Goal: Task Accomplishment & Management: Manage account settings

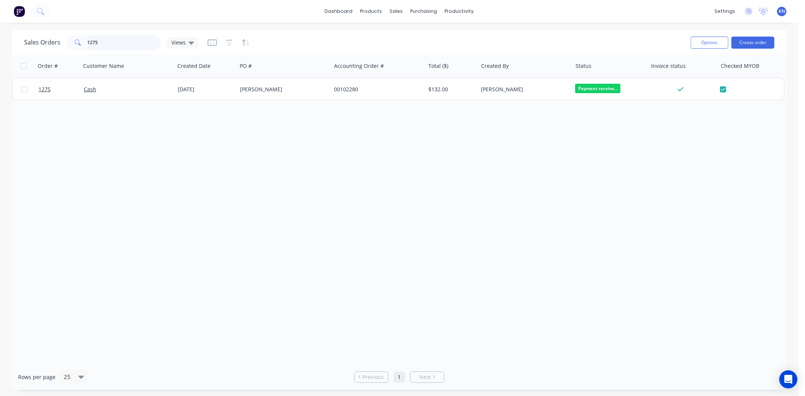
click at [119, 39] on input "1275" at bounding box center [125, 42] width 74 height 15
type input "1"
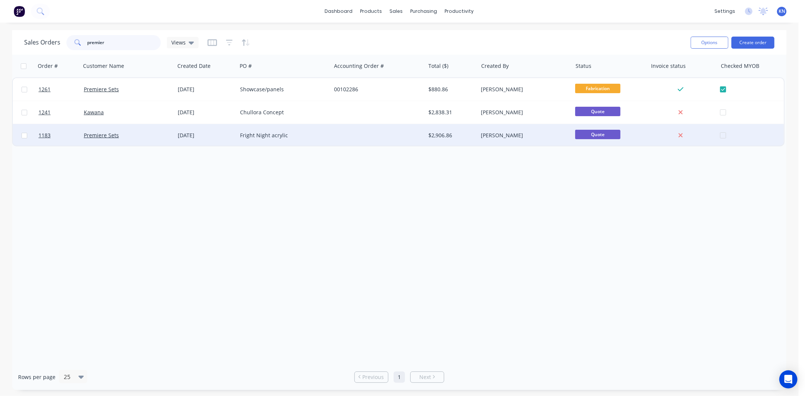
type input "premier"
click at [138, 133] on div "Premiere Sets" at bounding box center [126, 136] width 84 height 8
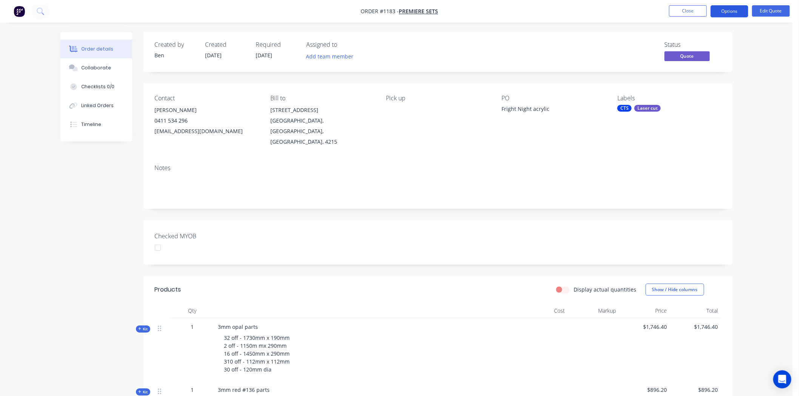
click at [733, 12] on button "Options" at bounding box center [730, 11] width 38 height 12
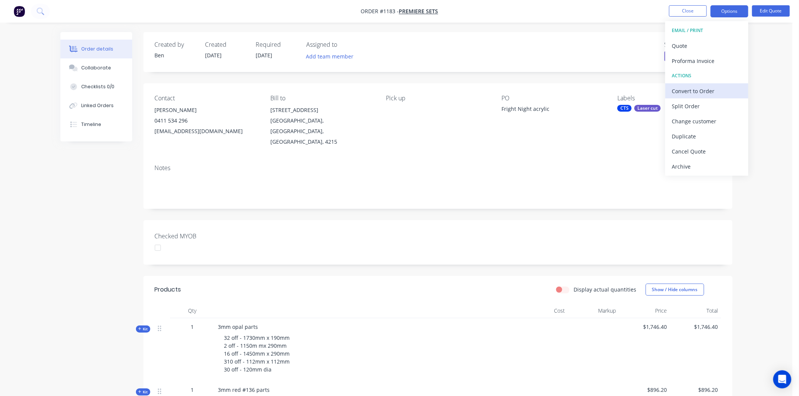
click at [703, 89] on div "Convert to Order" at bounding box center [706, 91] width 69 height 11
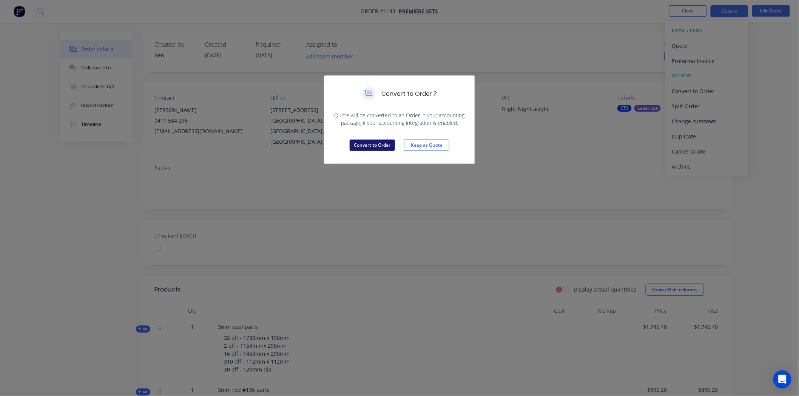
click at [367, 143] on button "Convert to Order" at bounding box center [372, 145] width 45 height 11
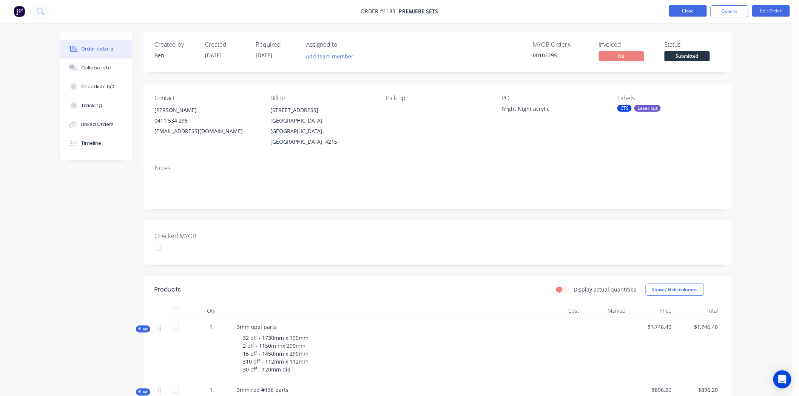
click at [688, 8] on button "Close" at bounding box center [688, 10] width 38 height 11
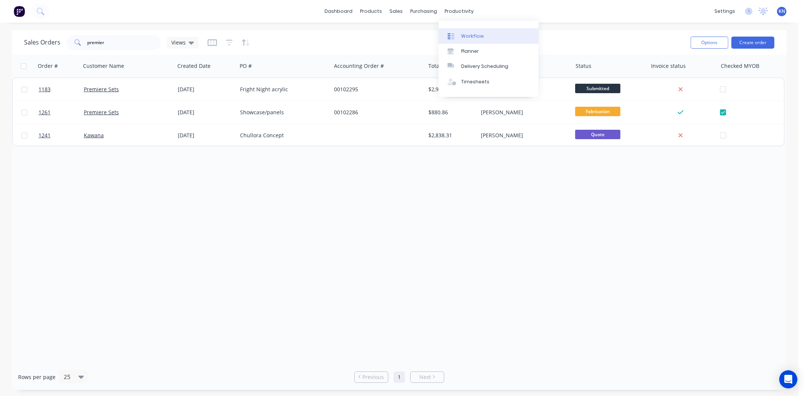
click at [467, 36] on div "Workflow" at bounding box center [472, 36] width 23 height 7
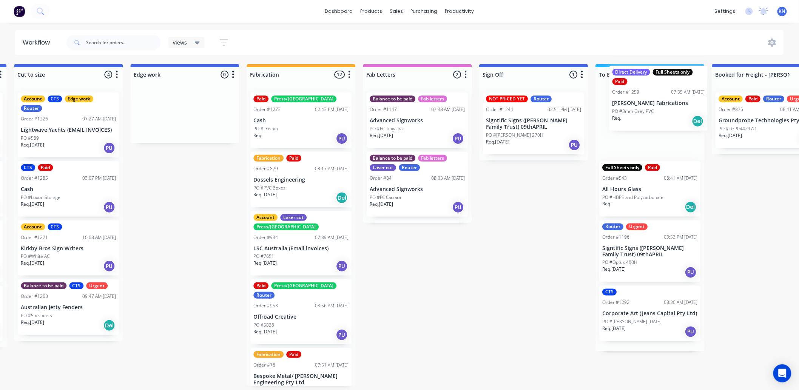
drag, startPoint x: 169, startPoint y: 119, endPoint x: 648, endPoint y: 91, distance: 479.6
click at [648, 91] on div "Submitted 2 Status colour #273444 hex #273444 Save Cancel Summaries Total order…" at bounding box center [197, 225] width 1807 height 322
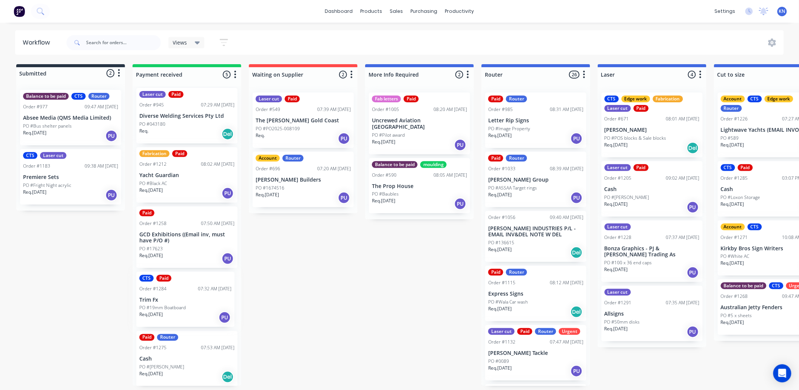
scroll to position [1, 0]
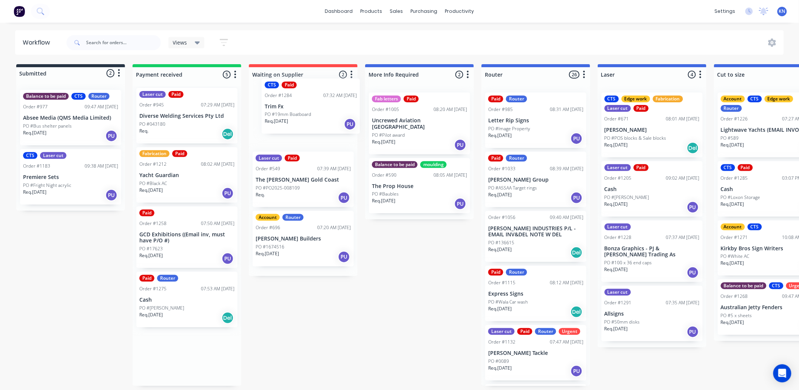
drag, startPoint x: 159, startPoint y: 304, endPoint x: 291, endPoint y: 103, distance: 240.4
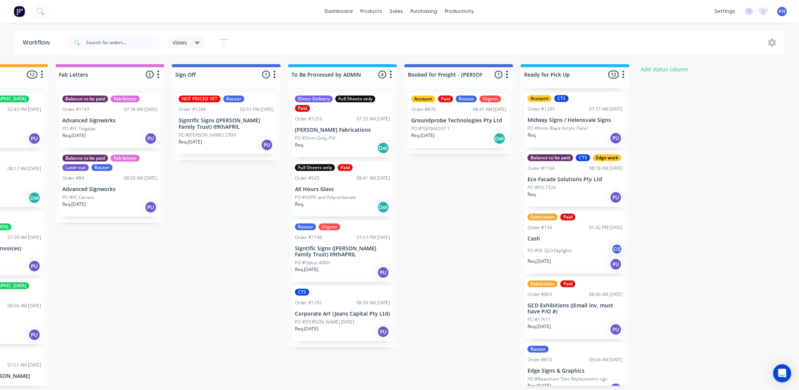
scroll to position [293, 0]
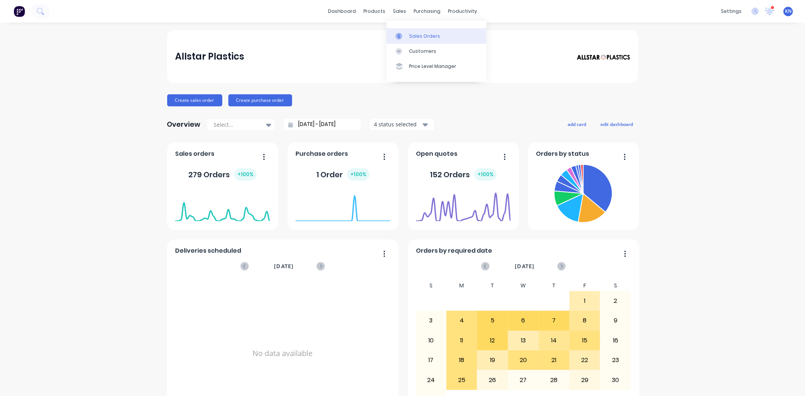
click at [432, 35] on div "Sales Orders" at bounding box center [424, 36] width 31 height 7
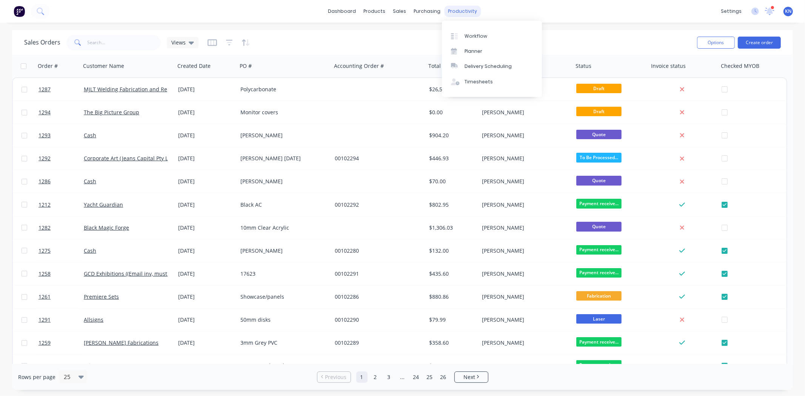
click at [457, 8] on div "productivity" at bounding box center [462, 11] width 37 height 11
click at [478, 36] on div "Workflow" at bounding box center [476, 36] width 23 height 7
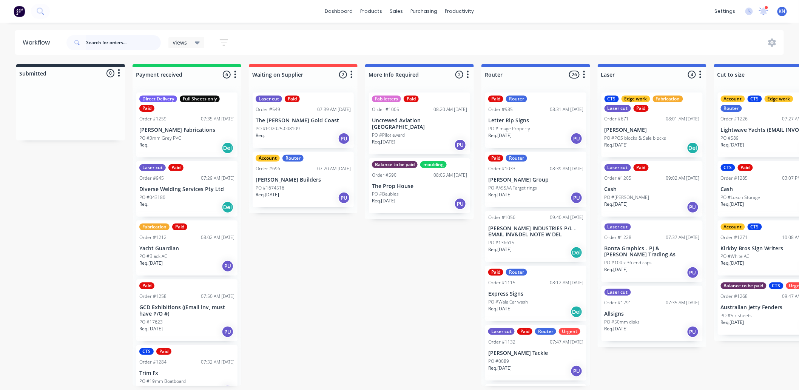
click at [104, 42] on input "text" at bounding box center [123, 42] width 75 height 15
type input "1780"
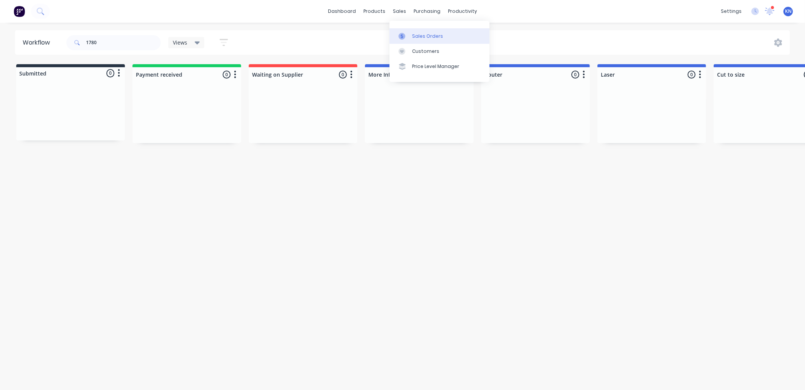
click at [428, 36] on div "Sales Orders" at bounding box center [427, 36] width 31 height 7
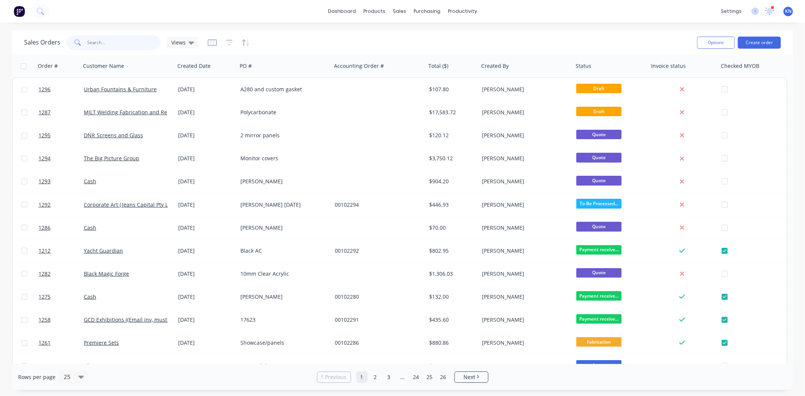
click at [145, 38] on input "text" at bounding box center [125, 42] width 74 height 15
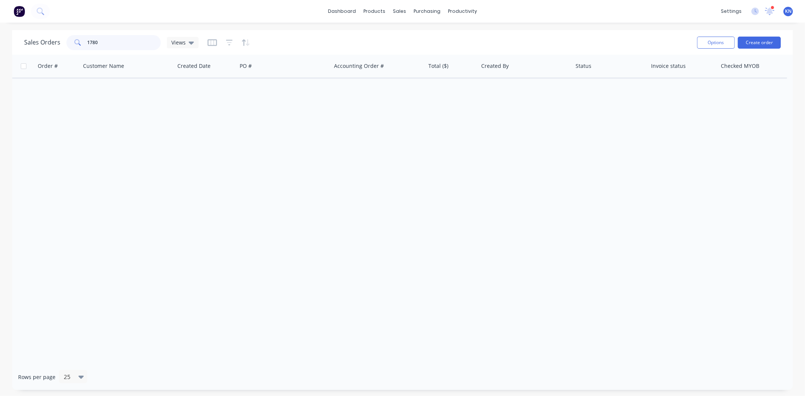
drag, startPoint x: 122, startPoint y: 43, endPoint x: 78, endPoint y: 44, distance: 44.6
click at [78, 44] on div "1780" at bounding box center [113, 42] width 94 height 15
click at [118, 45] on input "maddi" at bounding box center [125, 42] width 74 height 15
type input "m"
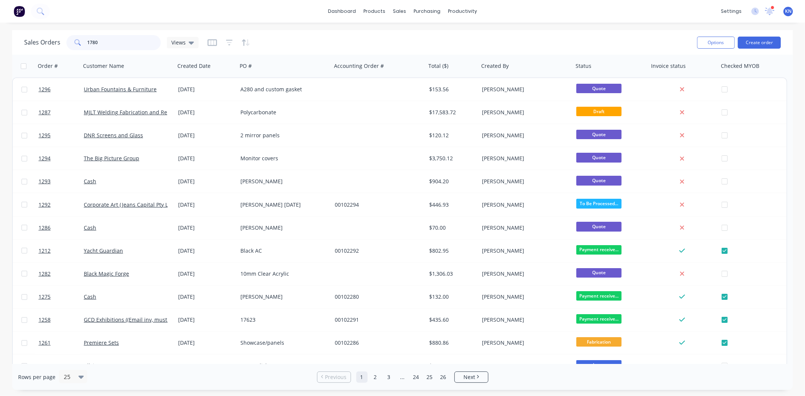
type input "1780"
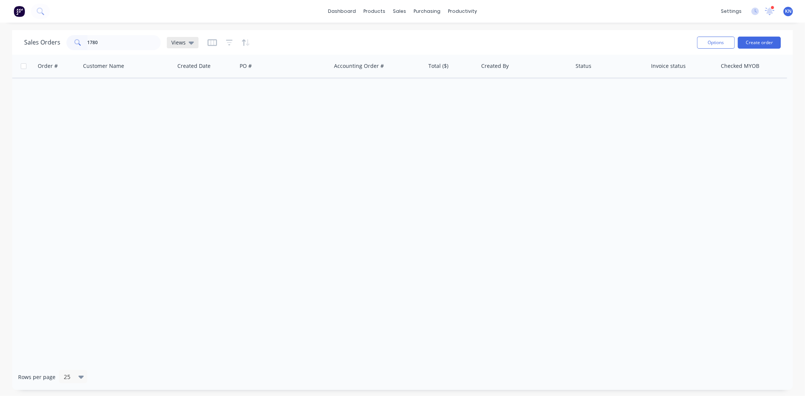
click at [182, 40] on span "Views" at bounding box center [178, 43] width 14 height 8
click at [182, 150] on button "Quotes" at bounding box center [212, 152] width 86 height 9
click at [117, 39] on input "1780" at bounding box center [125, 42] width 74 height 15
drag, startPoint x: 134, startPoint y: 42, endPoint x: 56, endPoint y: 43, distance: 78.2
click at [56, 43] on div "Sales Orders 1780 Quotes" at bounding box center [113, 42] width 178 height 15
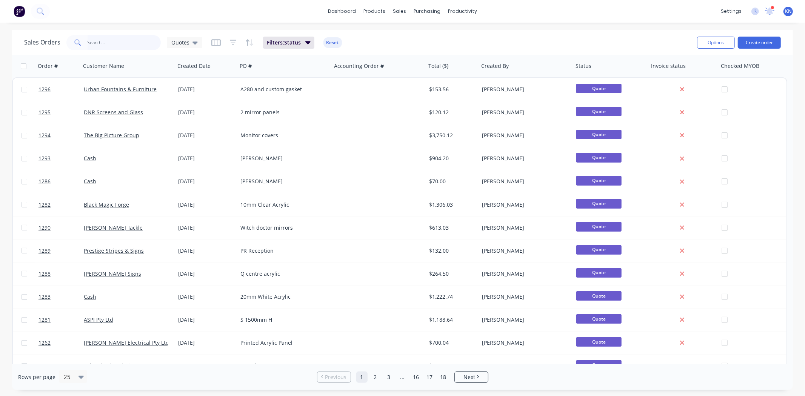
click at [105, 42] on input "text" at bounding box center [125, 42] width 74 height 15
click at [116, 39] on input "text" at bounding box center [125, 42] width 74 height 15
type input "1280"
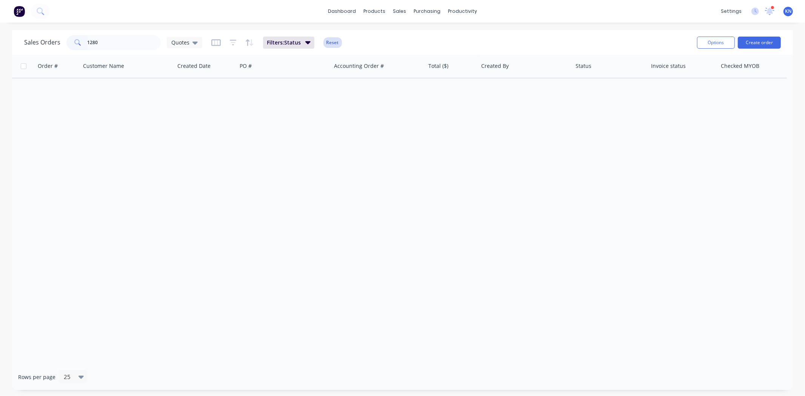
click at [333, 43] on button "Reset" at bounding box center [333, 42] width 19 height 11
drag, startPoint x: 97, startPoint y: 39, endPoint x: 77, endPoint y: 39, distance: 19.6
click at [77, 39] on div "1280" at bounding box center [113, 42] width 94 height 15
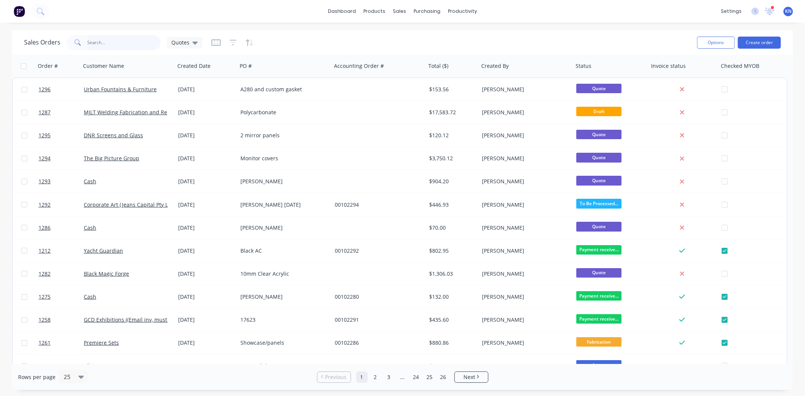
click at [103, 42] on input "text" at bounding box center [125, 42] width 74 height 15
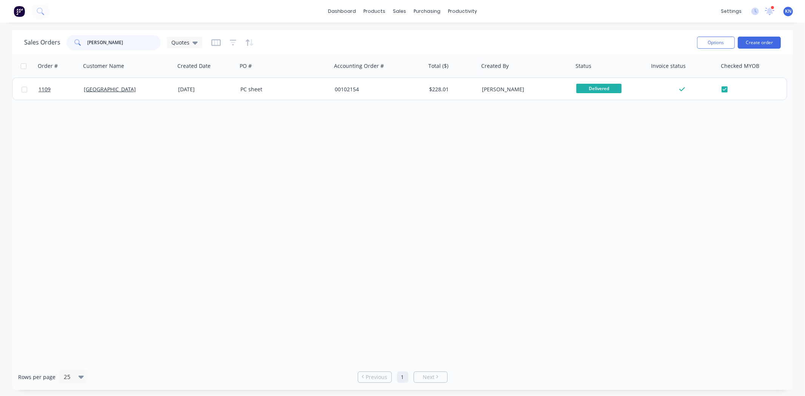
click at [118, 43] on input "jones" at bounding box center [125, 42] width 74 height 15
type input "j"
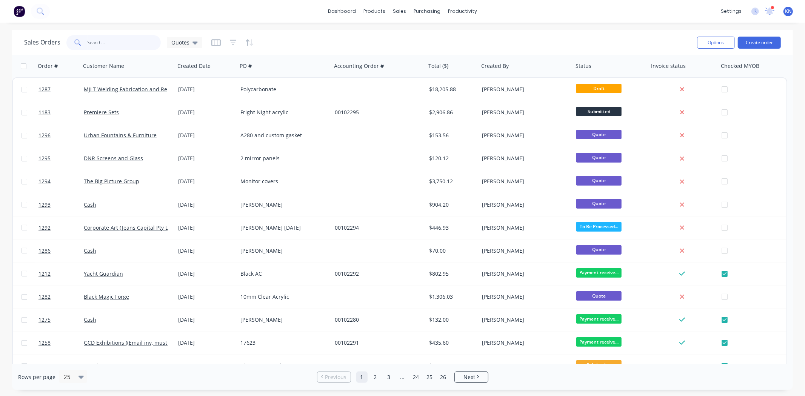
click at [96, 43] on input "text" at bounding box center [125, 42] width 74 height 15
type input "977"
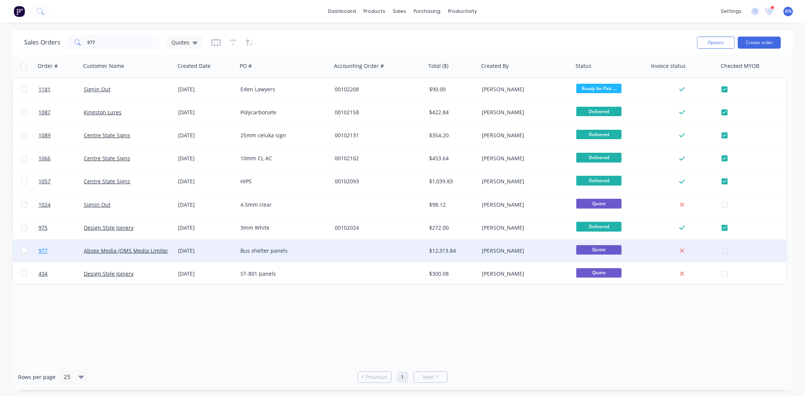
click at [42, 250] on span "977" at bounding box center [43, 251] width 9 height 8
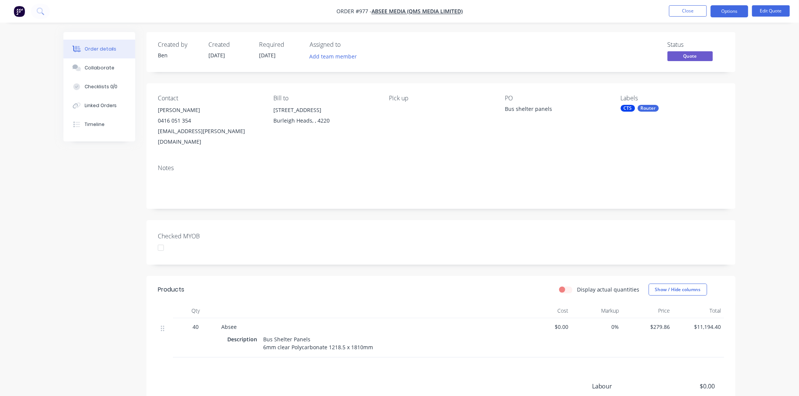
click at [162, 241] on div at bounding box center [160, 248] width 15 height 15
click at [638, 108] on div "Router" at bounding box center [648, 108] width 21 height 7
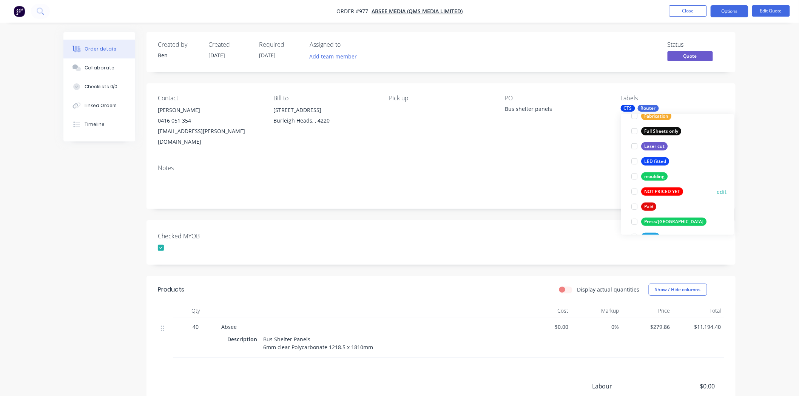
scroll to position [210, 0]
click at [632, 206] on div at bounding box center [634, 206] width 15 height 15
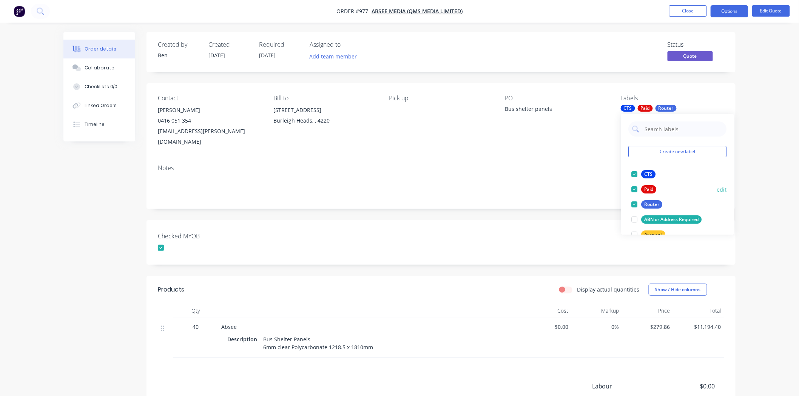
click at [635, 189] on div at bounding box center [634, 189] width 15 height 15
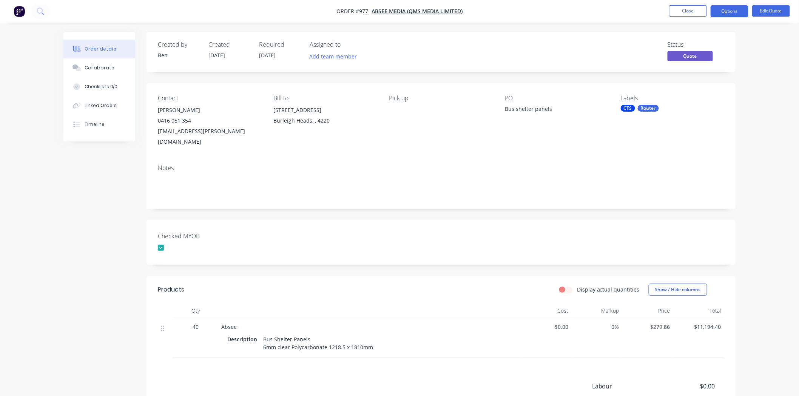
click at [474, 193] on div "Notes" at bounding box center [441, 184] width 589 height 51
click at [735, 10] on button "Options" at bounding box center [730, 11] width 38 height 12
click at [704, 88] on div "Convert to Order" at bounding box center [706, 91] width 69 height 11
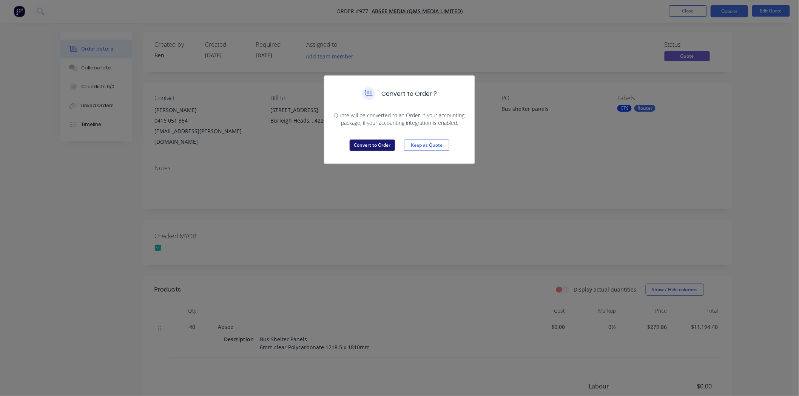
click at [367, 146] on button "Convert to Order" at bounding box center [372, 145] width 45 height 11
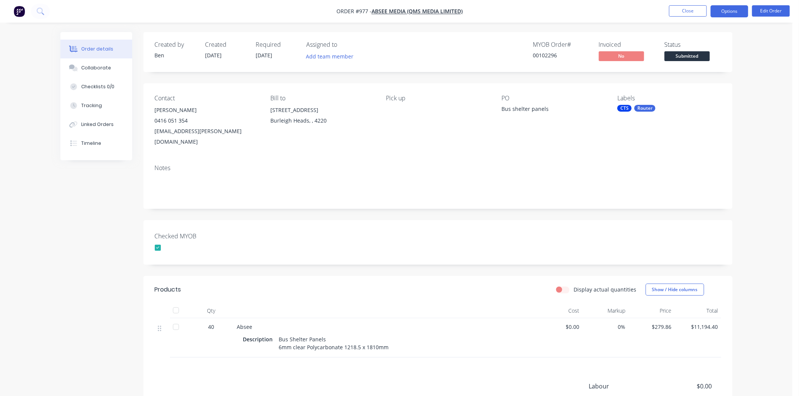
click at [729, 9] on button "Options" at bounding box center [730, 11] width 38 height 12
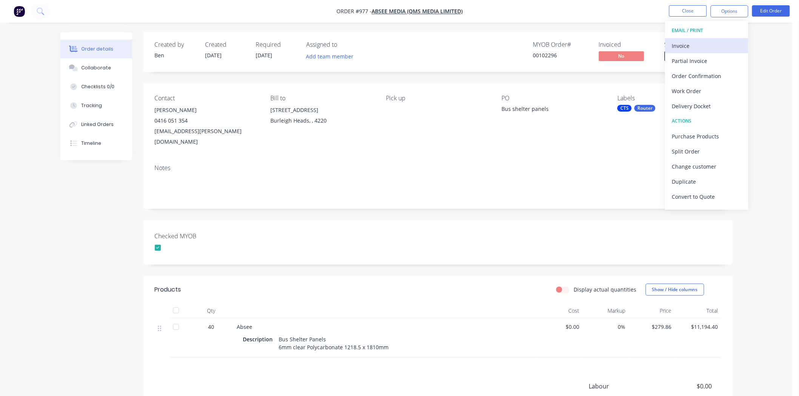
click at [694, 41] on div "Invoice" at bounding box center [706, 45] width 69 height 11
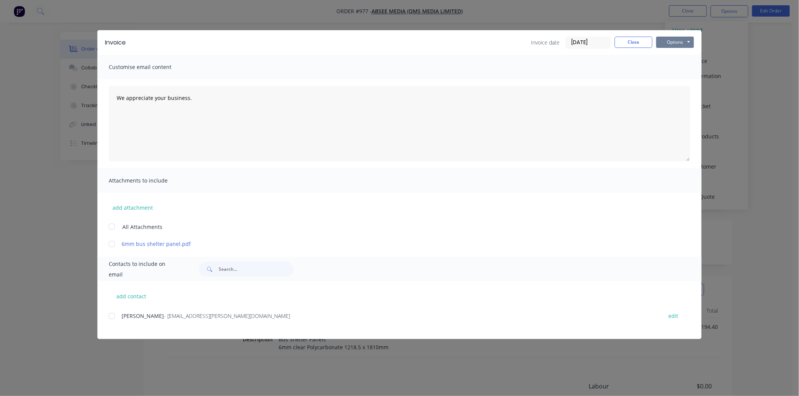
click at [676, 42] on button "Options" at bounding box center [675, 42] width 38 height 11
click at [676, 66] on button "Print" at bounding box center [680, 68] width 48 height 12
click at [637, 40] on button "Close" at bounding box center [634, 42] width 38 height 11
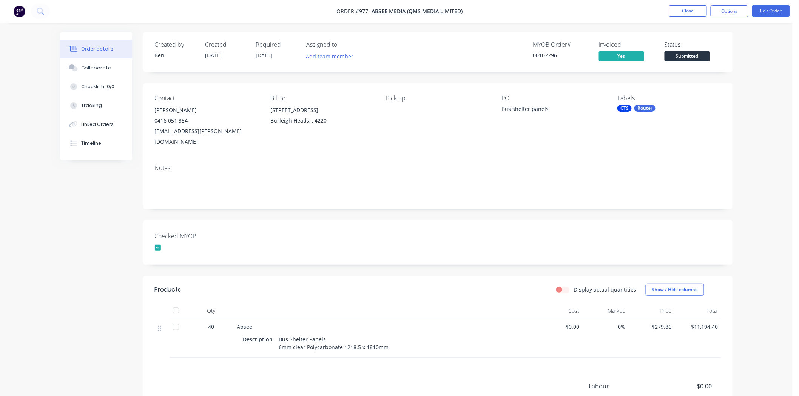
click at [634, 106] on div "CTS Router" at bounding box center [668, 108] width 103 height 7
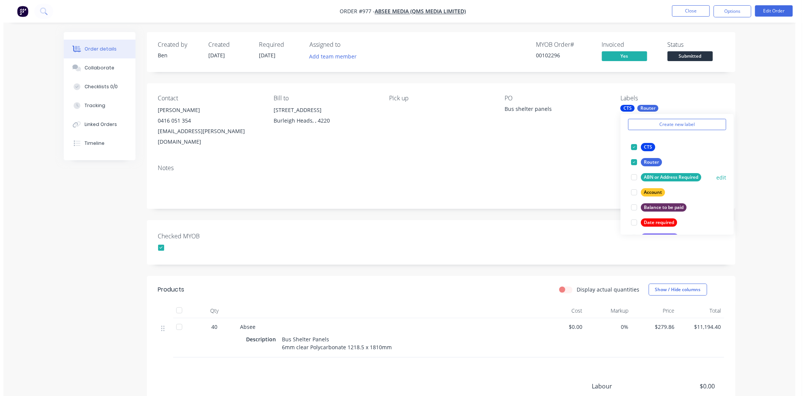
scroll to position [42, 0]
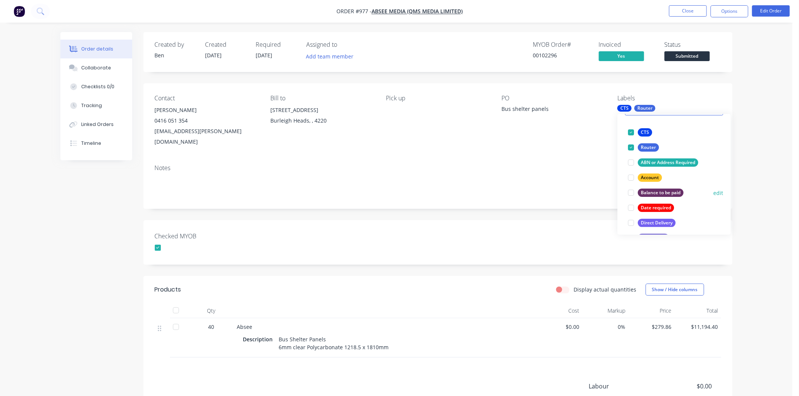
click at [631, 193] on div at bounding box center [631, 192] width 15 height 15
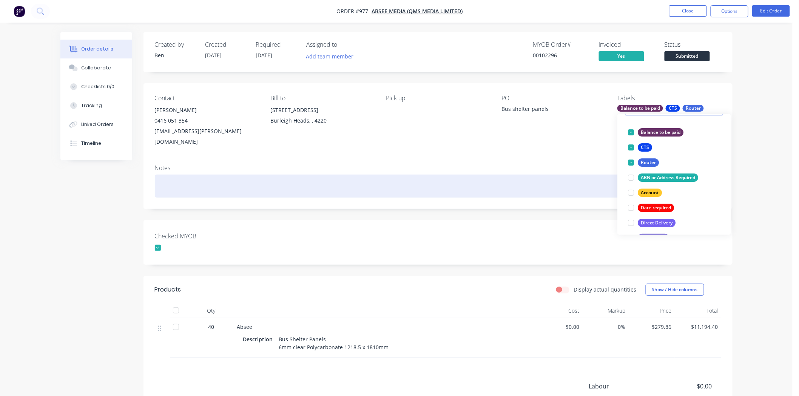
click at [596, 175] on div at bounding box center [438, 186] width 566 height 23
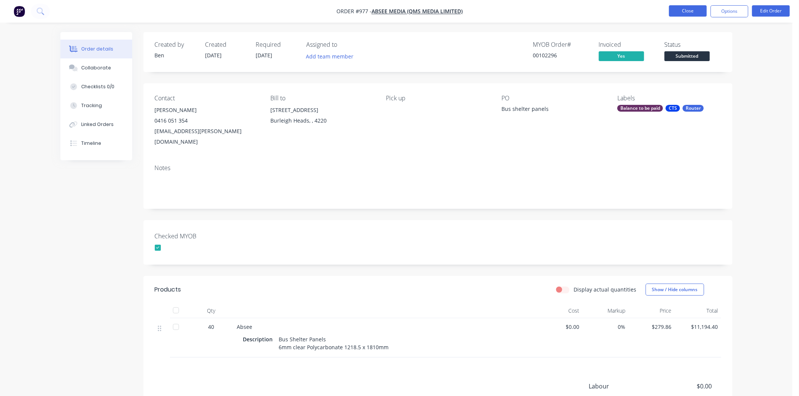
click at [678, 9] on button "Close" at bounding box center [688, 10] width 38 height 11
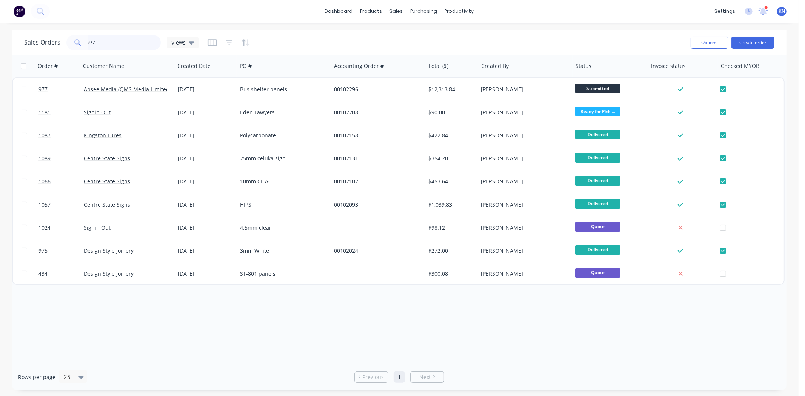
click at [104, 42] on input "977" at bounding box center [125, 42] width 74 height 15
click at [112, 35] on input "977" at bounding box center [125, 42] width 74 height 15
type input "9"
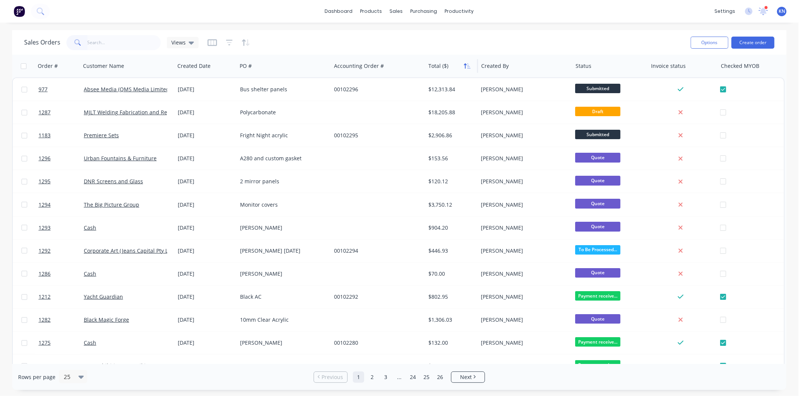
click at [464, 69] on icon "button" at bounding box center [467, 66] width 7 height 6
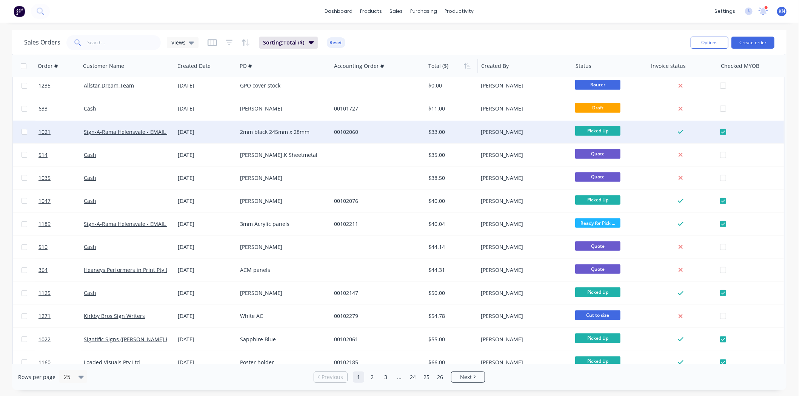
scroll to position [293, 0]
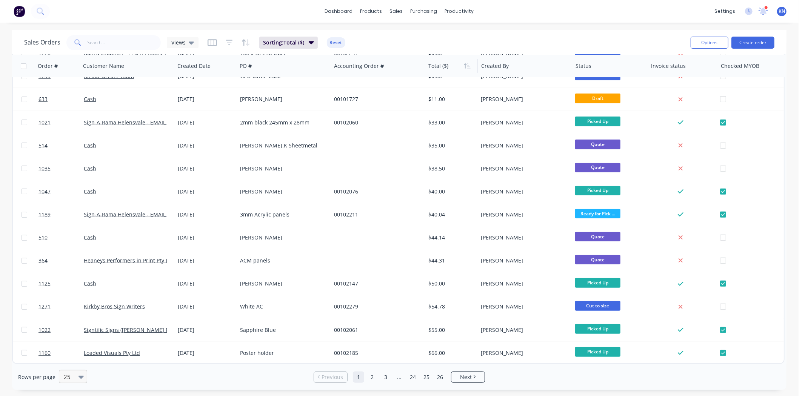
click at [79, 378] on icon at bounding box center [81, 377] width 5 height 3
click at [72, 361] on div "100" at bounding box center [72, 359] width 28 height 14
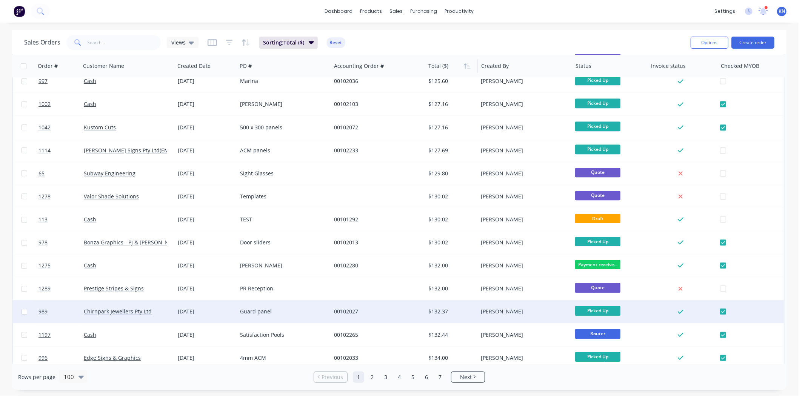
scroll to position [2024, 0]
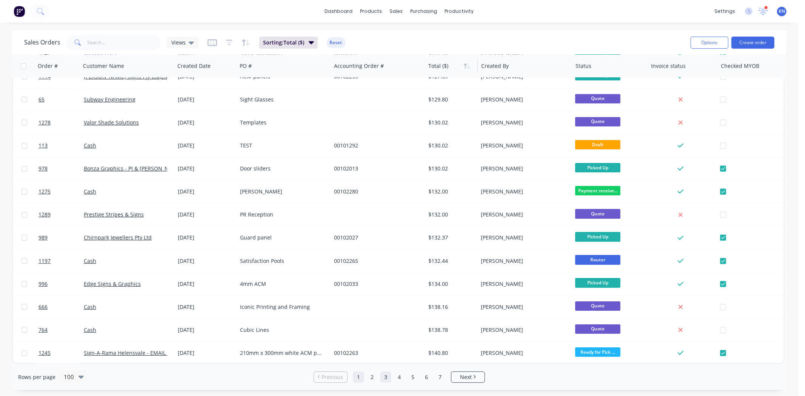
click at [384, 373] on link "3" at bounding box center [385, 377] width 11 height 11
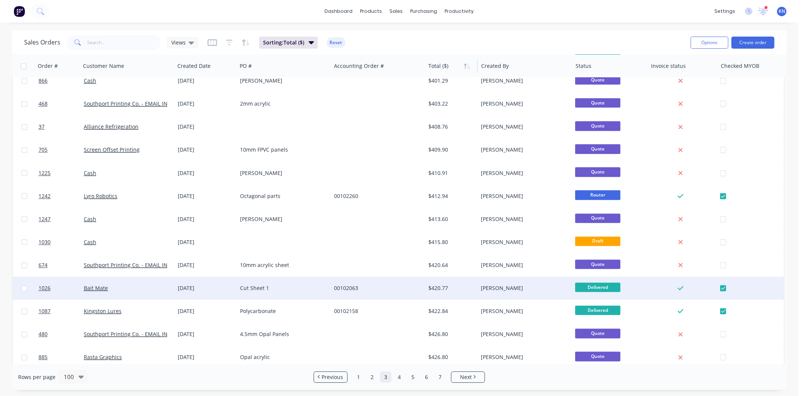
scroll to position [1552, 0]
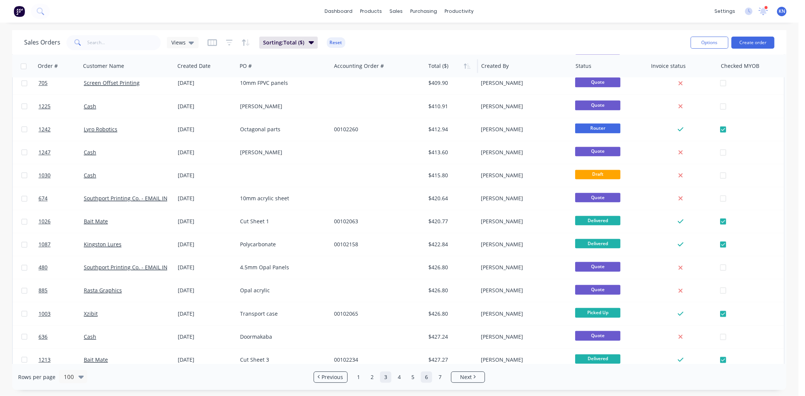
click at [424, 378] on link "6" at bounding box center [426, 377] width 11 height 11
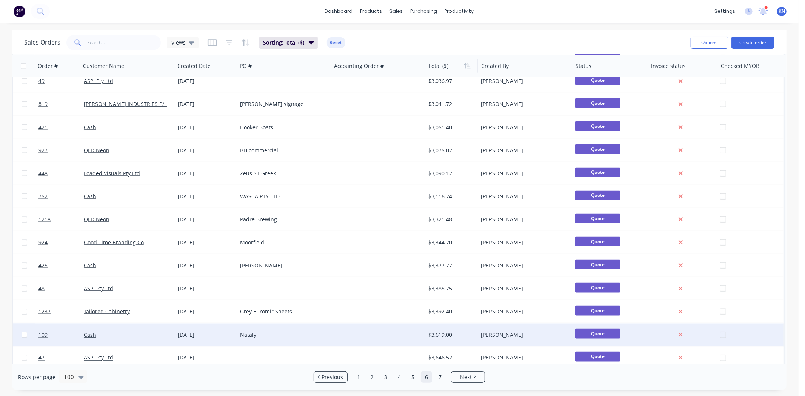
scroll to position [923, 0]
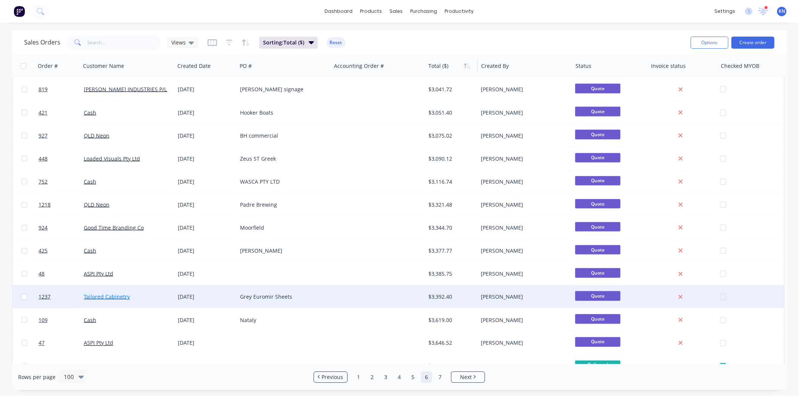
click at [95, 296] on link "Tailored Cabinetry" at bounding box center [107, 296] width 46 height 7
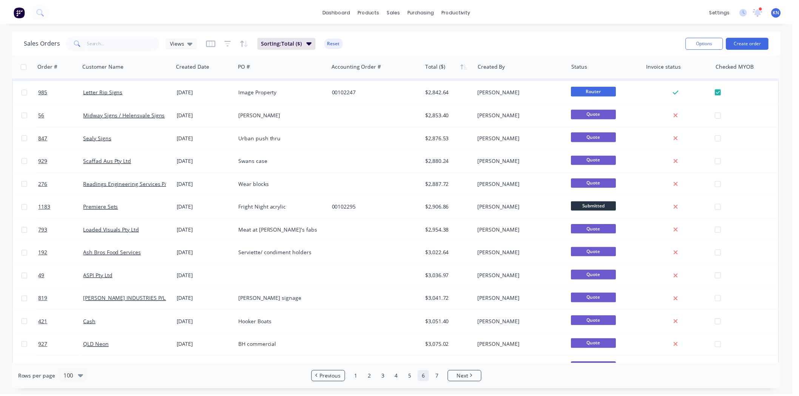
scroll to position [965, 0]
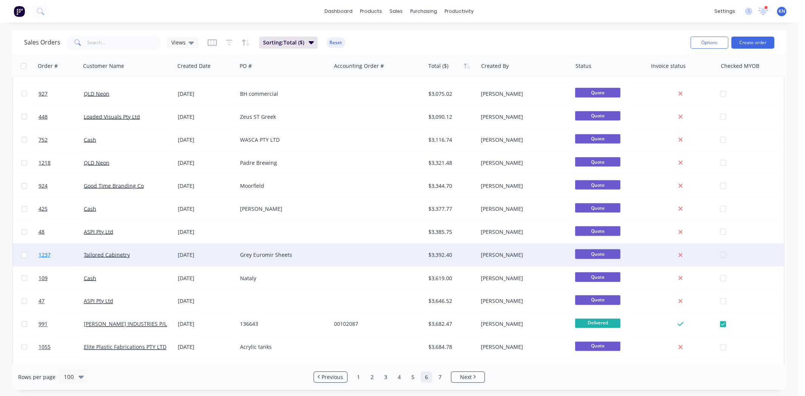
click at [40, 253] on span "1237" at bounding box center [45, 255] width 12 height 8
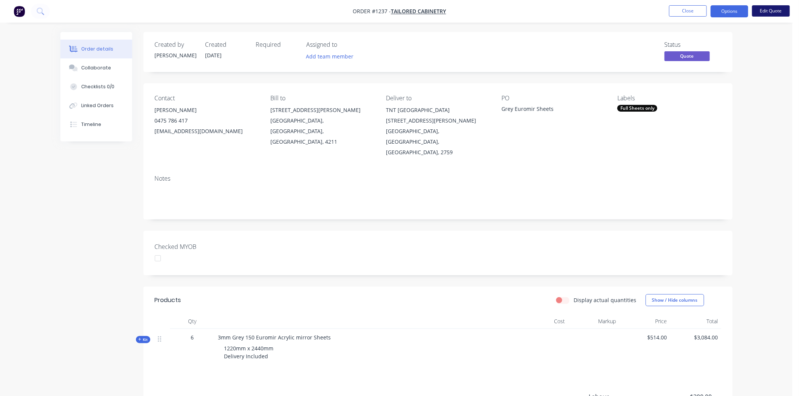
click at [768, 10] on button "Edit Quote" at bounding box center [771, 10] width 38 height 11
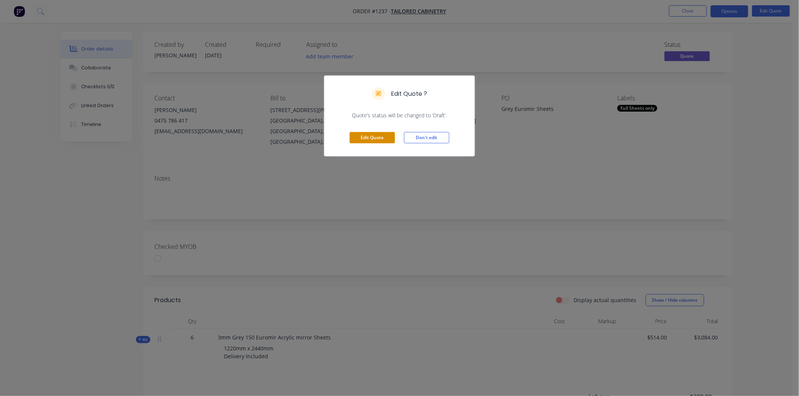
click at [371, 137] on button "Edit Quote" at bounding box center [372, 137] width 45 height 11
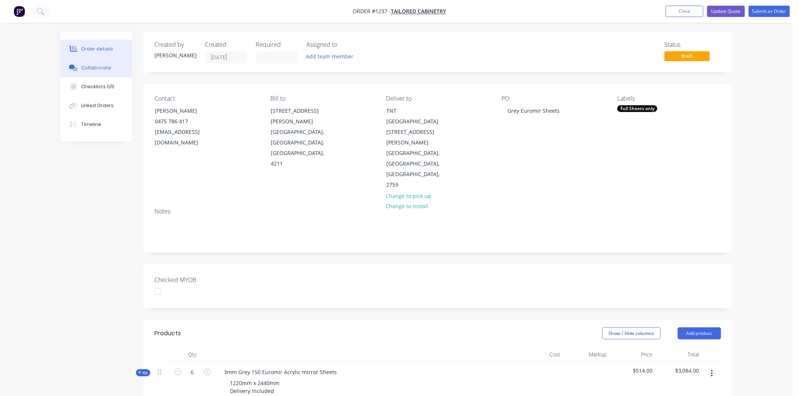
click at [99, 65] on div "Collaborate" at bounding box center [96, 68] width 30 height 7
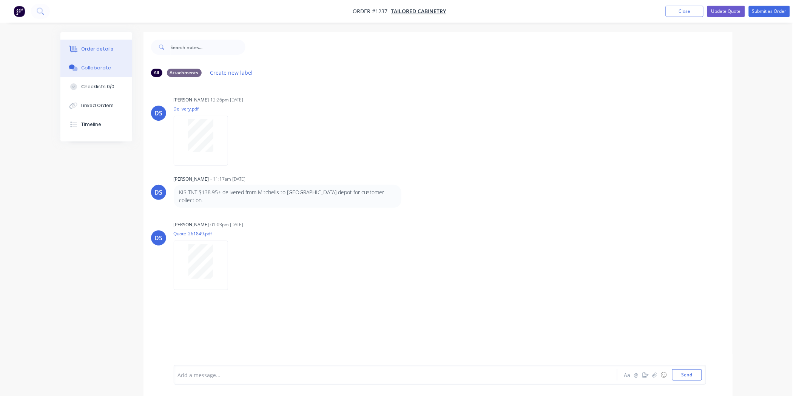
click at [94, 48] on div "Order details" at bounding box center [97, 49] width 32 height 7
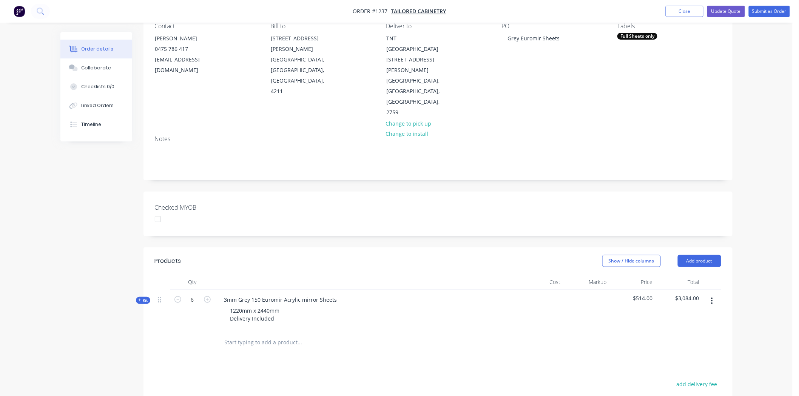
scroll to position [56, 0]
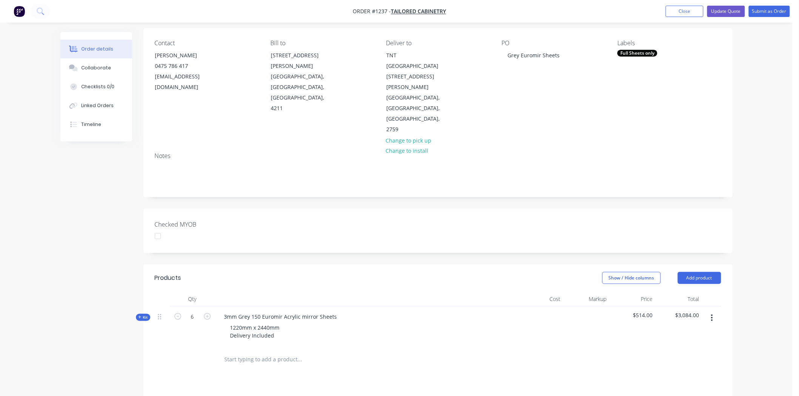
click at [144, 315] on span "Kit" at bounding box center [143, 318] width 10 height 6
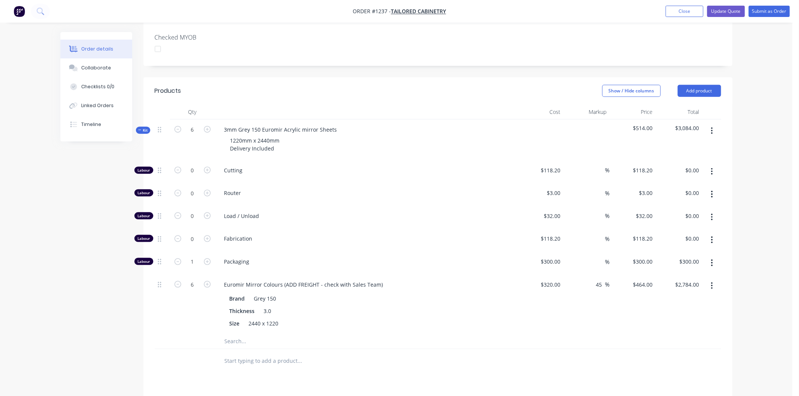
scroll to position [224, 0]
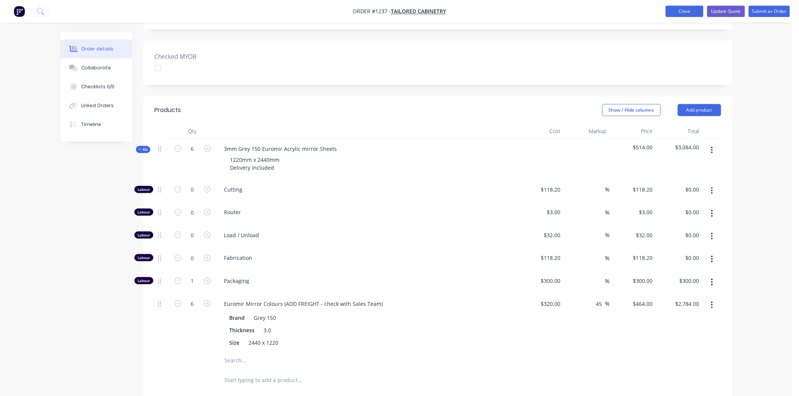
click at [679, 11] on button "Close" at bounding box center [685, 11] width 38 height 11
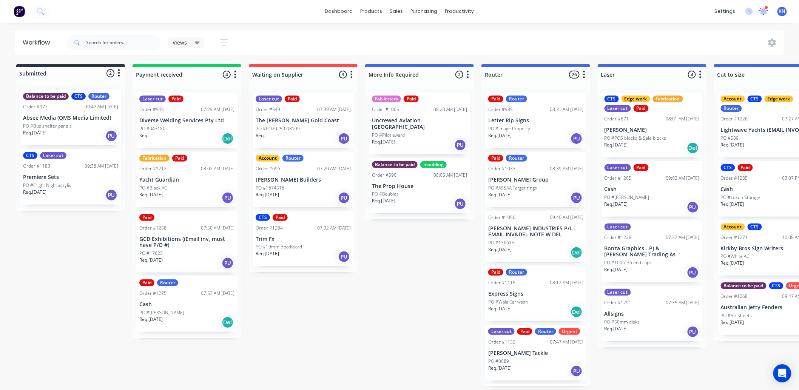
click at [764, 8] on icon at bounding box center [763, 10] width 7 height 7
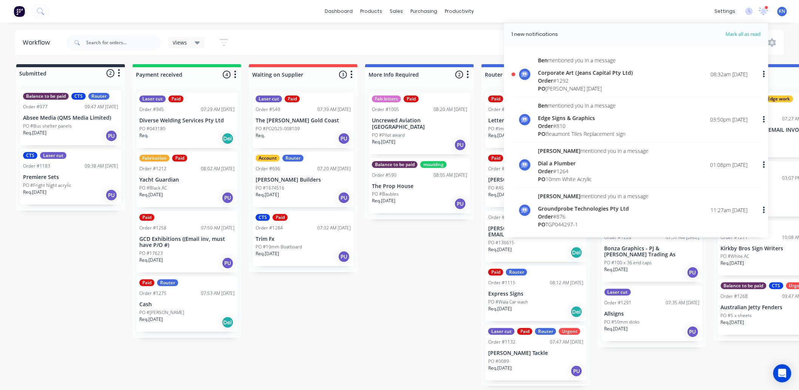
click at [560, 77] on div "Order # 1292" at bounding box center [585, 81] width 95 height 8
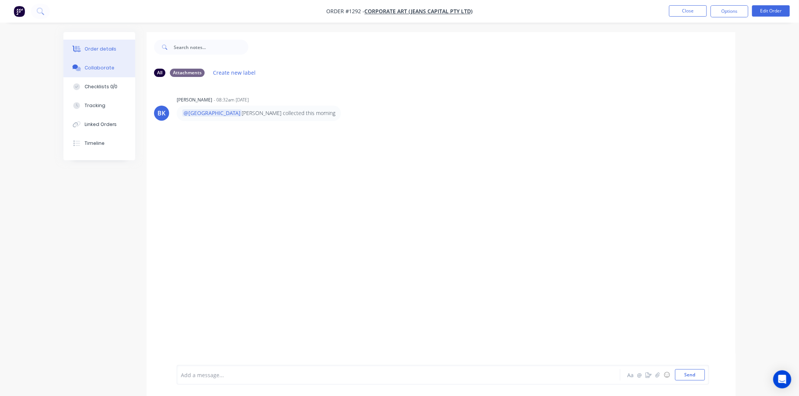
drag, startPoint x: 104, startPoint y: 47, endPoint x: 117, endPoint y: 42, distance: 14.5
click at [104, 47] on div "Order details" at bounding box center [101, 49] width 32 height 7
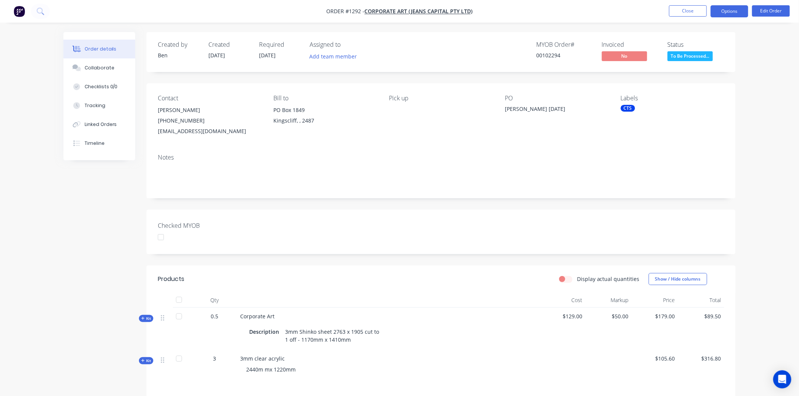
click at [734, 9] on button "Options" at bounding box center [730, 11] width 38 height 12
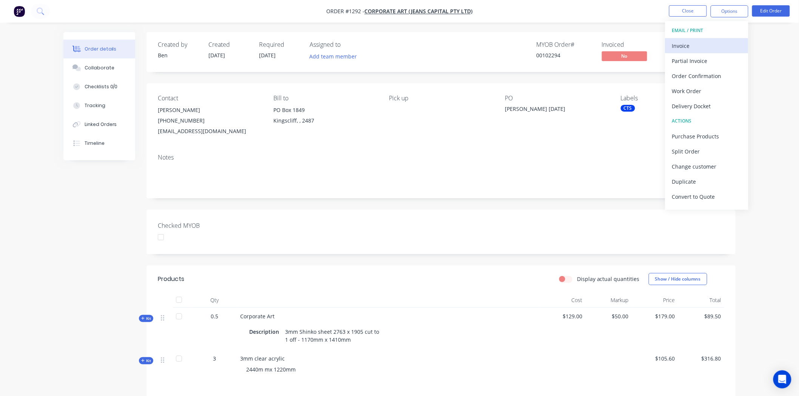
click at [682, 46] on div "Invoice" at bounding box center [706, 45] width 69 height 11
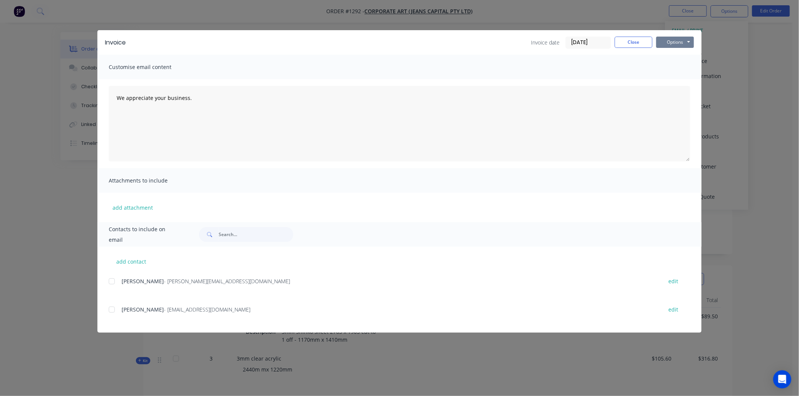
click at [674, 41] on button "Options" at bounding box center [675, 42] width 38 height 11
click at [674, 65] on button "Print" at bounding box center [680, 68] width 48 height 12
click at [640, 42] on button "Close" at bounding box center [634, 42] width 38 height 11
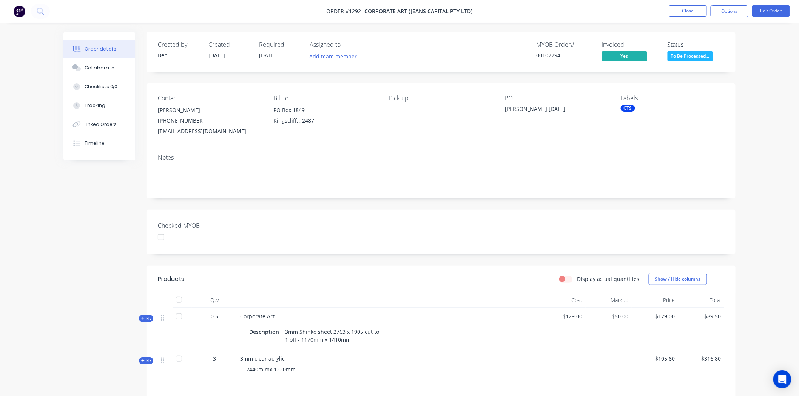
click at [164, 238] on div at bounding box center [160, 237] width 15 height 15
click at [739, 10] on button "Options" at bounding box center [730, 11] width 38 height 12
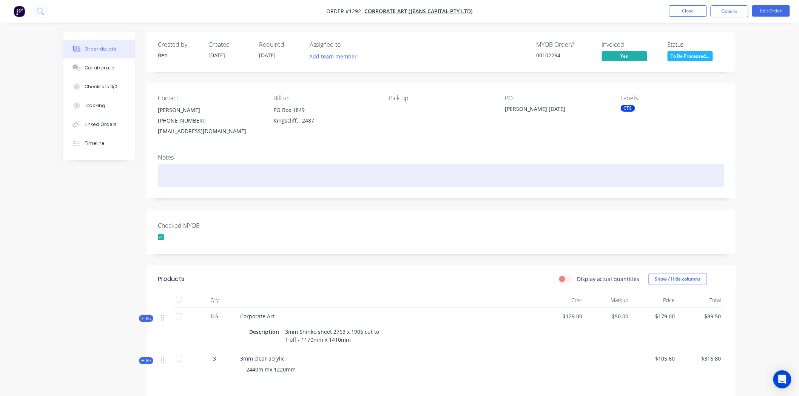
click at [582, 167] on div at bounding box center [441, 175] width 566 height 23
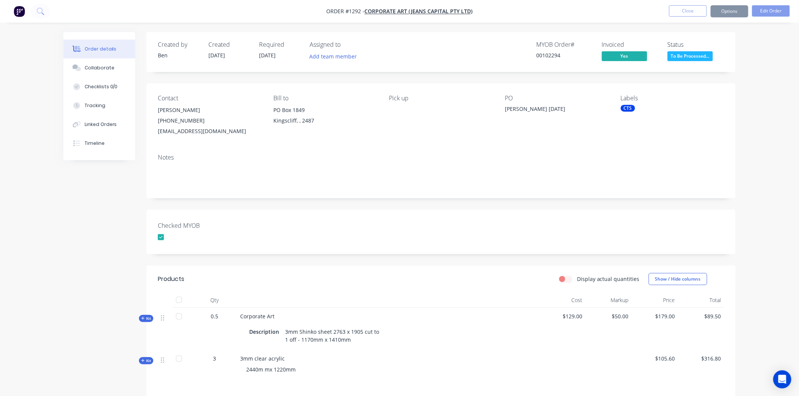
click at [622, 103] on div "Labels CTS" at bounding box center [672, 116] width 103 height 42
click at [625, 107] on div "CTS" at bounding box center [628, 108] width 14 height 7
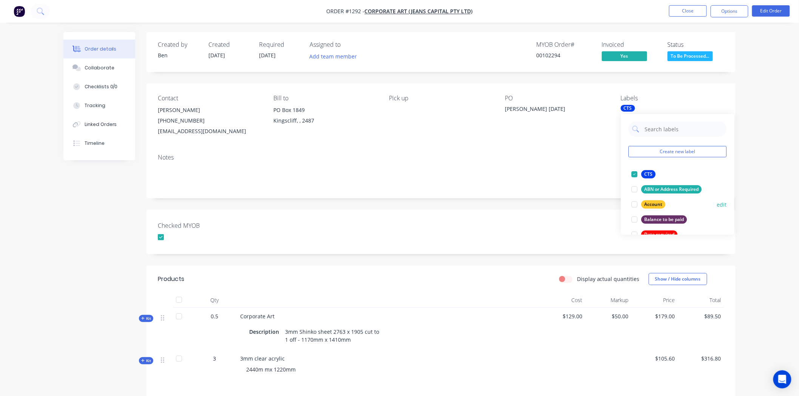
click at [635, 206] on div at bounding box center [634, 204] width 15 height 15
click at [565, 201] on div "Created by Ben Created 26/08/25 Required 26/08/25 Assigned to Add team member M…" at bounding box center [441, 268] width 589 height 473
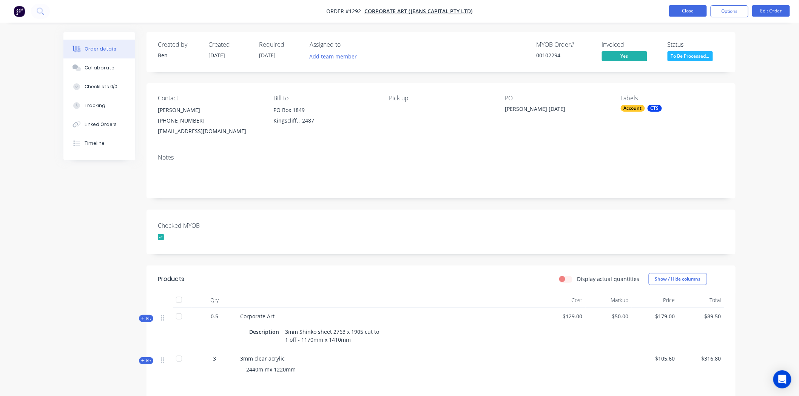
click at [689, 12] on button "Close" at bounding box center [688, 10] width 38 height 11
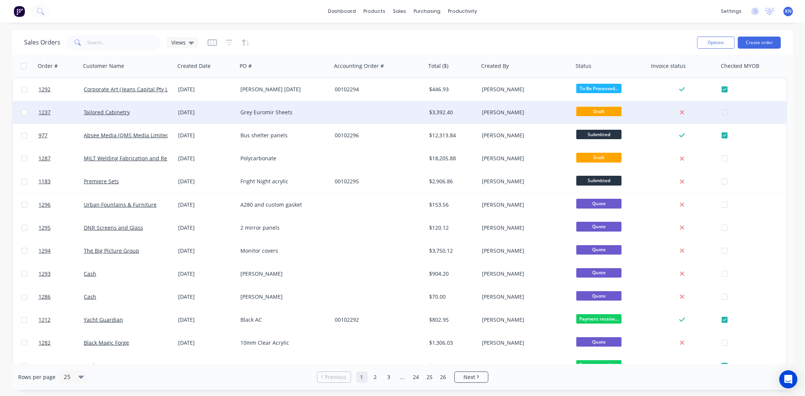
click at [397, 111] on div at bounding box center [379, 112] width 94 height 23
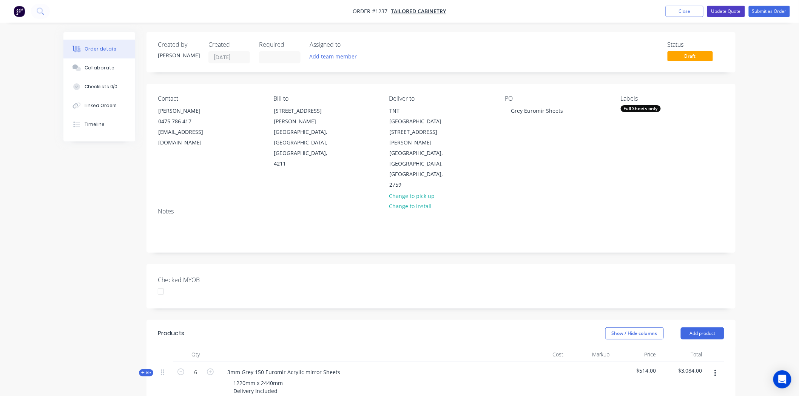
click at [730, 9] on button "Update Quote" at bounding box center [726, 11] width 38 height 11
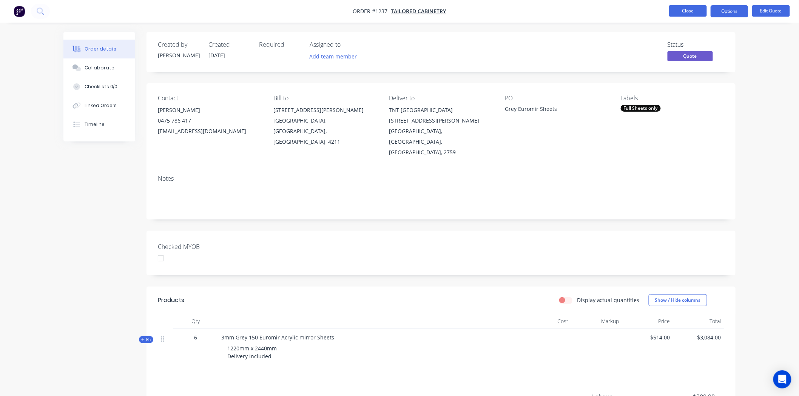
click at [690, 10] on button "Close" at bounding box center [688, 10] width 38 height 11
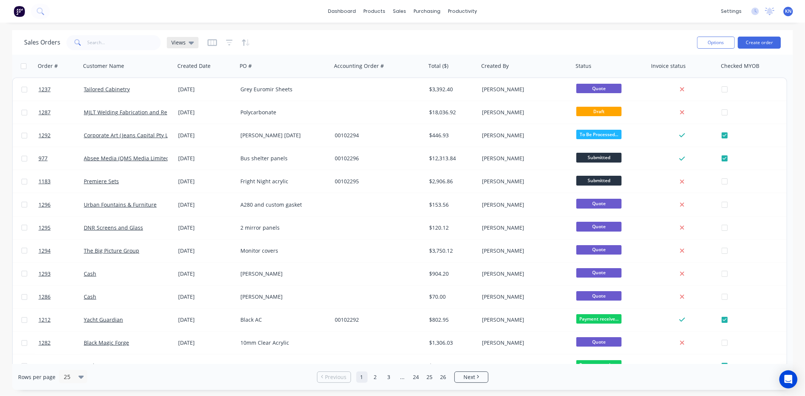
click at [190, 46] on div "Views" at bounding box center [183, 42] width 32 height 11
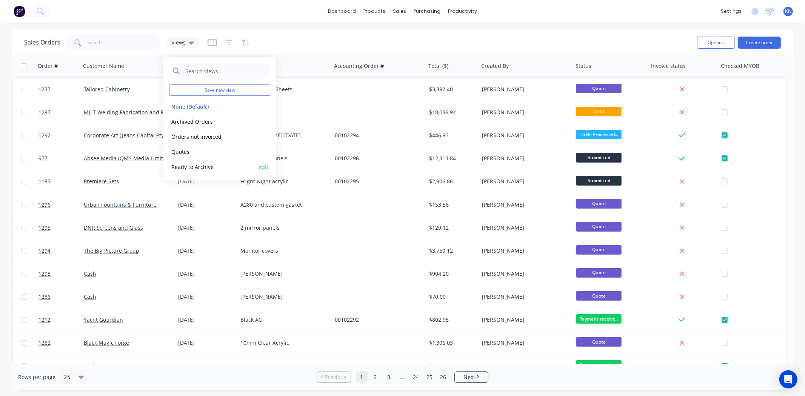
click at [200, 165] on button "Ready to Archive" at bounding box center [212, 167] width 86 height 9
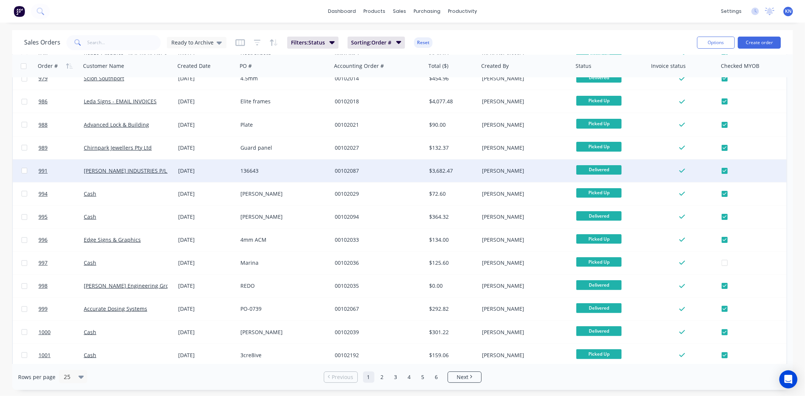
scroll to position [84, 0]
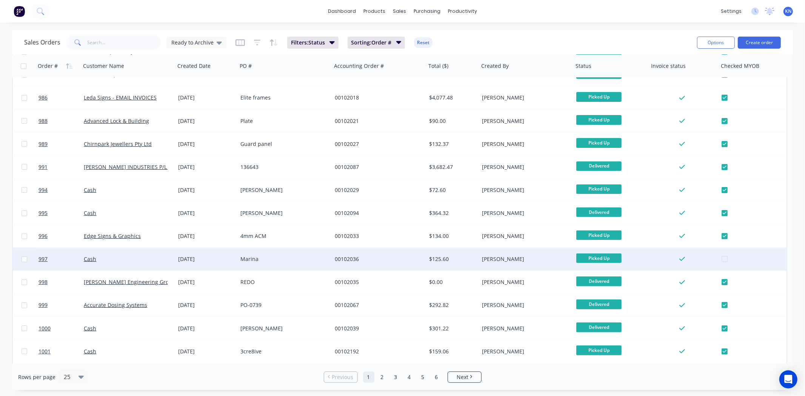
click at [723, 259] on div at bounding box center [755, 259] width 67 height 23
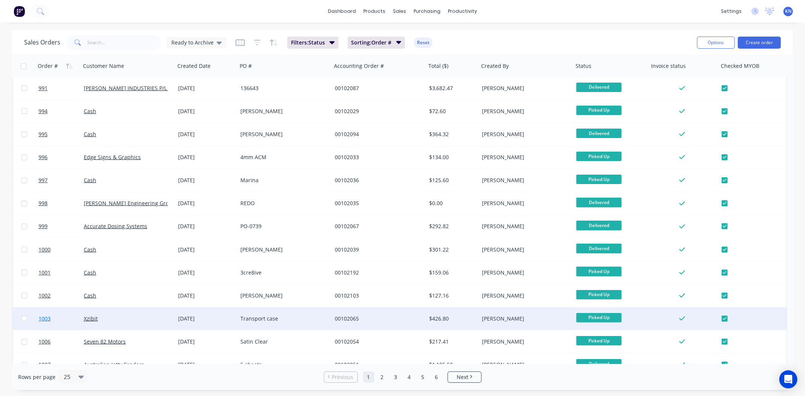
scroll to position [0, 0]
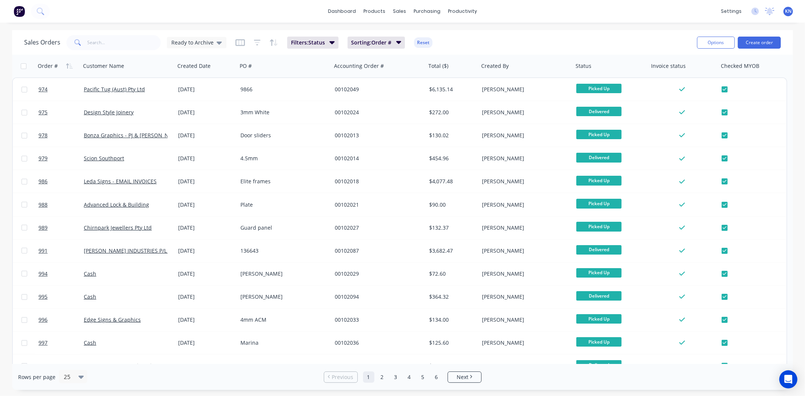
click at [23, 67] on input "checkbox" at bounding box center [24, 66] width 6 height 6
checkbox input "true"
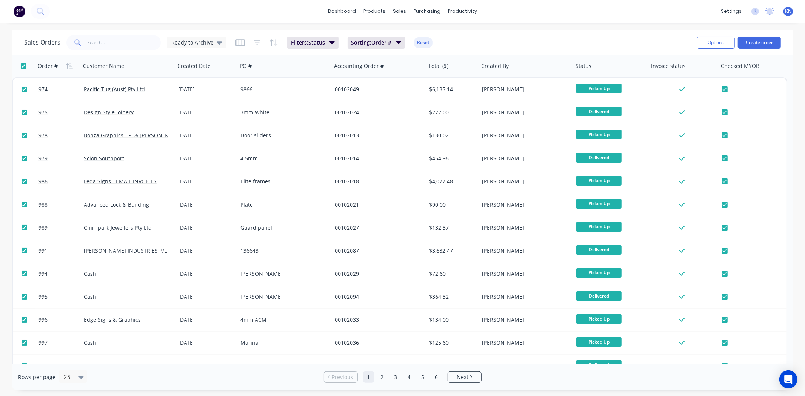
checkbox input "true"
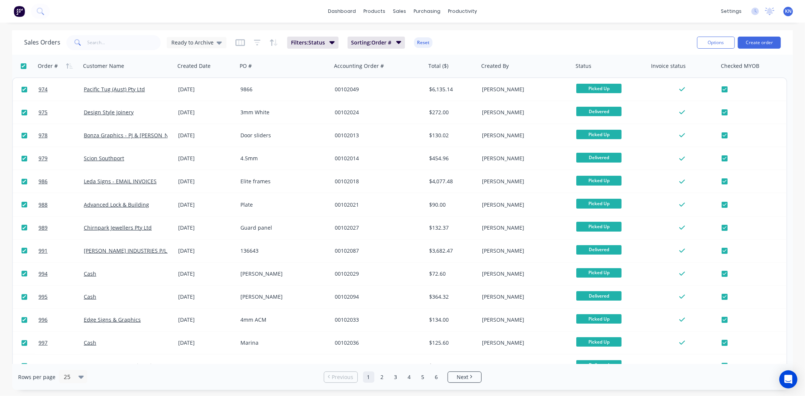
checkbox input "true"
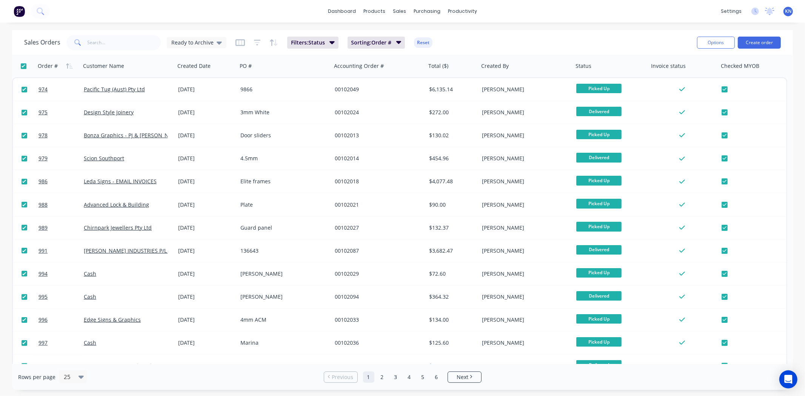
checkbox input "true"
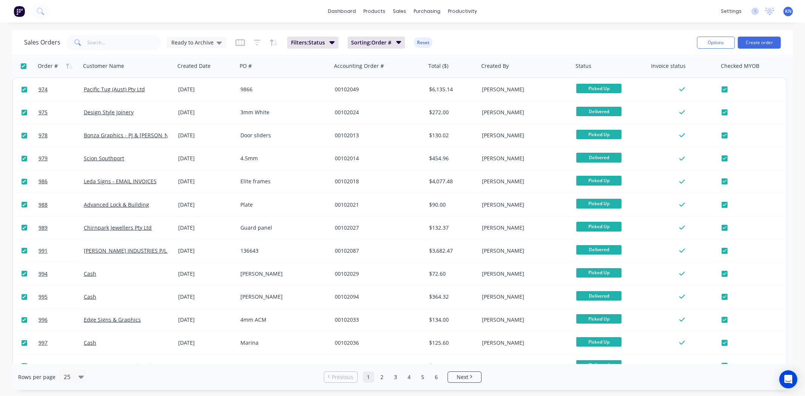
checkbox input "true"
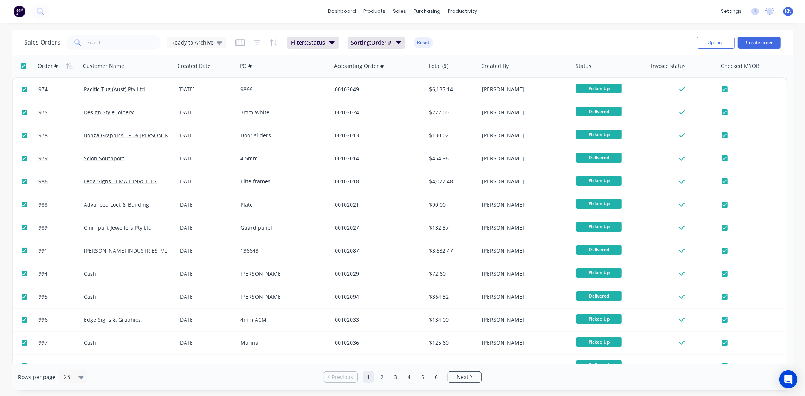
checkbox input "true"
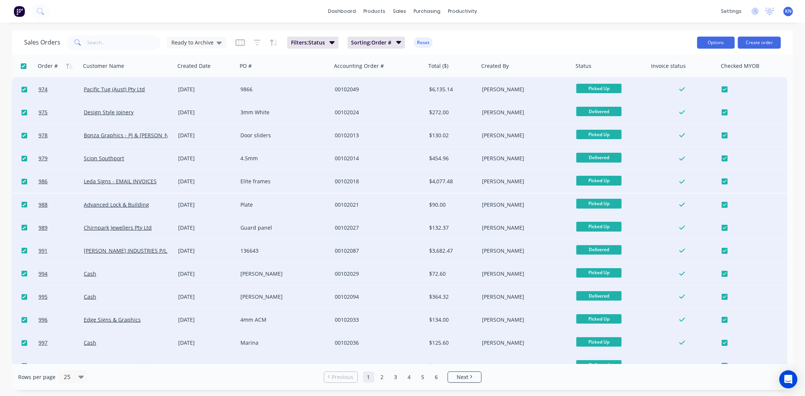
click at [720, 42] on button "Options" at bounding box center [716, 43] width 38 height 12
click at [676, 75] on div "Archive" at bounding box center [693, 76] width 69 height 11
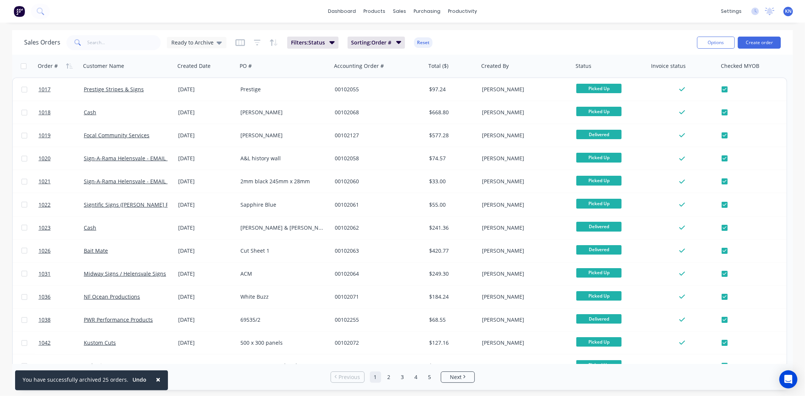
click at [23, 65] on input "checkbox" at bounding box center [24, 66] width 6 height 6
checkbox input "true"
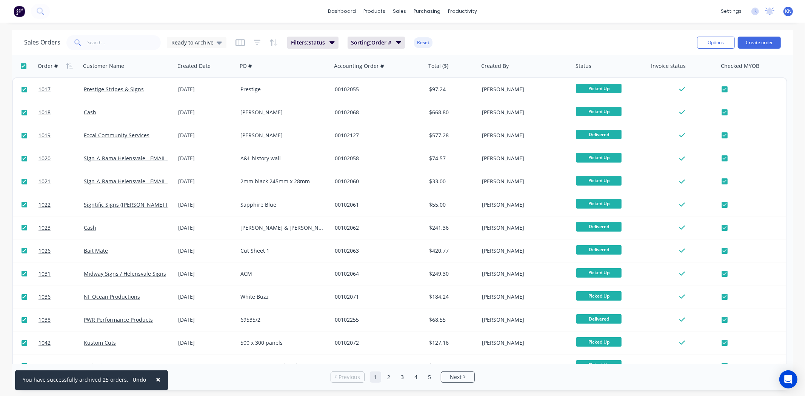
checkbox input "true"
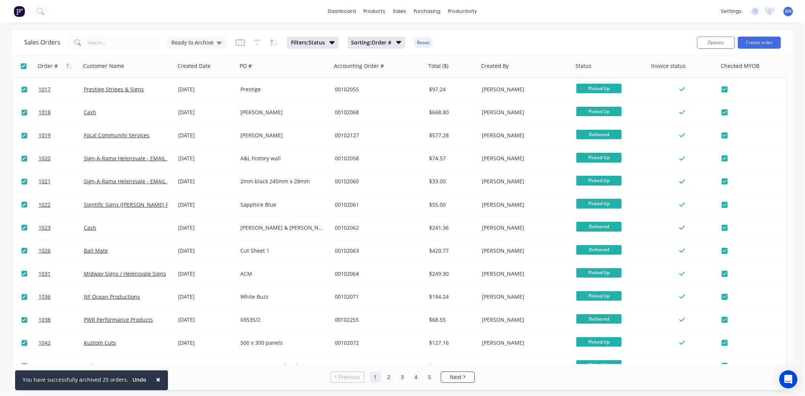
checkbox input "true"
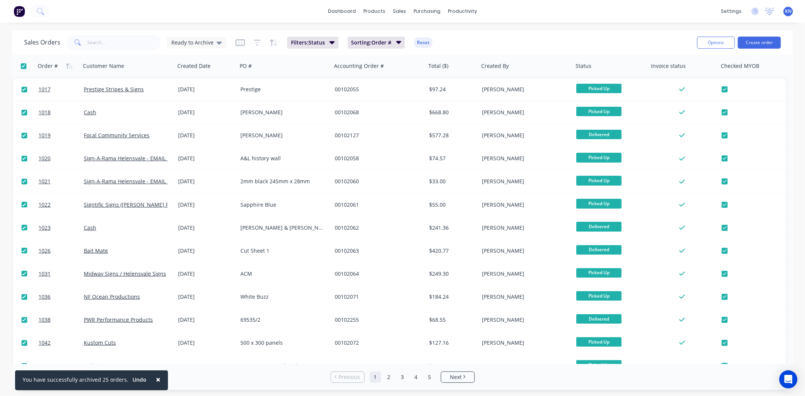
checkbox input "true"
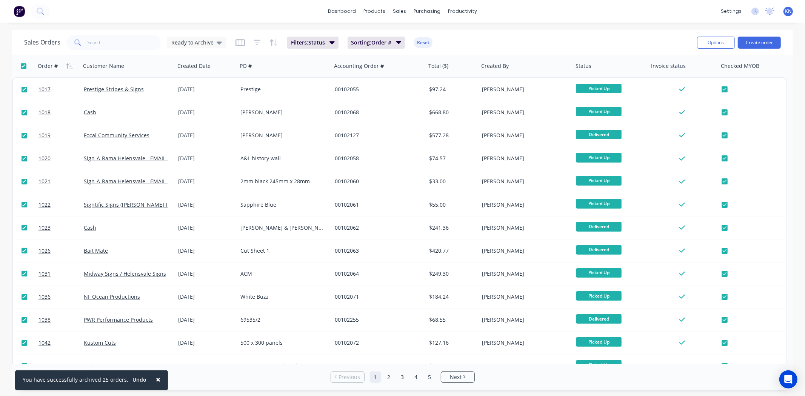
checkbox input "true"
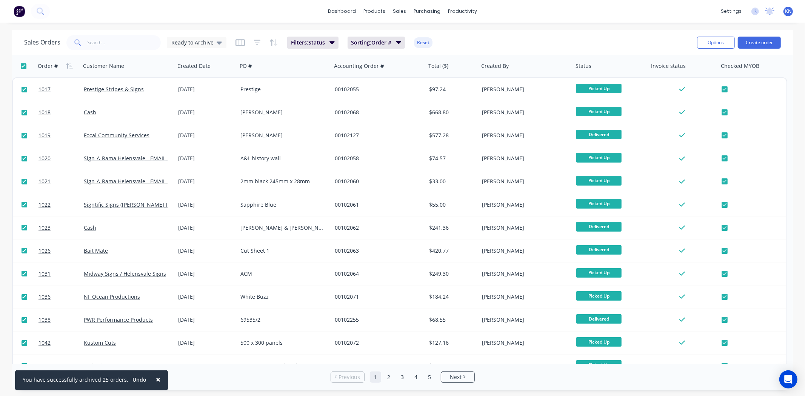
checkbox input "true"
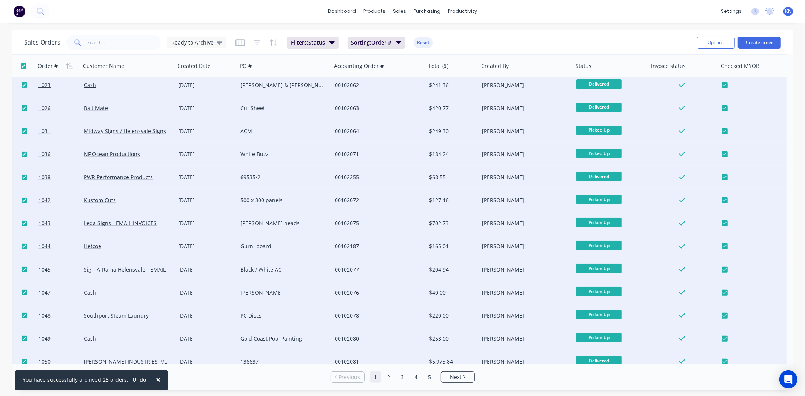
scroll to position [290, 0]
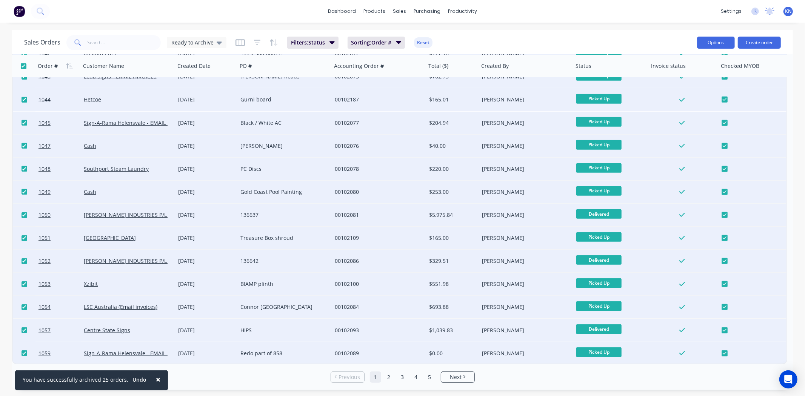
click at [714, 42] on button "Options" at bounding box center [716, 43] width 38 height 12
click at [674, 75] on div "Archive" at bounding box center [693, 76] width 69 height 11
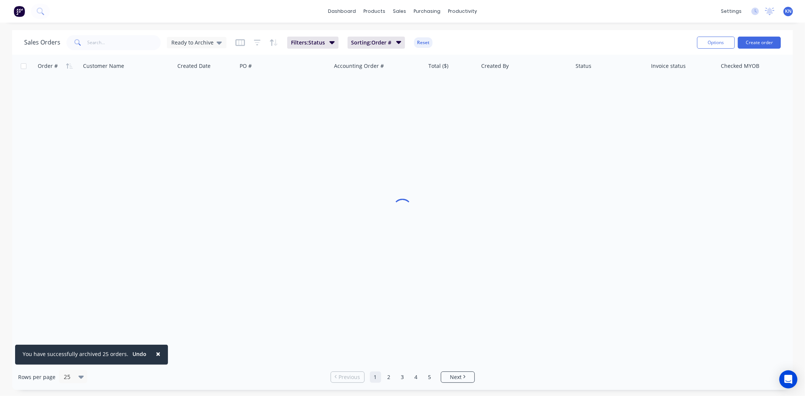
scroll to position [0, 0]
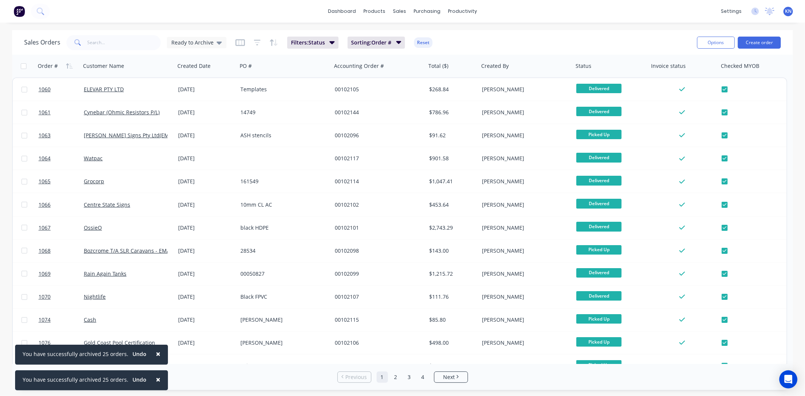
click at [156, 353] on button "×" at bounding box center [158, 354] width 20 height 18
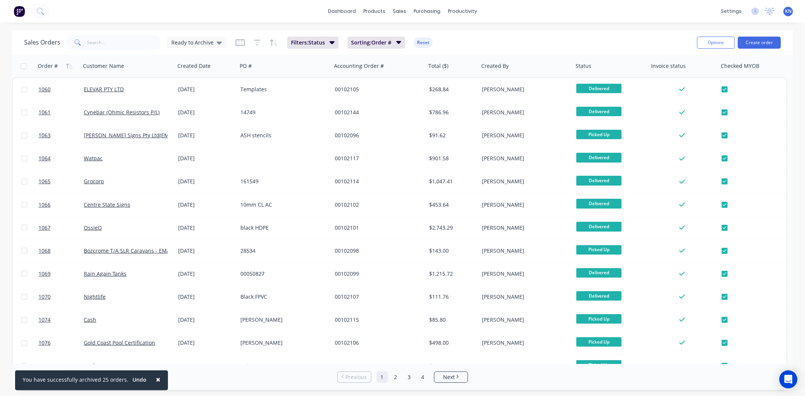
click at [156, 379] on span "×" at bounding box center [158, 380] width 5 height 11
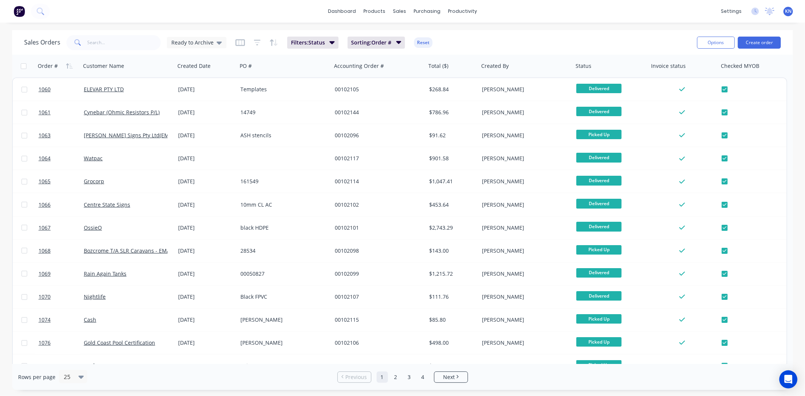
click at [25, 67] on input "checkbox" at bounding box center [24, 66] width 6 height 6
checkbox input "true"
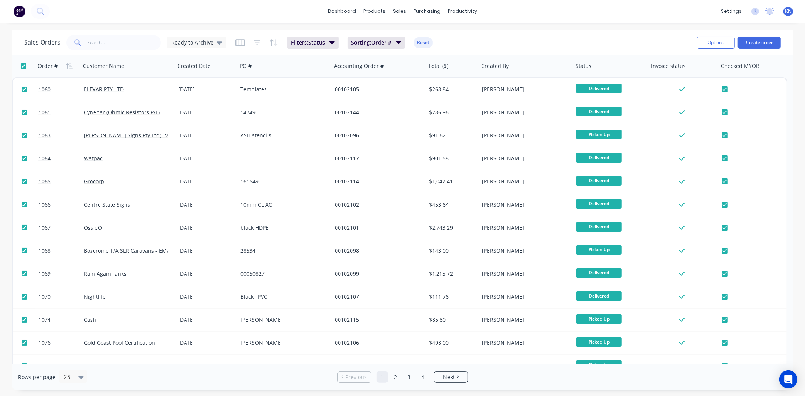
checkbox input "true"
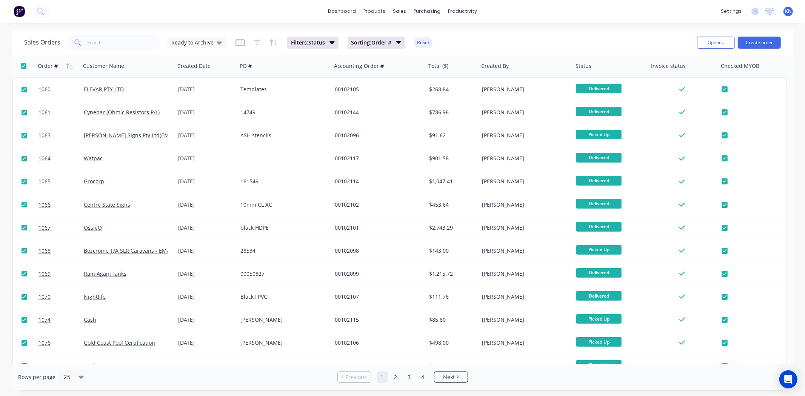
checkbox input "true"
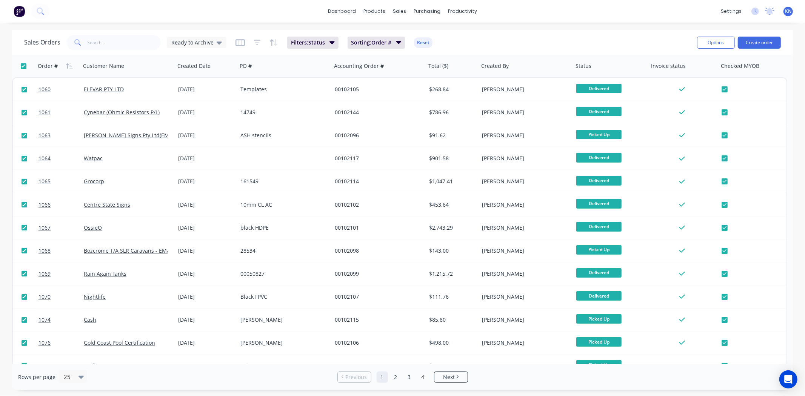
checkbox input "true"
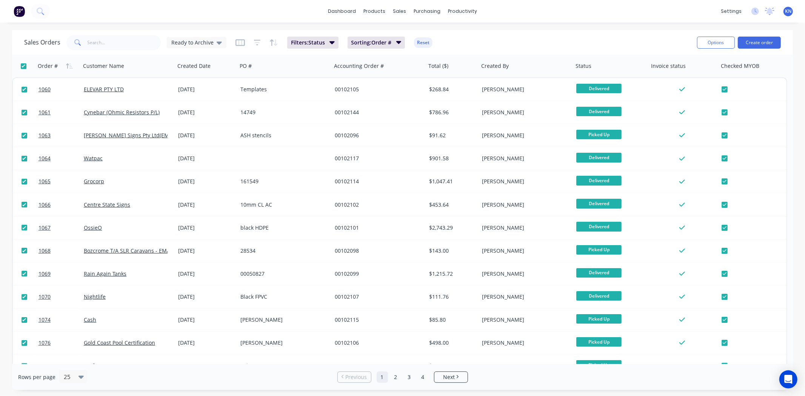
checkbox input "true"
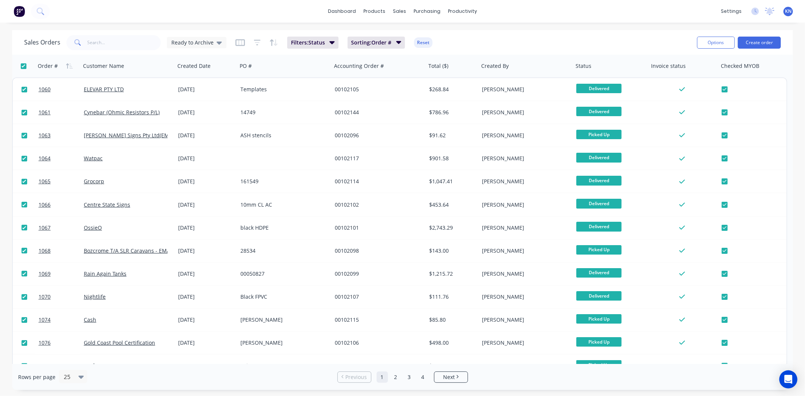
checkbox input "true"
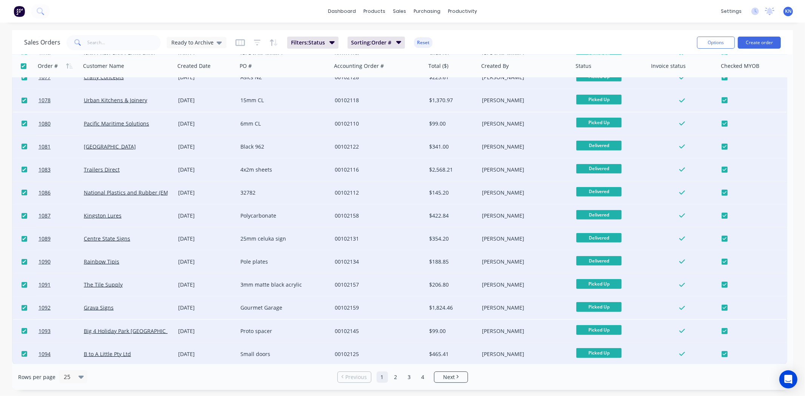
scroll to position [290, 0]
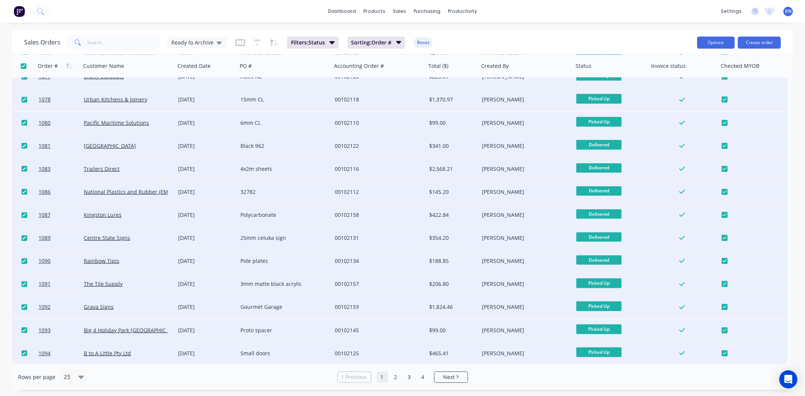
click at [711, 39] on button "Options" at bounding box center [716, 43] width 38 height 12
click at [688, 75] on div "Archive" at bounding box center [693, 76] width 69 height 11
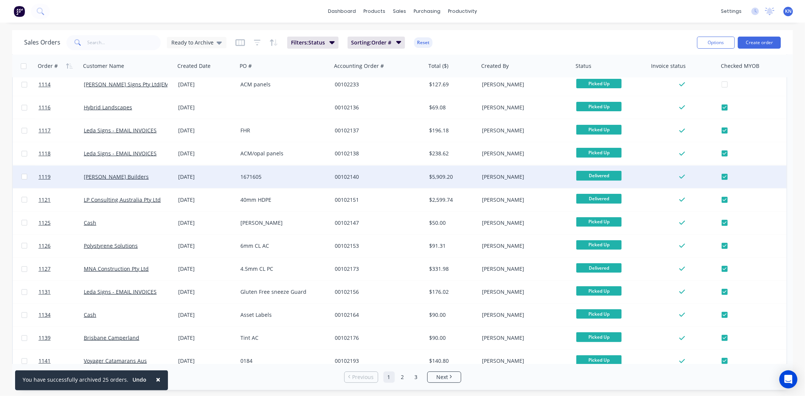
scroll to position [164, 0]
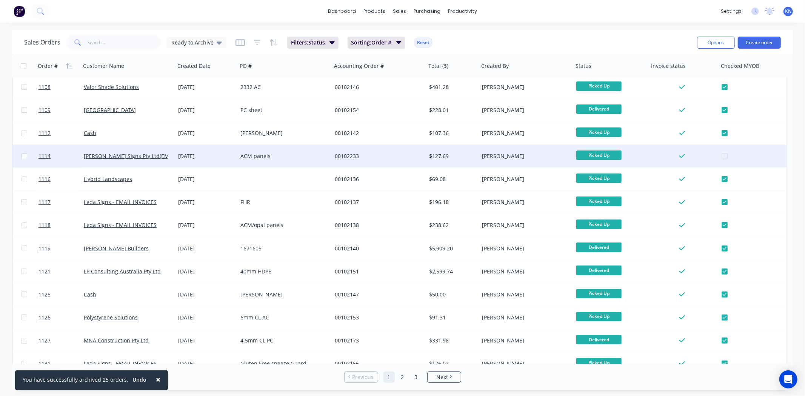
click at [722, 156] on div at bounding box center [755, 156] width 67 height 23
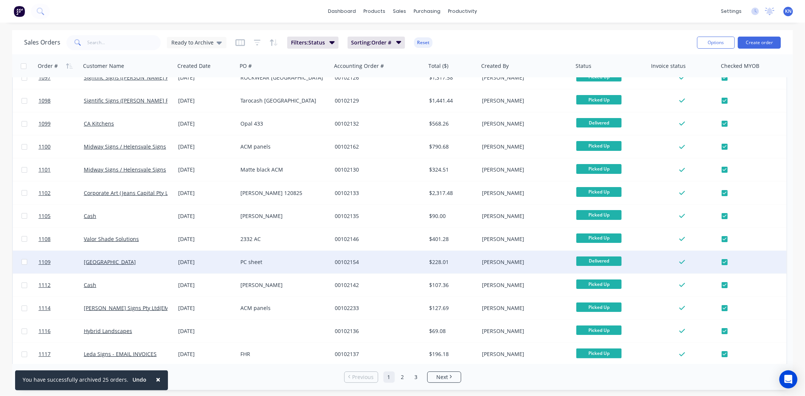
scroll to position [0, 0]
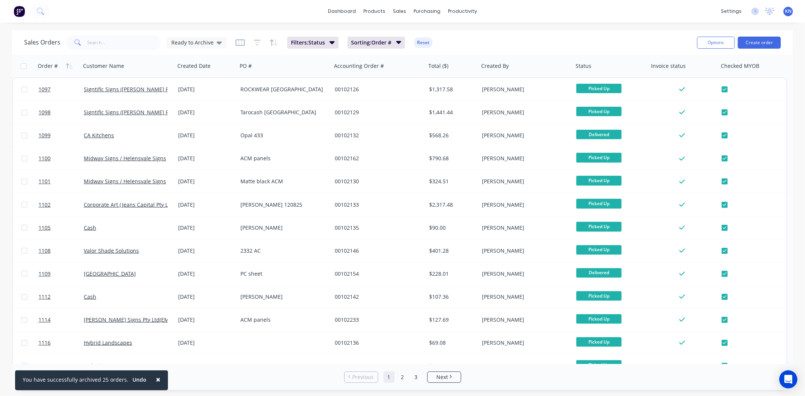
click at [25, 65] on input "checkbox" at bounding box center [24, 66] width 6 height 6
checkbox input "true"
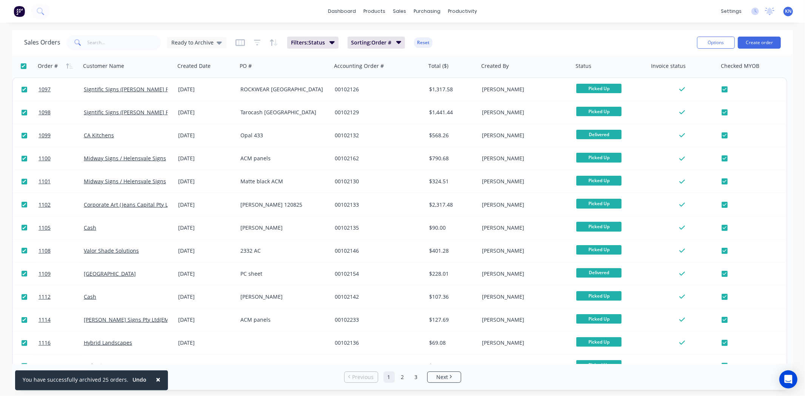
checkbox input "true"
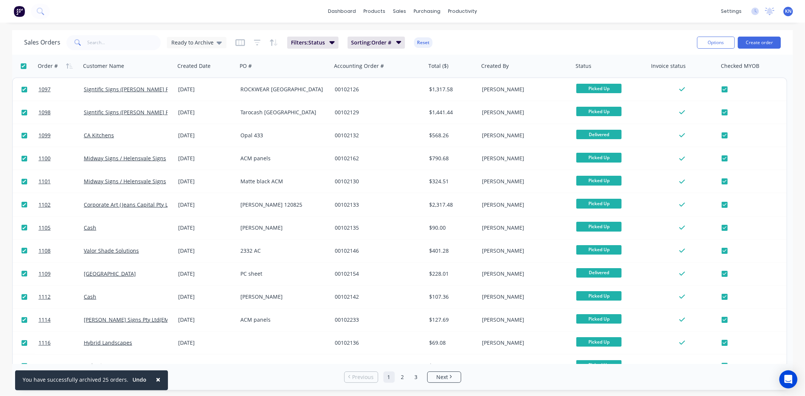
checkbox input "true"
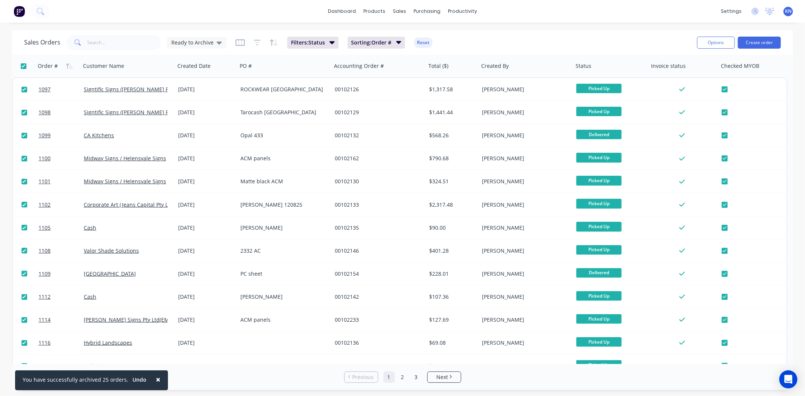
checkbox input "true"
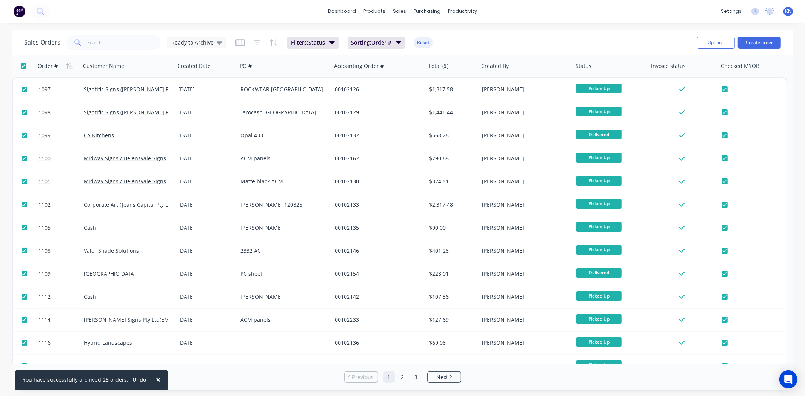
checkbox input "true"
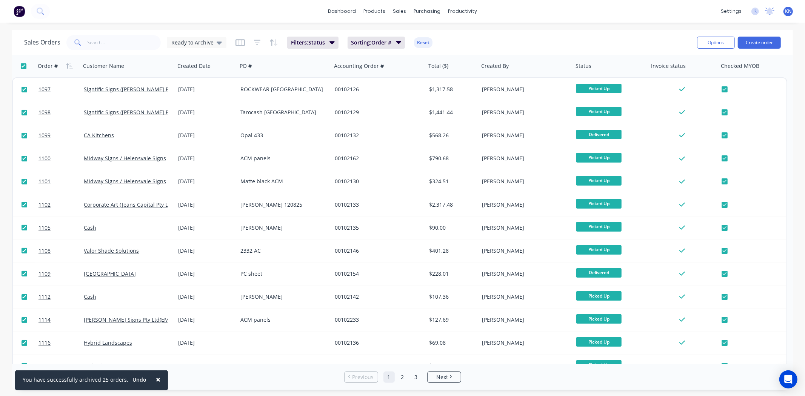
checkbox input "true"
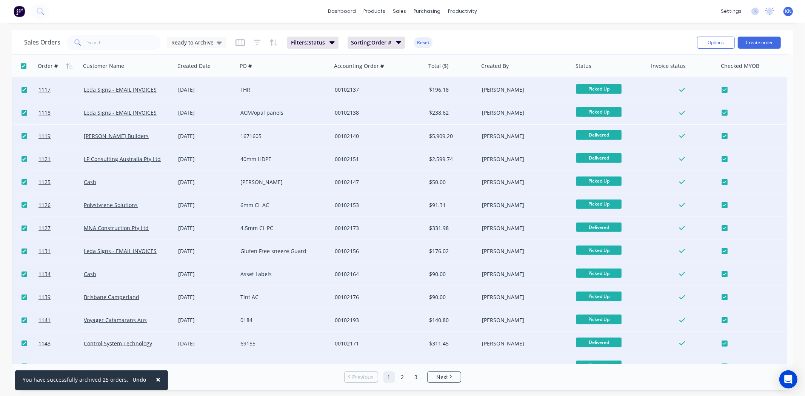
scroll to position [290, 0]
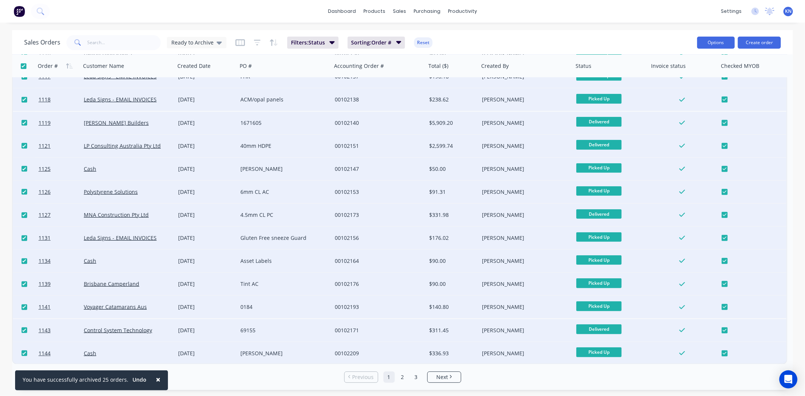
click at [700, 43] on button "Options" at bounding box center [716, 43] width 38 height 12
click at [690, 76] on div "Archive" at bounding box center [693, 76] width 69 height 11
checkbox input "false"
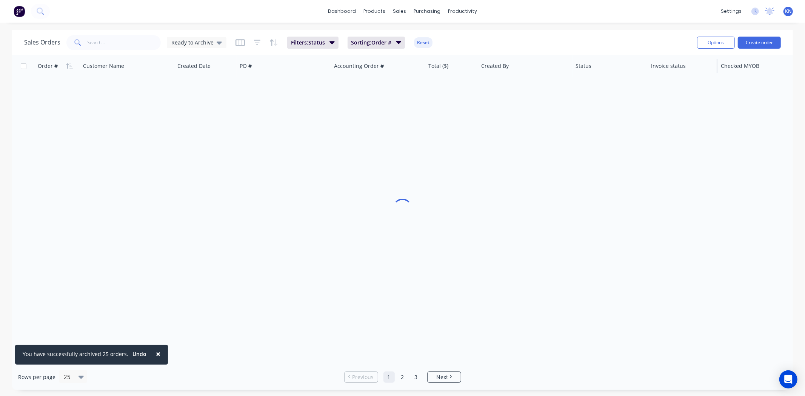
scroll to position [0, 0]
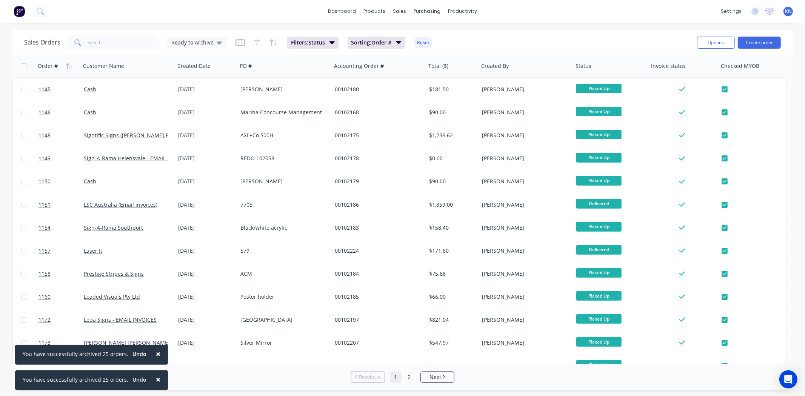
click at [156, 355] on span "×" at bounding box center [158, 354] width 5 height 11
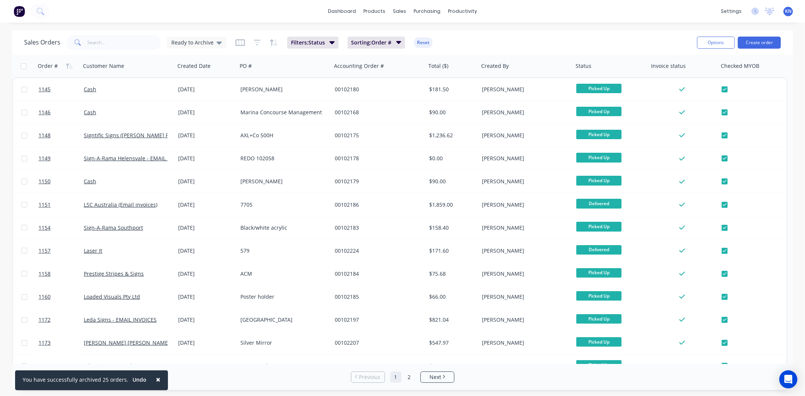
click at [156, 380] on span "×" at bounding box center [158, 380] width 5 height 11
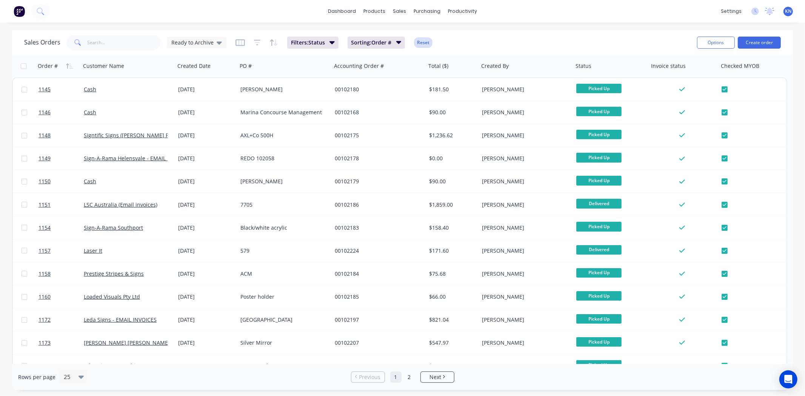
click at [427, 40] on button "Reset" at bounding box center [423, 42] width 19 height 11
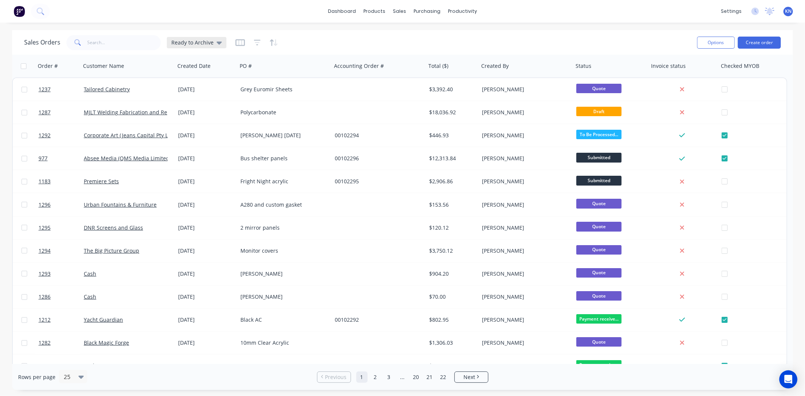
click at [209, 40] on span "Ready to Archive" at bounding box center [192, 43] width 42 height 8
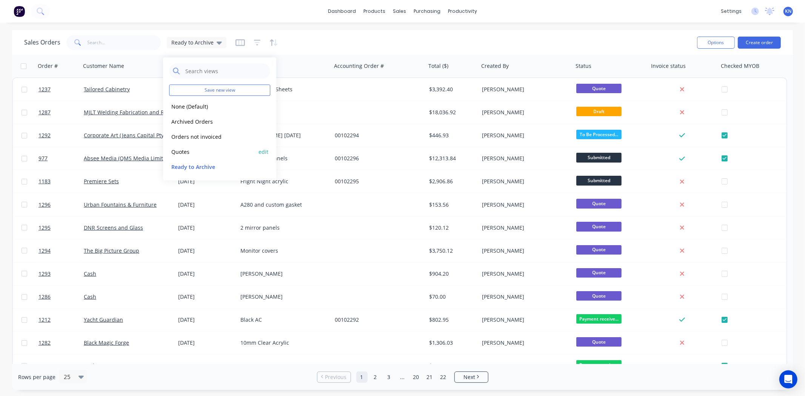
click at [178, 150] on button "Quotes" at bounding box center [212, 152] width 86 height 9
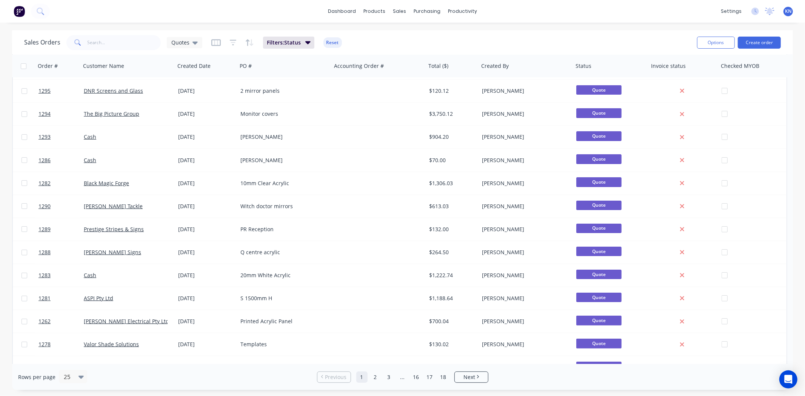
scroll to position [168, 0]
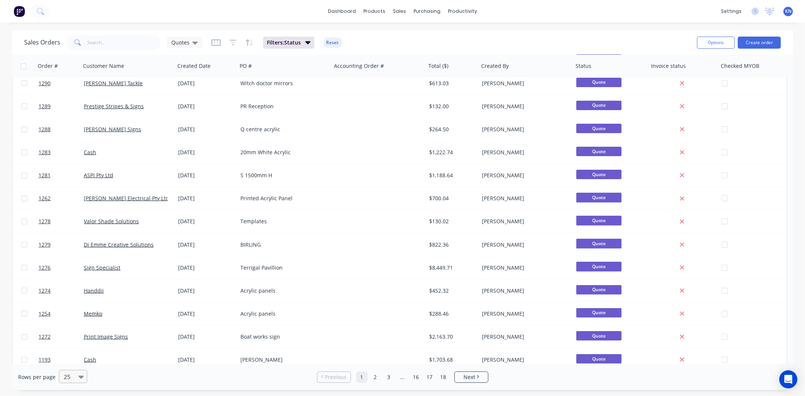
click at [79, 379] on icon at bounding box center [81, 377] width 5 height 8
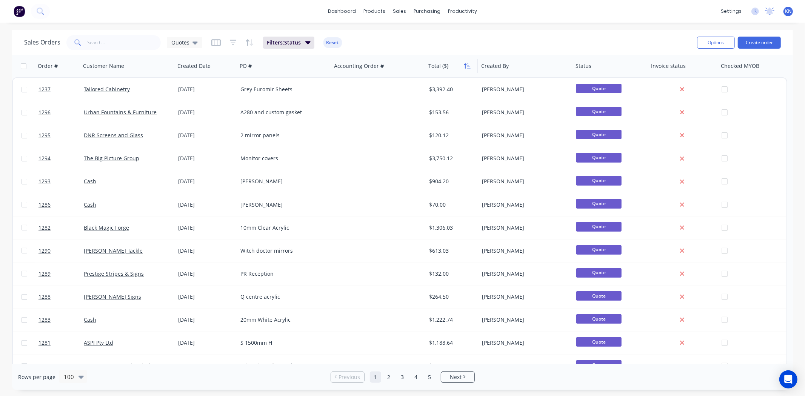
click at [466, 67] on icon "button" at bounding box center [467, 66] width 7 height 6
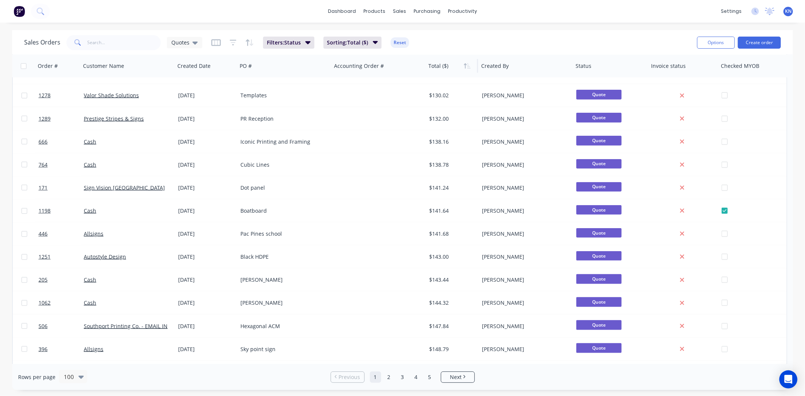
scroll to position [797, 0]
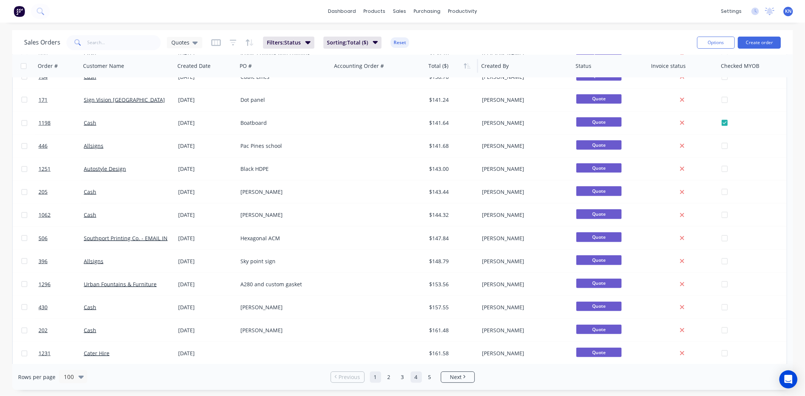
click at [415, 379] on link "4" at bounding box center [416, 377] width 11 height 11
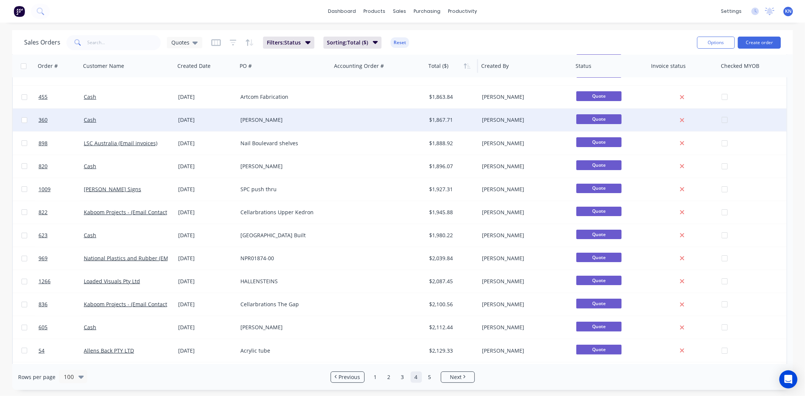
scroll to position [0, 0]
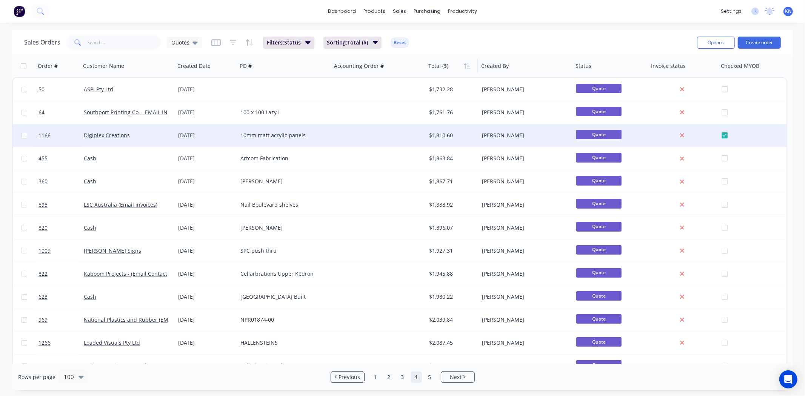
click at [726, 135] on div at bounding box center [755, 135] width 67 height 23
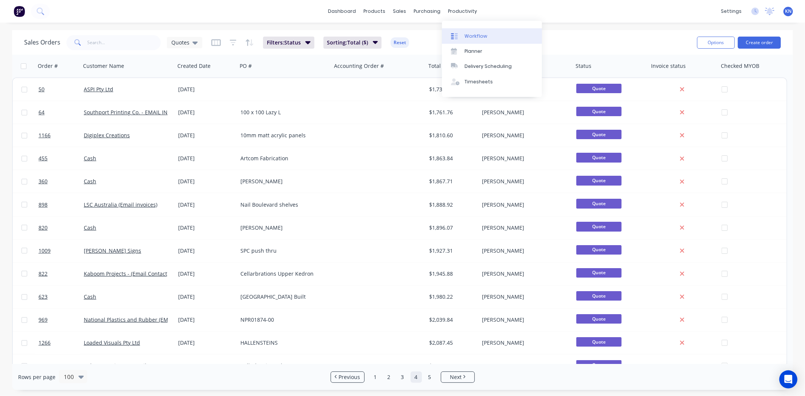
click at [472, 33] on div "Workflow" at bounding box center [476, 36] width 23 height 7
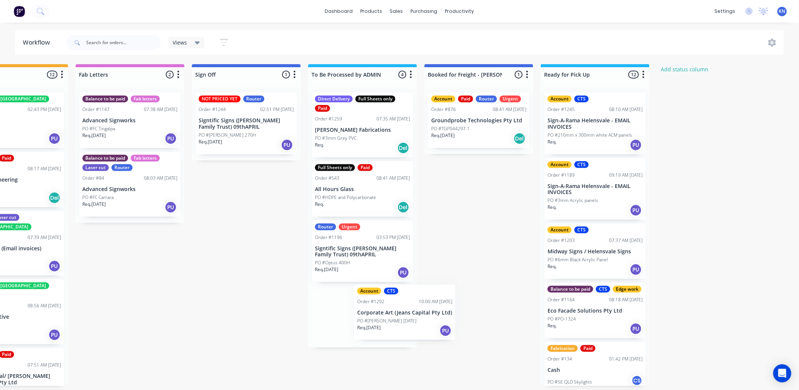
scroll to position [2, 987]
drag, startPoint x: 340, startPoint y: 320, endPoint x: 353, endPoint y: 315, distance: 14.0
click at [353, 315] on div "Direct Delivery Full Sheets only Paid Order #1259 07:35 AM 26/08/25 Gannon Fabr…" at bounding box center [362, 216] width 109 height 261
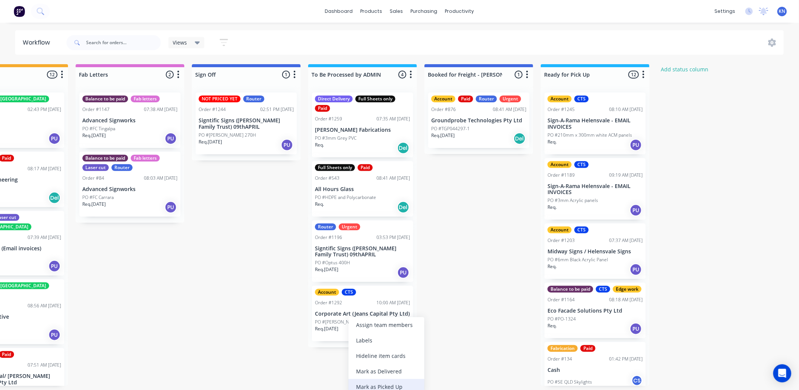
click at [389, 383] on div "Mark as Picked Up" at bounding box center [387, 386] width 76 height 15
click at [348, 194] on p "PO #HDPE and Polycarbonate" at bounding box center [345, 197] width 61 height 7
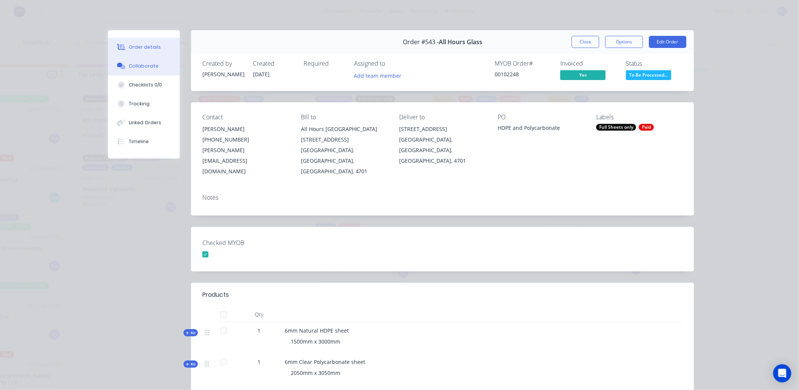
click at [152, 63] on div "Collaborate" at bounding box center [144, 66] width 30 height 7
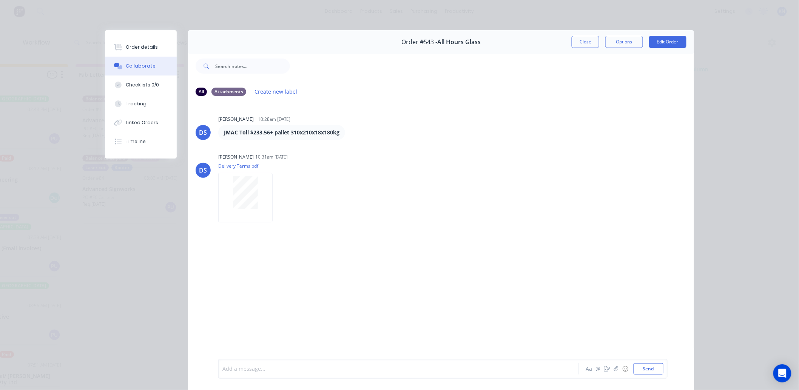
click at [240, 368] on div at bounding box center [388, 369] width 330 height 8
click at [648, 365] on button "Send" at bounding box center [649, 368] width 30 height 11
click at [139, 49] on div "Order details" at bounding box center [142, 47] width 32 height 7
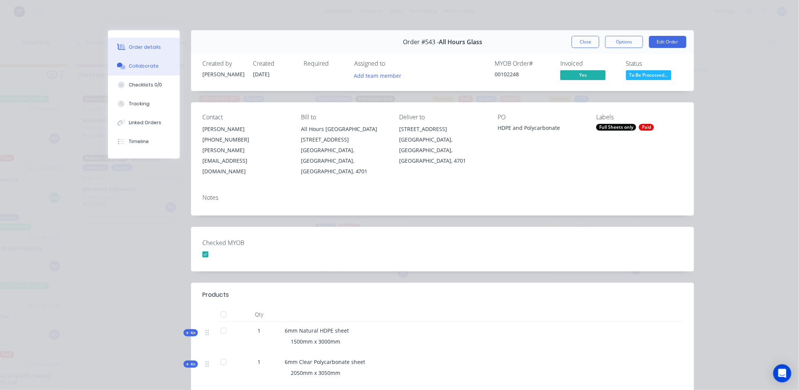
click at [148, 67] on div "Collaborate" at bounding box center [144, 66] width 30 height 7
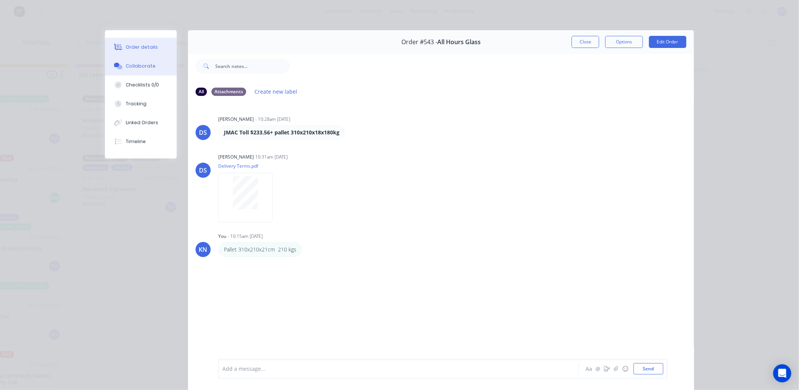
click at [136, 43] on button "Order details" at bounding box center [141, 47] width 72 height 19
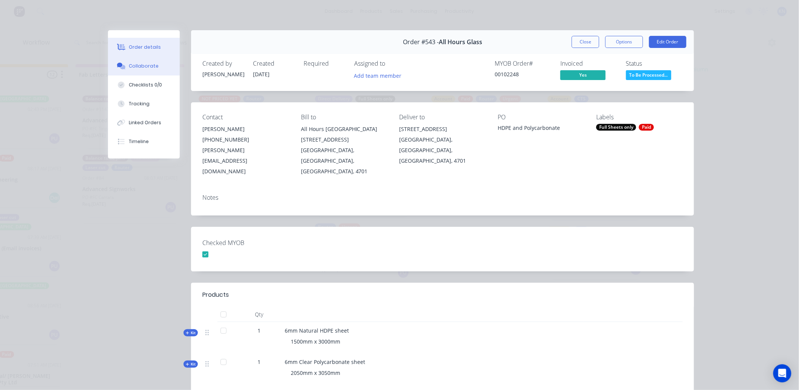
click at [156, 65] on button "Collaborate" at bounding box center [144, 66] width 72 height 19
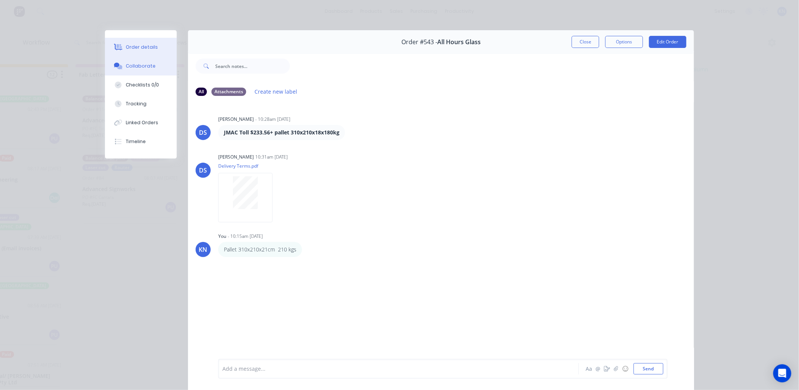
click at [147, 39] on button "Order details" at bounding box center [141, 47] width 72 height 19
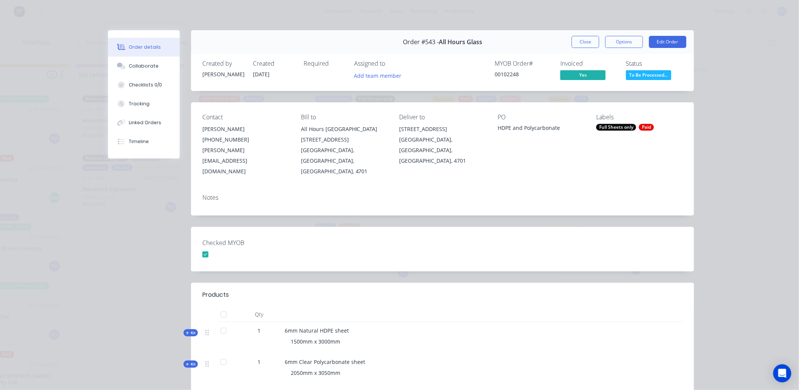
scroll to position [0, 987]
click at [159, 69] on button "Collaborate" at bounding box center [144, 66] width 72 height 19
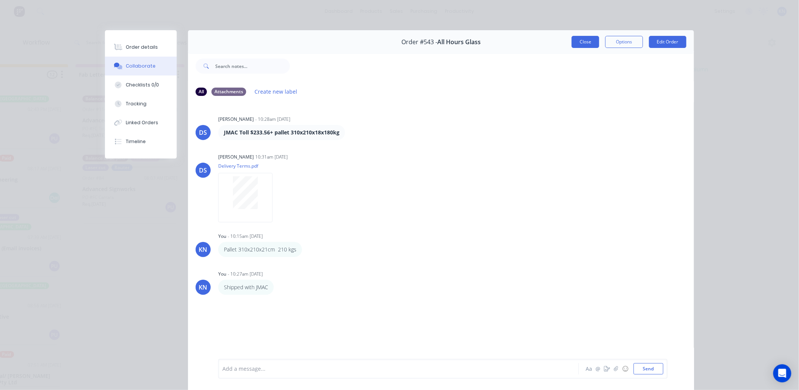
click at [584, 43] on button "Close" at bounding box center [586, 42] width 28 height 12
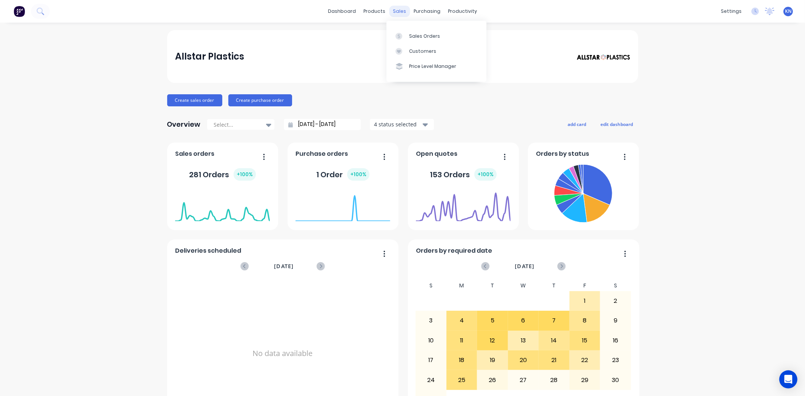
click at [395, 10] on div "sales" at bounding box center [399, 11] width 21 height 11
click at [411, 36] on div "Sales Orders" at bounding box center [424, 36] width 31 height 7
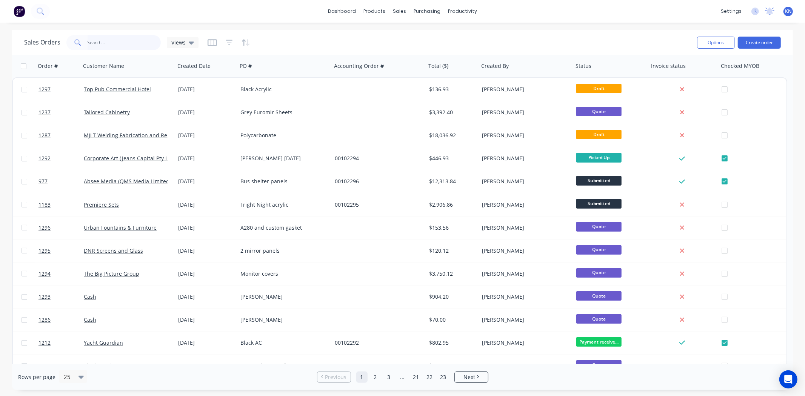
click at [108, 38] on input "text" at bounding box center [125, 42] width 74 height 15
type input "543"
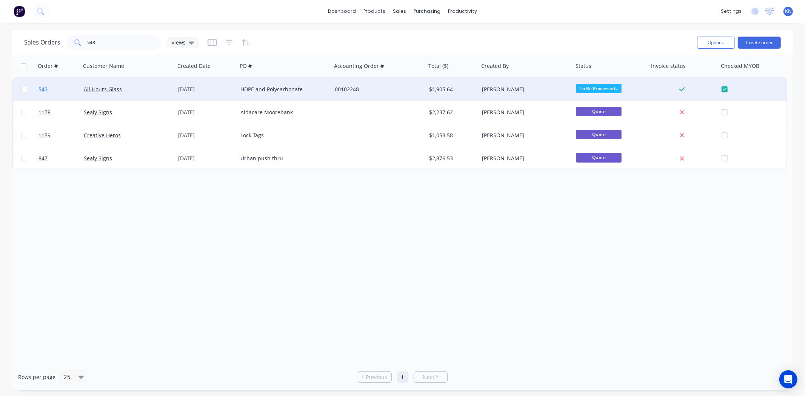
click at [43, 88] on span "543" at bounding box center [43, 90] width 9 height 8
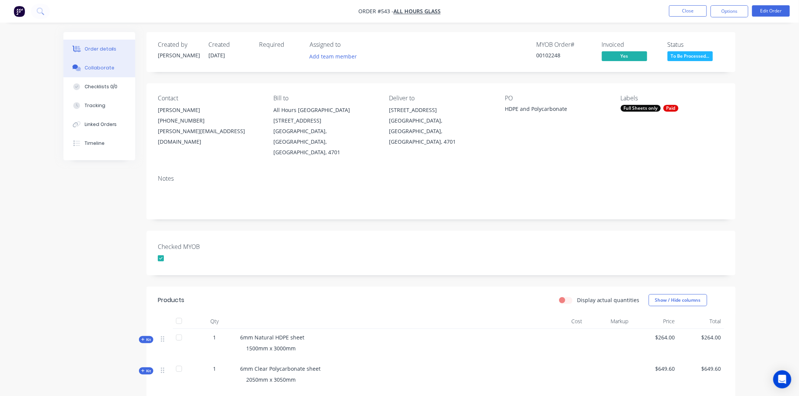
click at [109, 68] on div "Collaborate" at bounding box center [100, 68] width 30 height 7
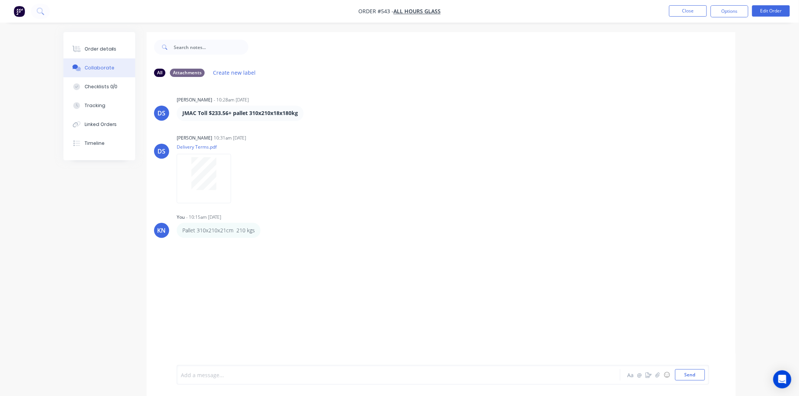
click at [209, 372] on div at bounding box center [377, 376] width 393 height 8
click at [227, 372] on div "Add a message..." at bounding box center [377, 375] width 393 height 11
click at [111, 46] on div "Order details" at bounding box center [101, 49] width 32 height 7
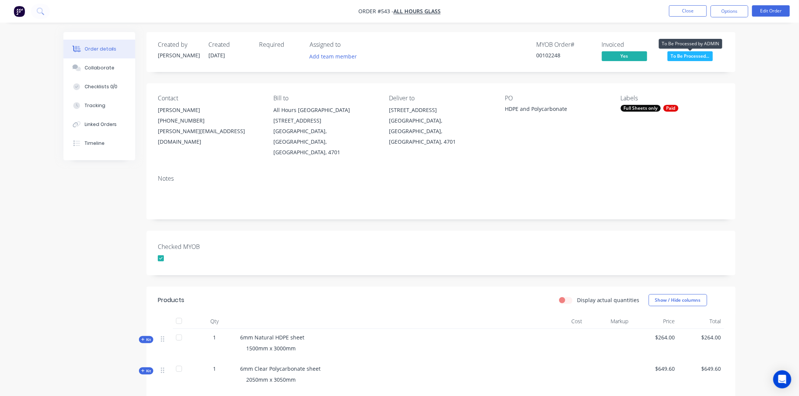
click at [686, 55] on span "To Be Processed..." at bounding box center [690, 55] width 45 height 9
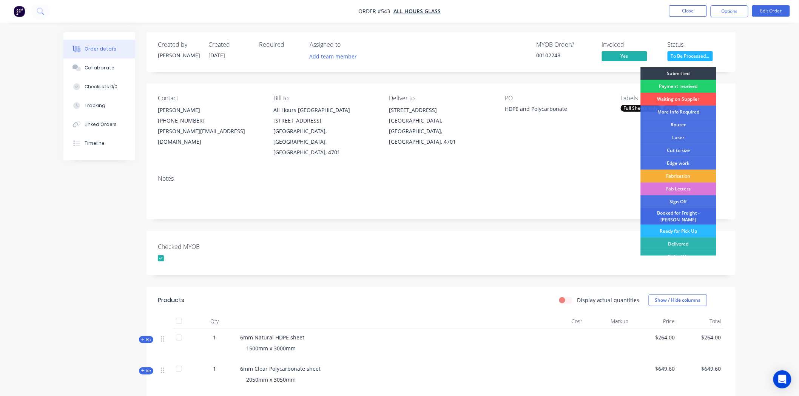
click at [679, 213] on div "Booked for Freight - [PERSON_NAME]" at bounding box center [679, 216] width 76 height 17
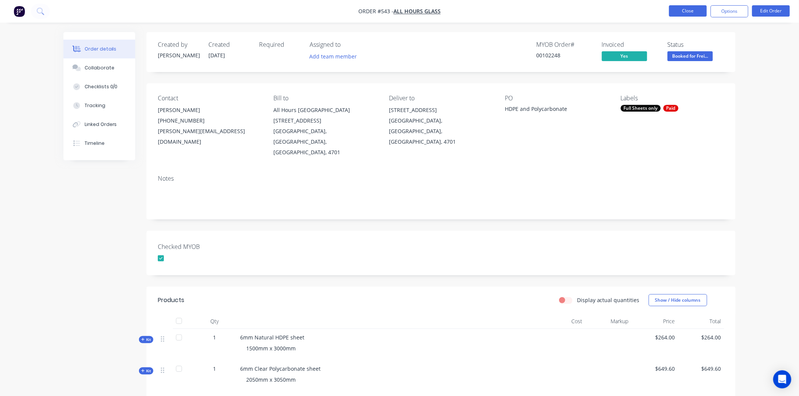
click at [682, 11] on button "Close" at bounding box center [688, 10] width 38 height 11
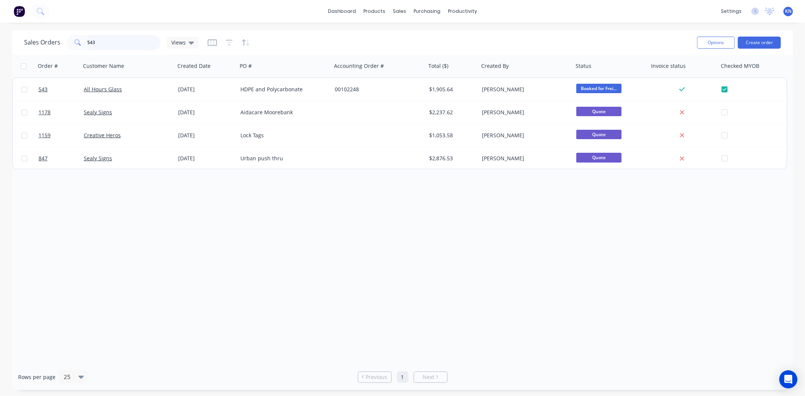
click at [137, 43] on input "543" at bounding box center [125, 42] width 74 height 15
type input "5"
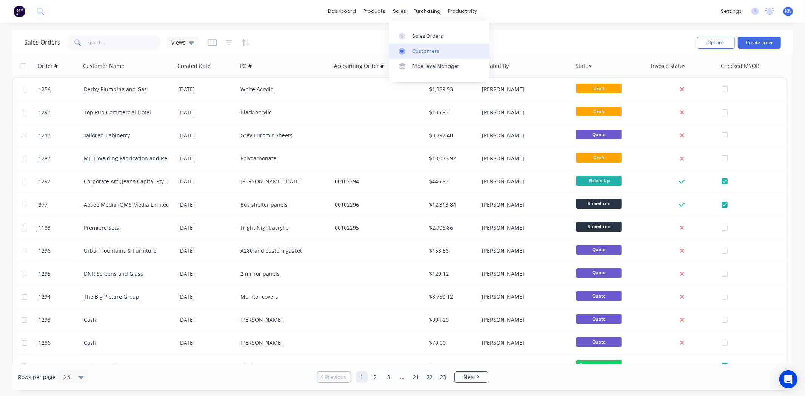
click at [421, 50] on div "Customers" at bounding box center [425, 51] width 27 height 7
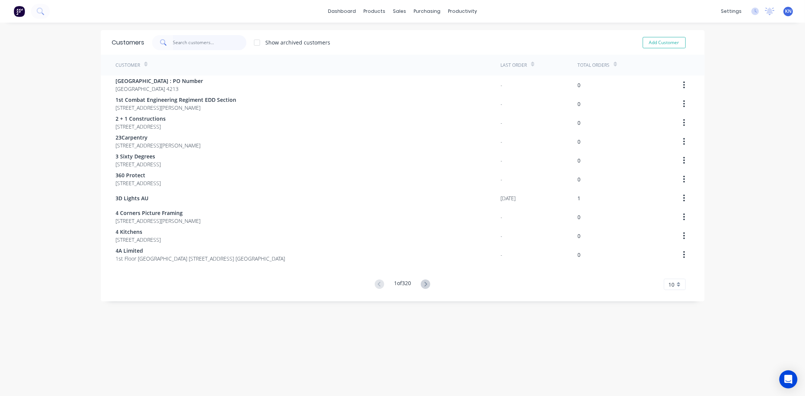
click at [179, 41] on input "text" at bounding box center [210, 42] width 74 height 15
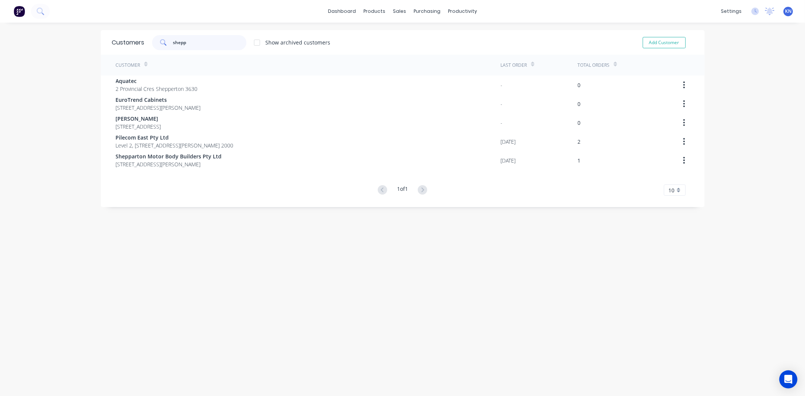
type input "shepp"
click at [191, 41] on input "shepp" at bounding box center [210, 42] width 74 height 15
drag, startPoint x: 197, startPoint y: 39, endPoint x: 162, endPoint y: 47, distance: 36.7
click at [162, 47] on div "shepp" at bounding box center [199, 42] width 94 height 15
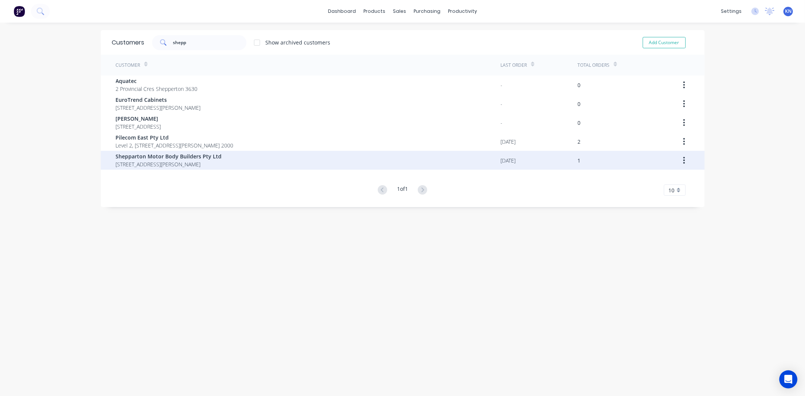
click at [199, 157] on span "Shepparton Motor Body Builders Pty Ltd" at bounding box center [169, 157] width 106 height 8
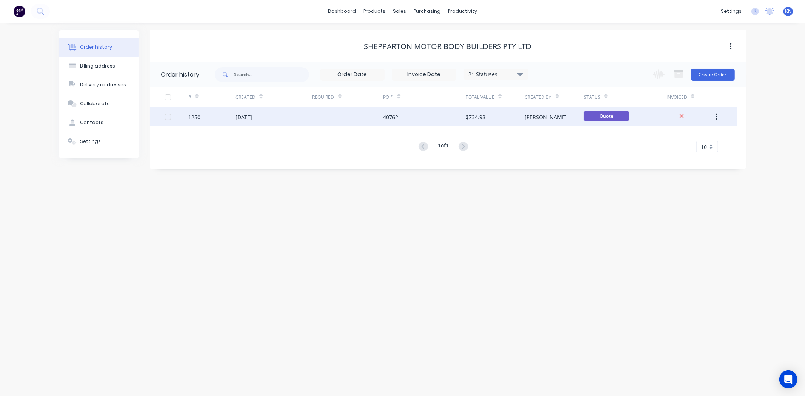
click at [251, 115] on div "[DATE]" at bounding box center [244, 117] width 17 height 8
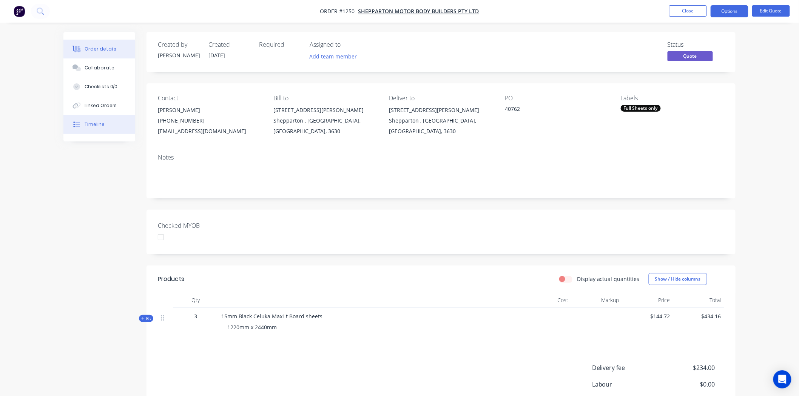
click at [96, 126] on div "Timeline" at bounding box center [95, 124] width 20 height 7
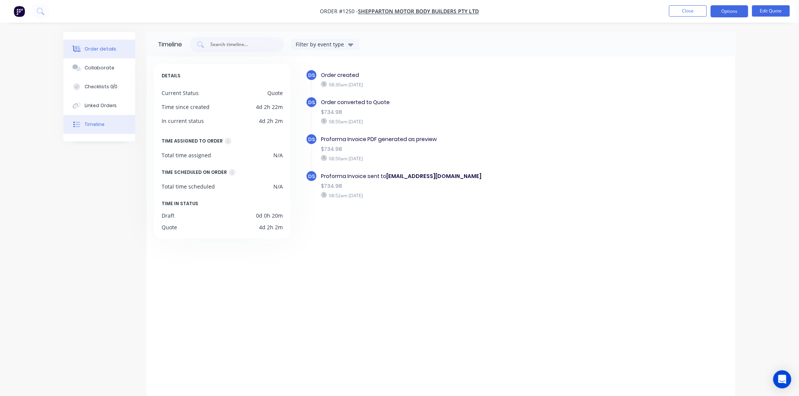
click at [91, 47] on div "Order details" at bounding box center [101, 49] width 32 height 7
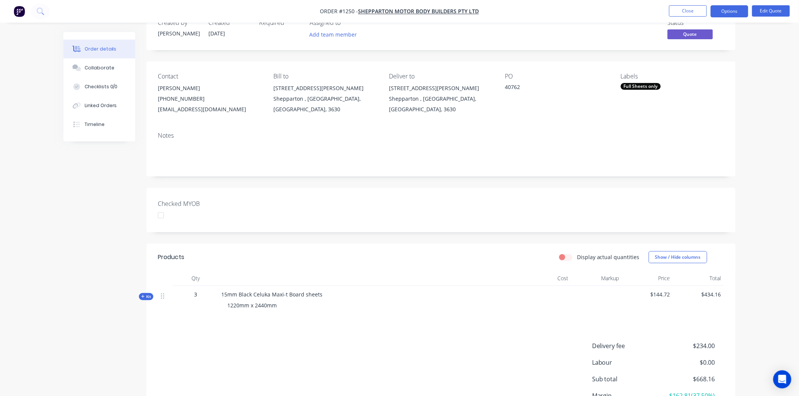
scroll to position [42, 0]
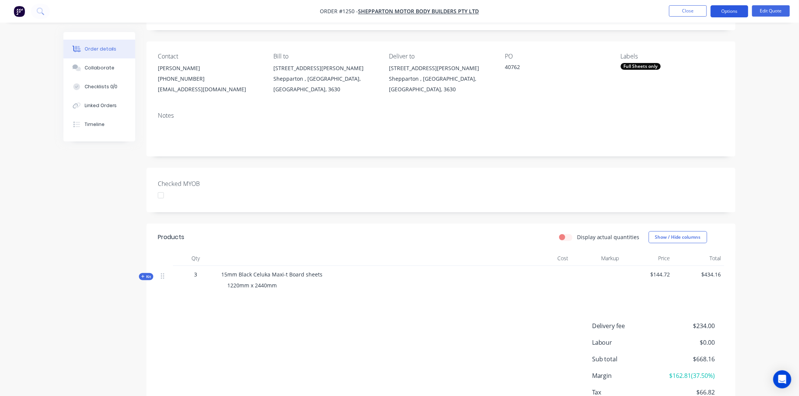
click at [735, 8] on button "Options" at bounding box center [730, 11] width 38 height 12
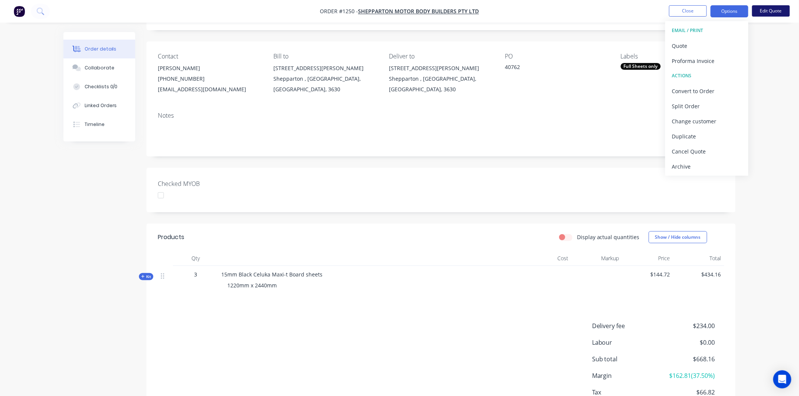
click at [770, 9] on button "Edit Quote" at bounding box center [771, 10] width 38 height 11
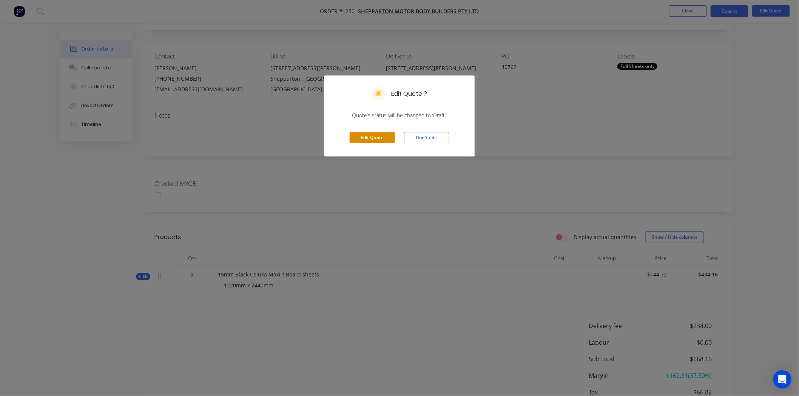
click at [376, 137] on button "Edit Quote" at bounding box center [372, 137] width 45 height 11
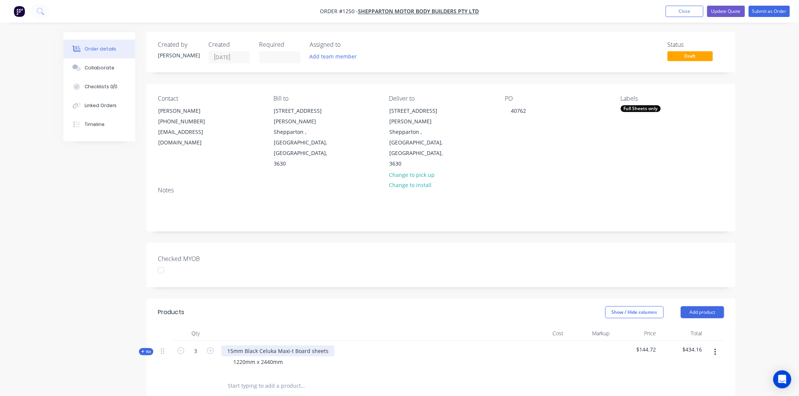
click at [231, 346] on div "15mm Black Celuka Maxi-t Board sheets" at bounding box center [277, 351] width 113 height 11
click at [375, 341] on div "16mm Black Celuka Maxi-t Board sheets 1220mm x 2440mm" at bounding box center [369, 357] width 302 height 33
click at [728, 11] on button "Update Quote" at bounding box center [726, 11] width 38 height 11
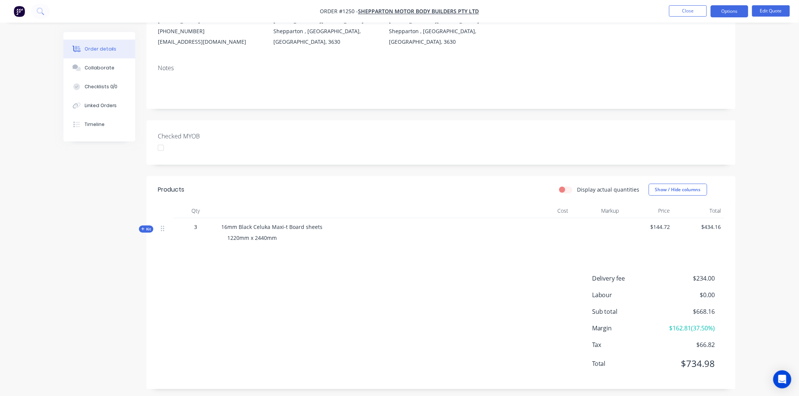
scroll to position [94, 0]
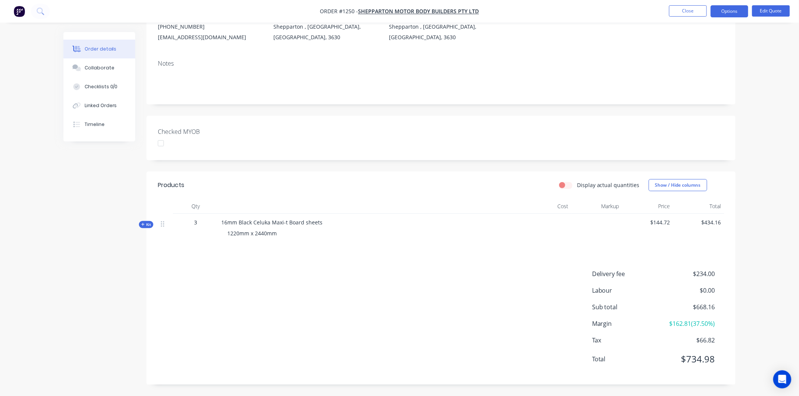
click at [146, 225] on span "Kit" at bounding box center [146, 225] width 10 height 6
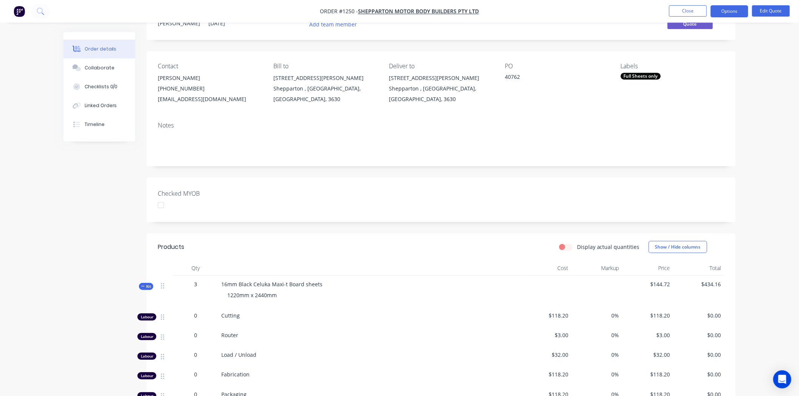
scroll to position [10, 0]
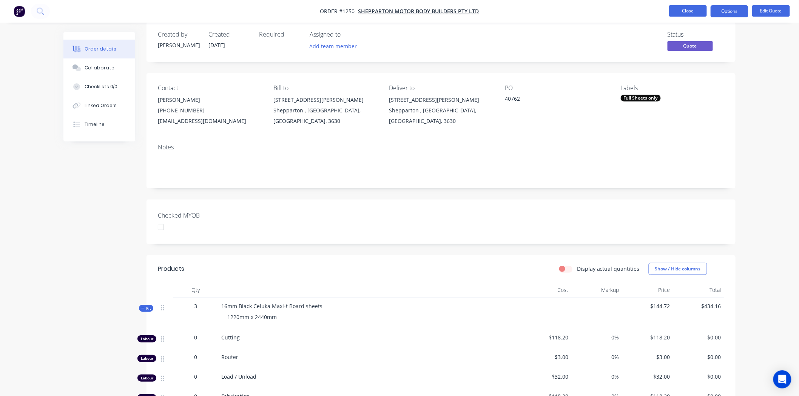
click at [699, 11] on button "Close" at bounding box center [688, 10] width 38 height 11
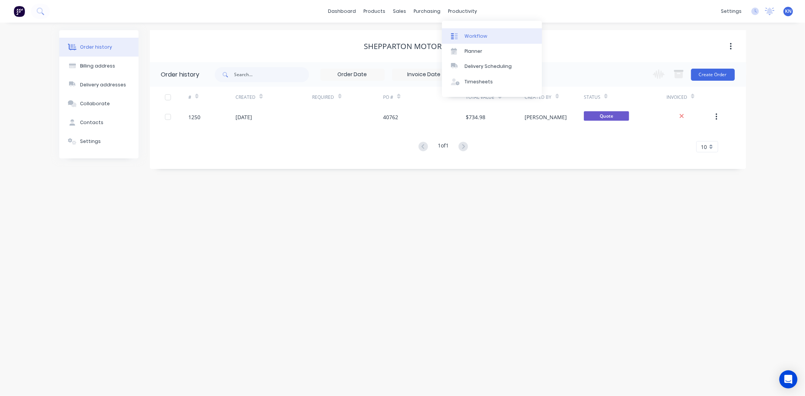
click at [469, 34] on div "Workflow" at bounding box center [476, 36] width 23 height 7
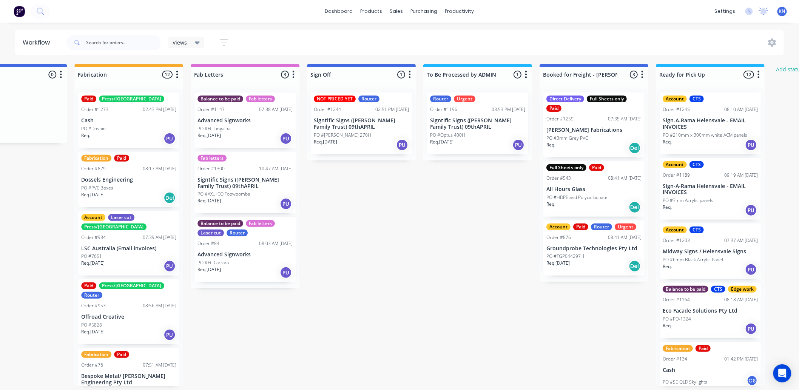
scroll to position [0, 1007]
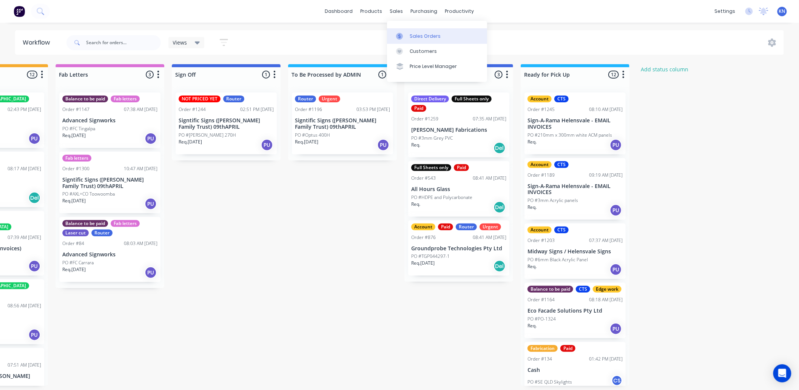
click at [418, 37] on div "Sales Orders" at bounding box center [425, 36] width 31 height 7
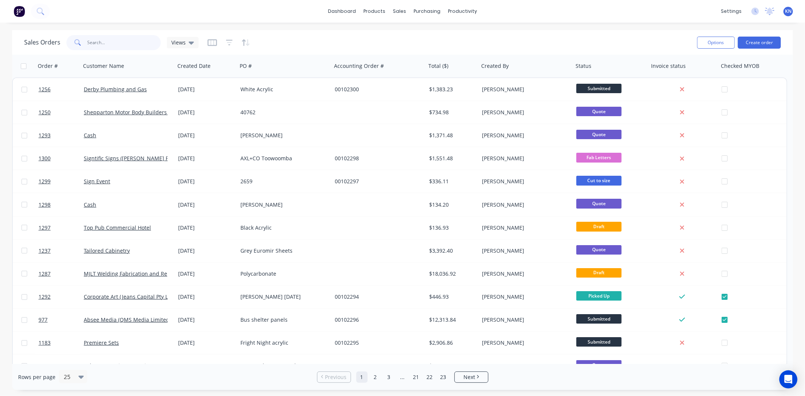
click at [103, 48] on input "text" at bounding box center [125, 42] width 74 height 15
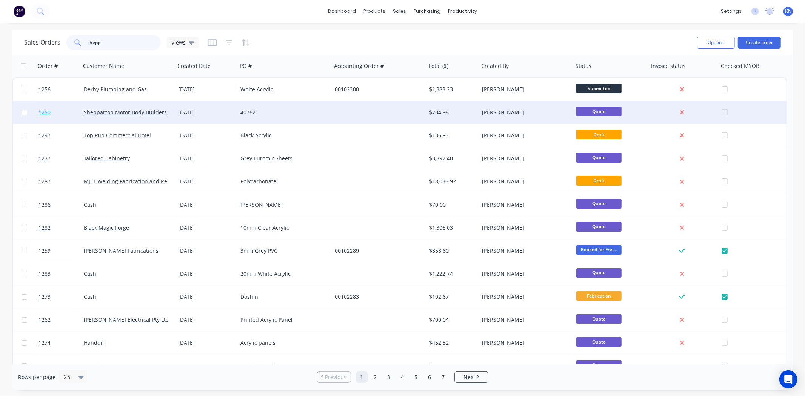
type input "shepp"
click at [45, 111] on span "1250" at bounding box center [45, 113] width 12 height 8
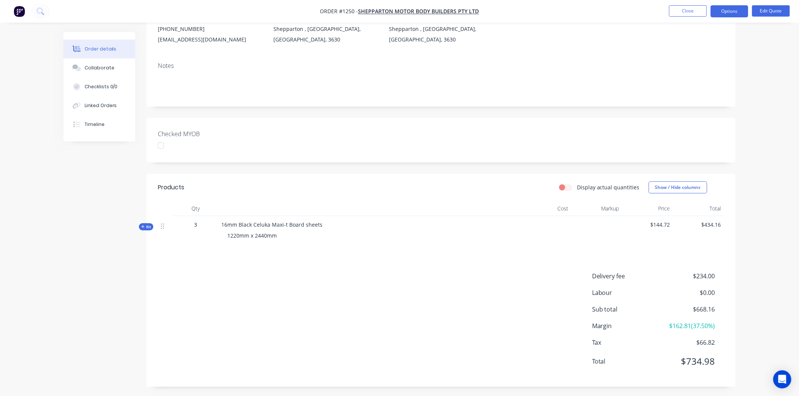
scroll to position [94, 0]
click at [143, 224] on icon at bounding box center [142, 225] width 3 height 4
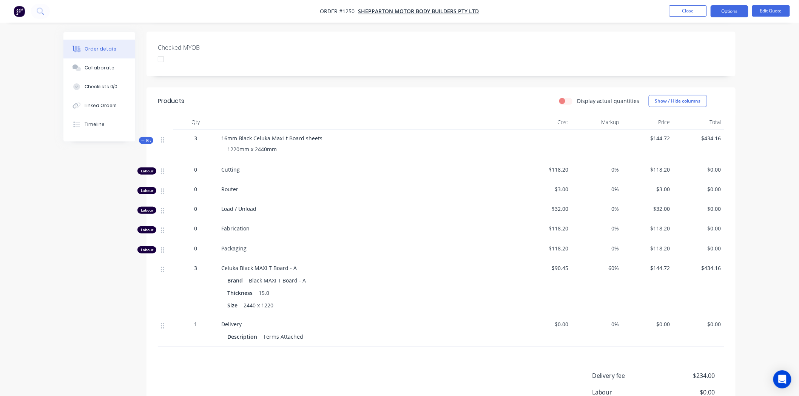
scroll to position [0, 0]
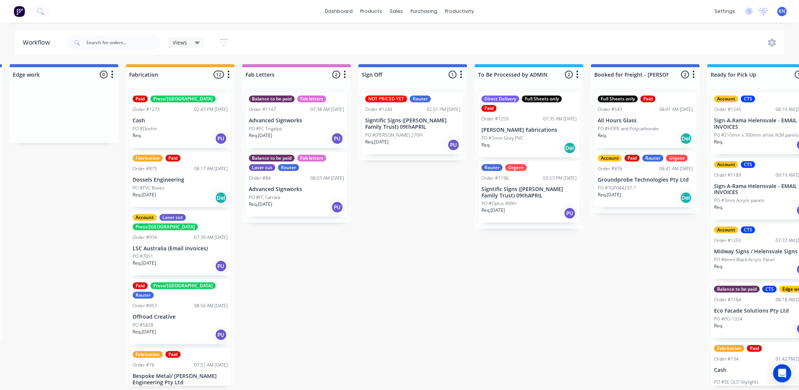
scroll to position [0, 1007]
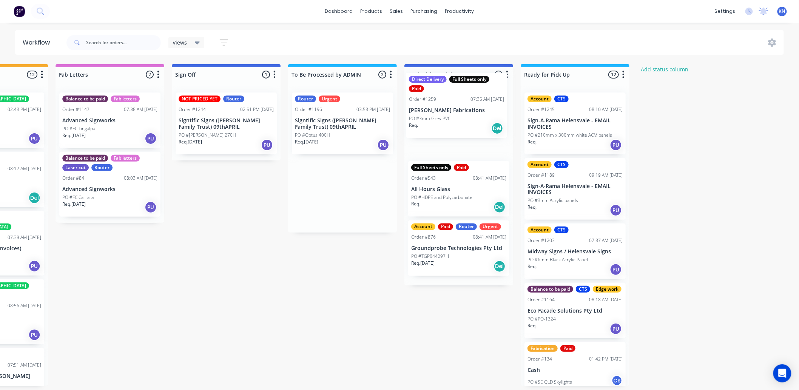
drag, startPoint x: 316, startPoint y: 130, endPoint x: 440, endPoint y: 110, distance: 125.5
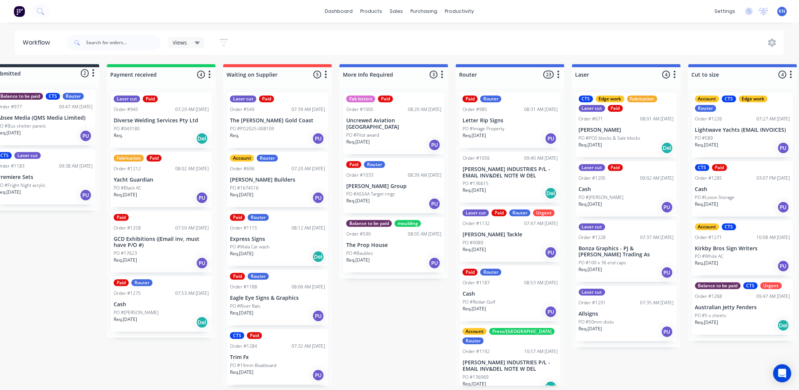
scroll to position [2, 0]
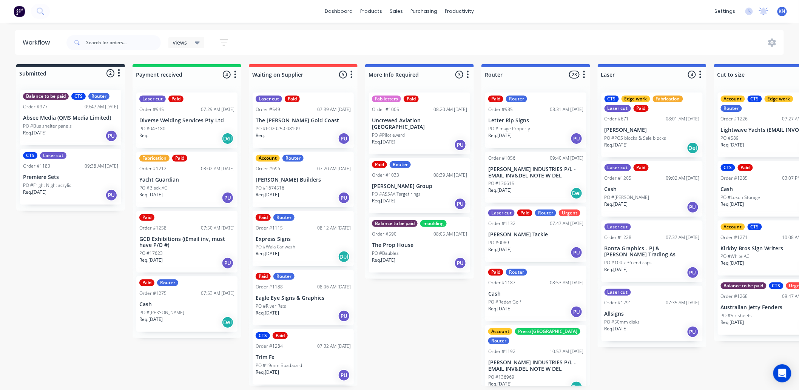
click at [113, 35] on input "text" at bounding box center [123, 42] width 75 height 15
type input "1256"
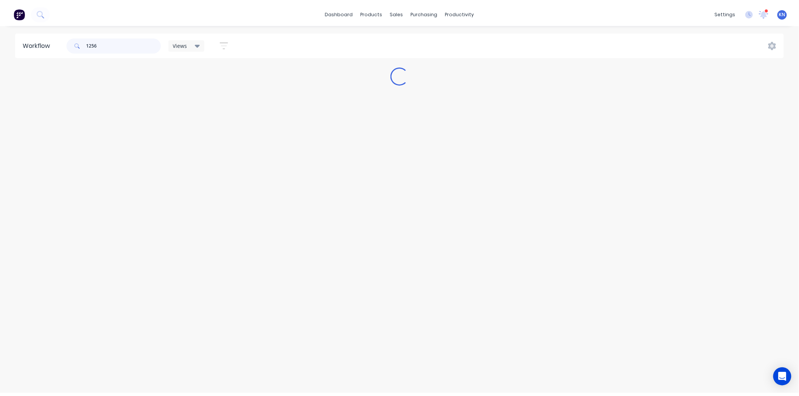
scroll to position [0, 0]
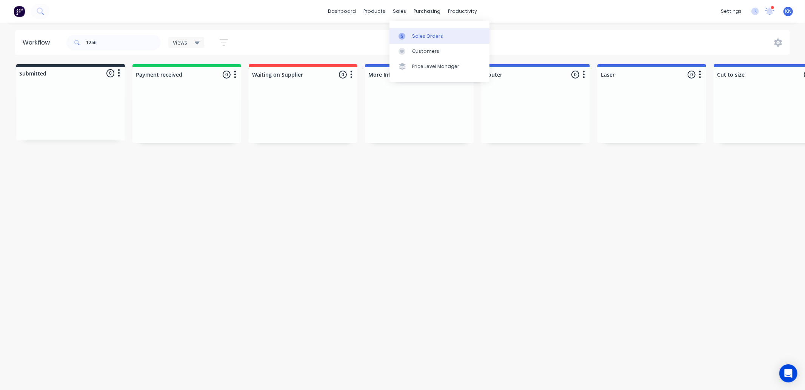
click at [427, 36] on div "Sales Orders" at bounding box center [427, 36] width 31 height 7
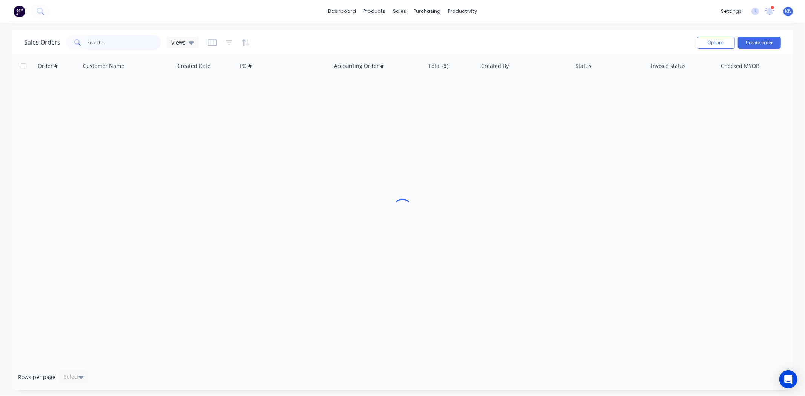
click at [97, 43] on input "text" at bounding box center [125, 42] width 74 height 15
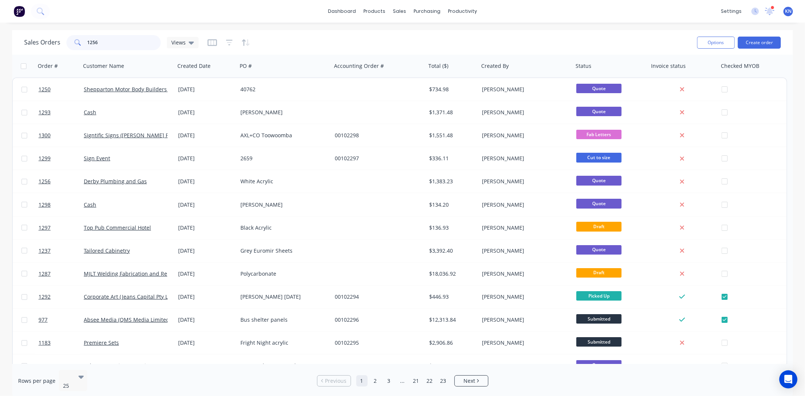
type input "1256"
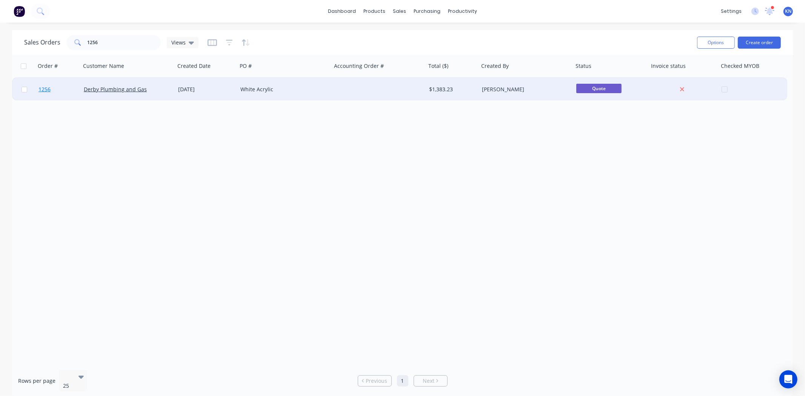
click at [43, 88] on span "1256" at bounding box center [45, 90] width 12 height 8
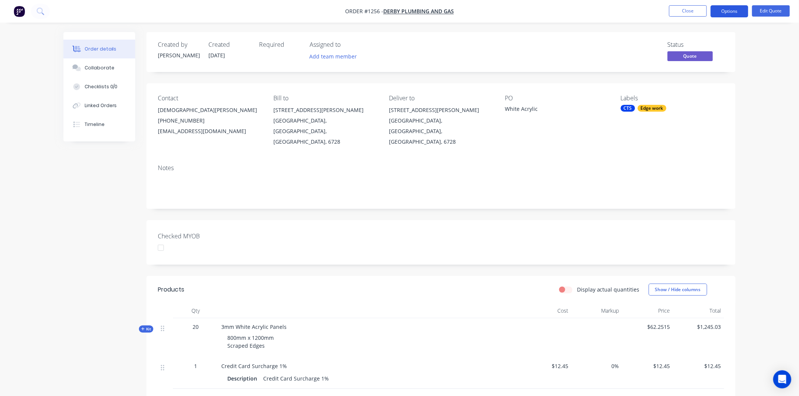
click at [730, 9] on button "Options" at bounding box center [730, 11] width 38 height 12
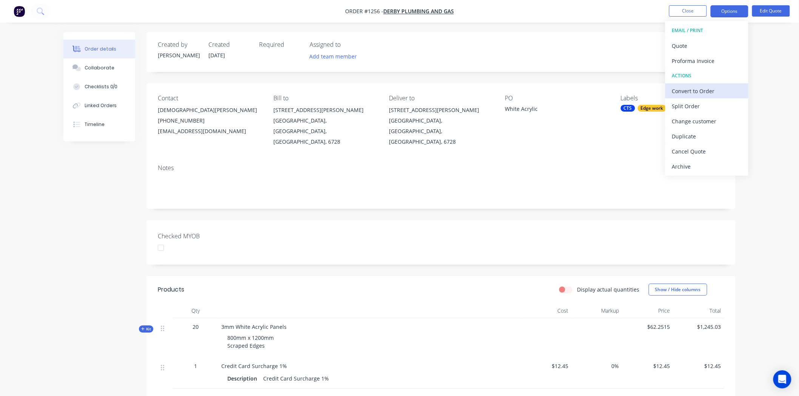
click at [705, 91] on div "Convert to Order" at bounding box center [706, 91] width 69 height 11
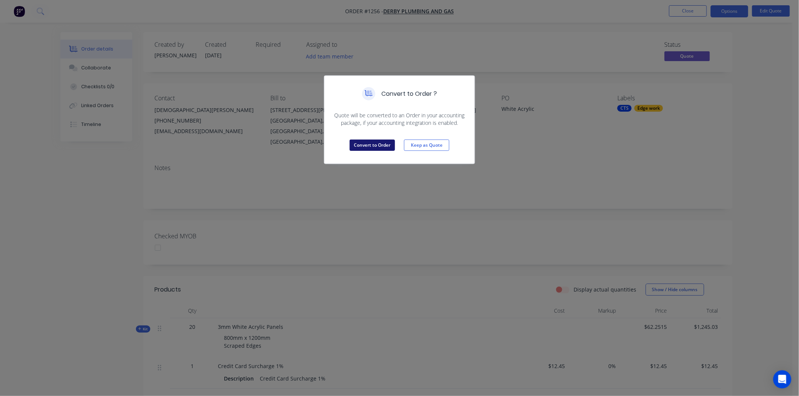
click at [376, 144] on button "Convert to Order" at bounding box center [372, 145] width 45 height 11
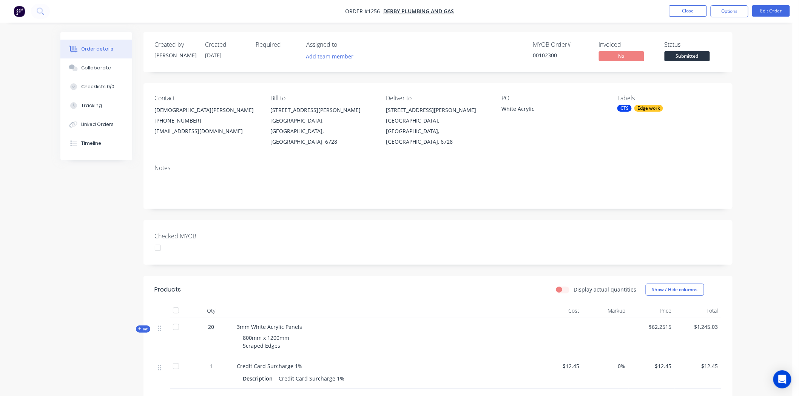
click at [159, 241] on div at bounding box center [157, 248] width 15 height 15
click at [728, 11] on button "Options" at bounding box center [730, 11] width 38 height 12
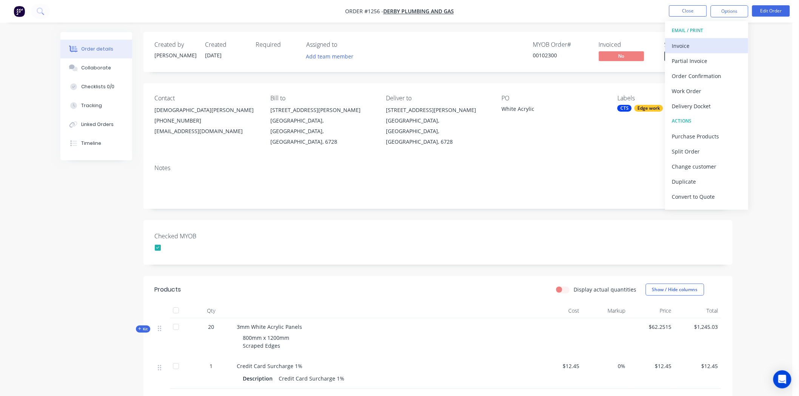
click at [679, 44] on div "Invoice" at bounding box center [706, 45] width 69 height 11
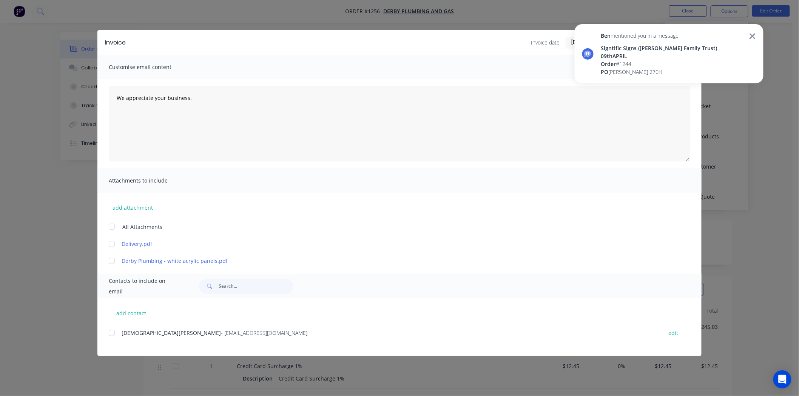
click at [602, 173] on div "Attachments to include" at bounding box center [399, 180] width 604 height 25
click at [754, 38] on icon at bounding box center [752, 36] width 6 height 6
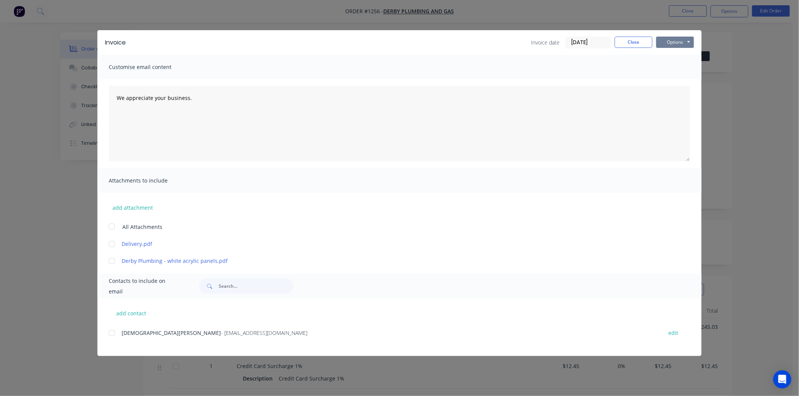
click at [674, 42] on button "Options" at bounding box center [675, 42] width 38 height 11
click at [677, 66] on button "Print" at bounding box center [680, 68] width 48 height 12
click at [638, 43] on button "Close" at bounding box center [634, 42] width 38 height 11
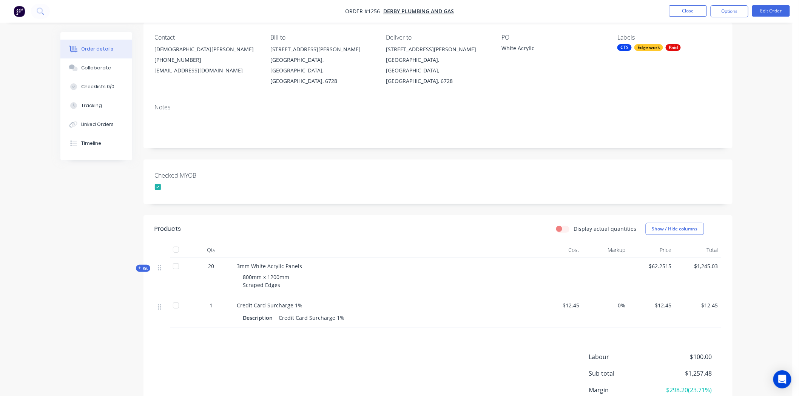
scroll to position [0, 0]
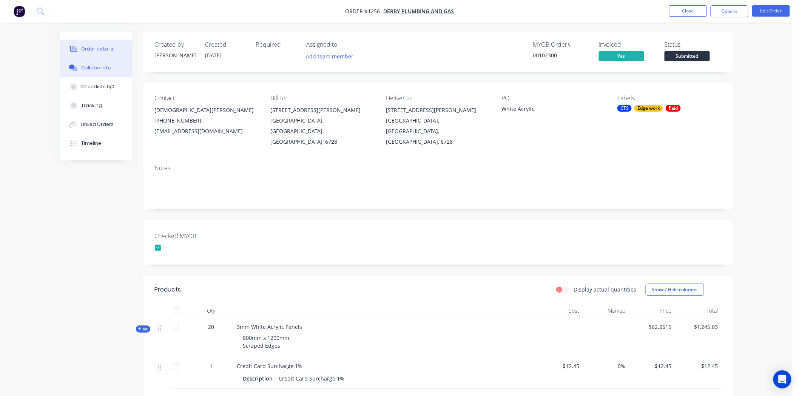
click at [97, 65] on div "Collaborate" at bounding box center [96, 68] width 30 height 7
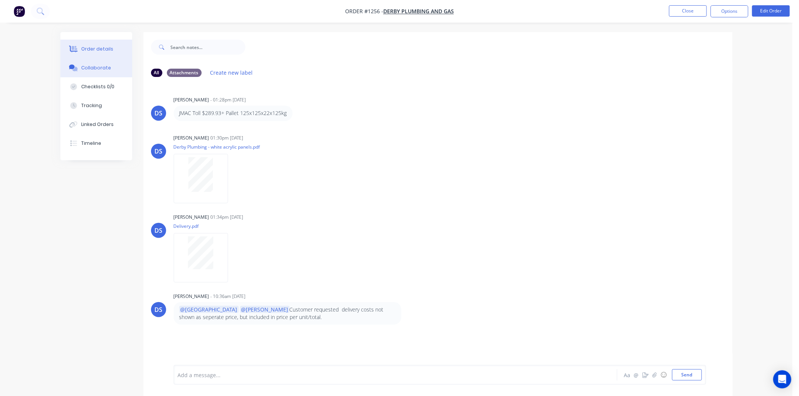
click at [94, 48] on div "Order details" at bounding box center [97, 49] width 32 height 7
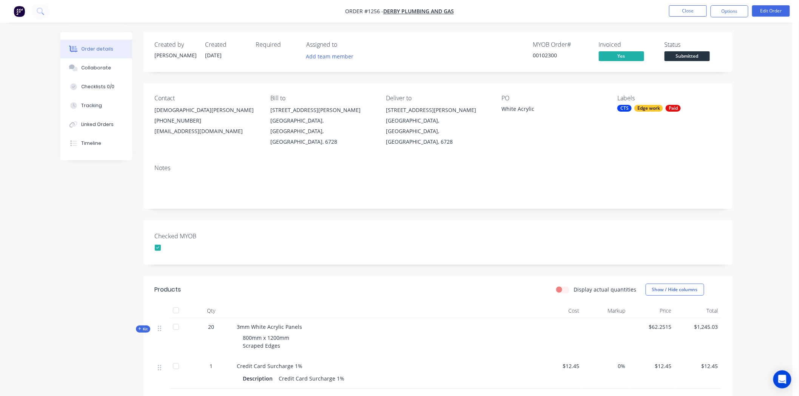
click at [143, 327] on span "Kit" at bounding box center [143, 330] width 10 height 6
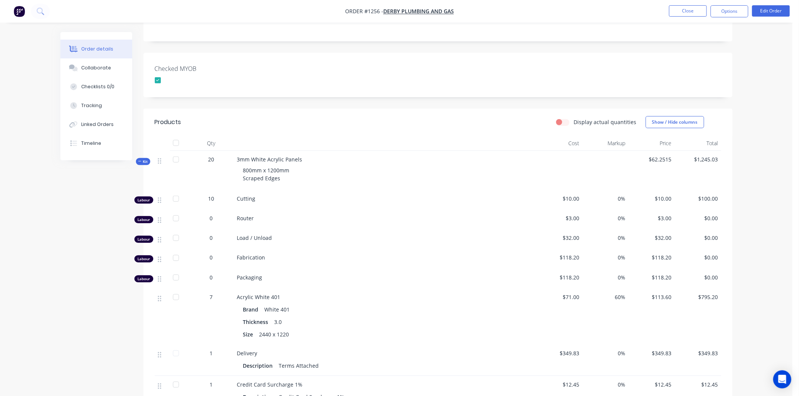
scroll to position [210, 0]
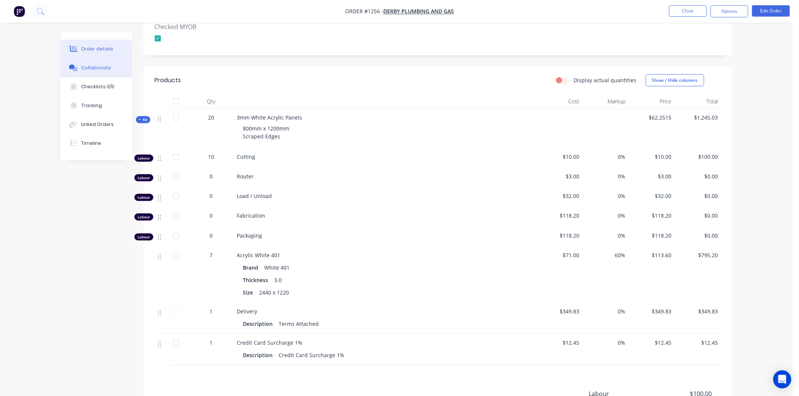
click at [93, 65] on div "Collaborate" at bounding box center [96, 68] width 30 height 7
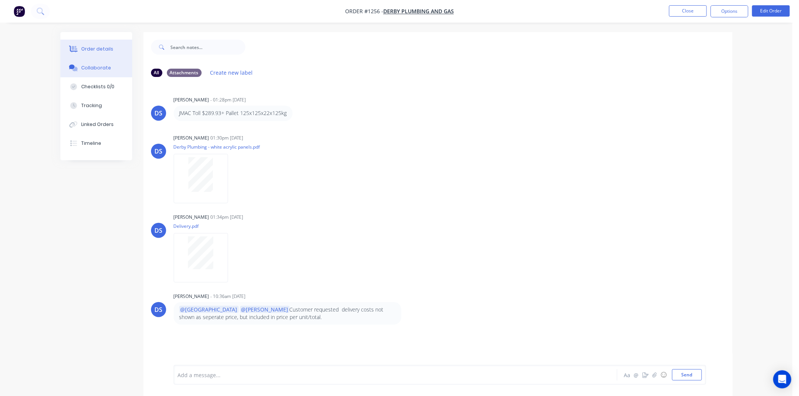
click at [91, 51] on div "Order details" at bounding box center [97, 49] width 32 height 7
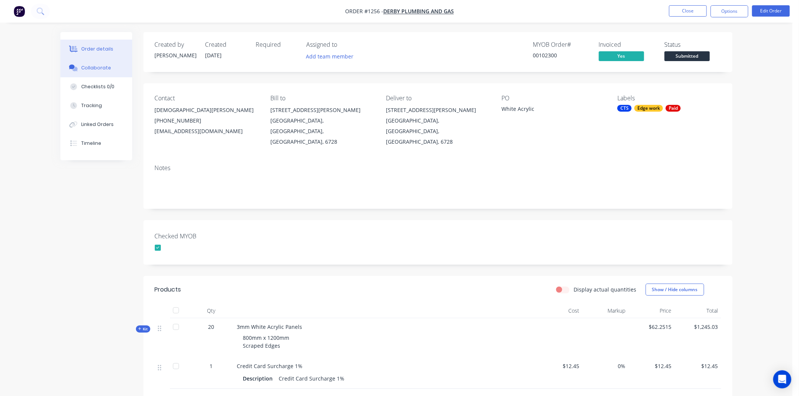
click at [92, 69] on div "Collaborate" at bounding box center [96, 68] width 30 height 7
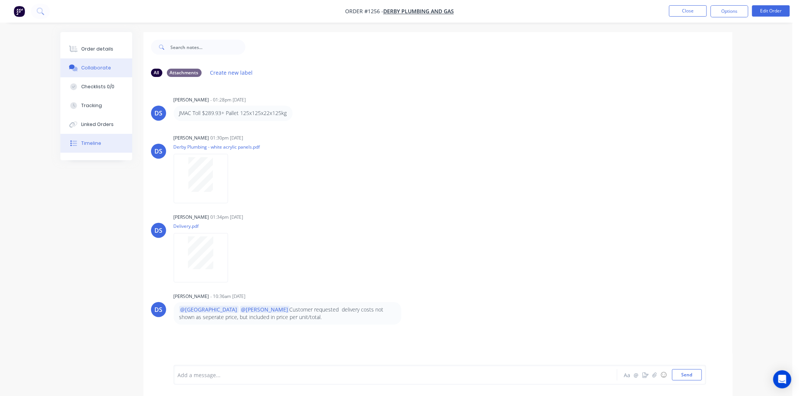
click at [90, 145] on div "Timeline" at bounding box center [91, 143] width 20 height 7
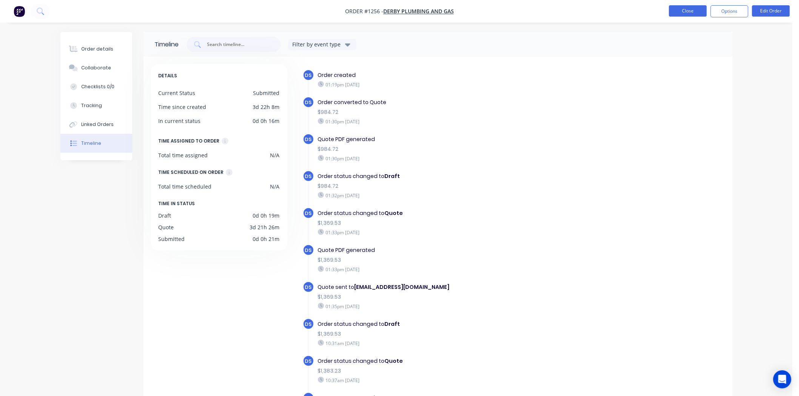
click at [691, 10] on button "Close" at bounding box center [688, 10] width 38 height 11
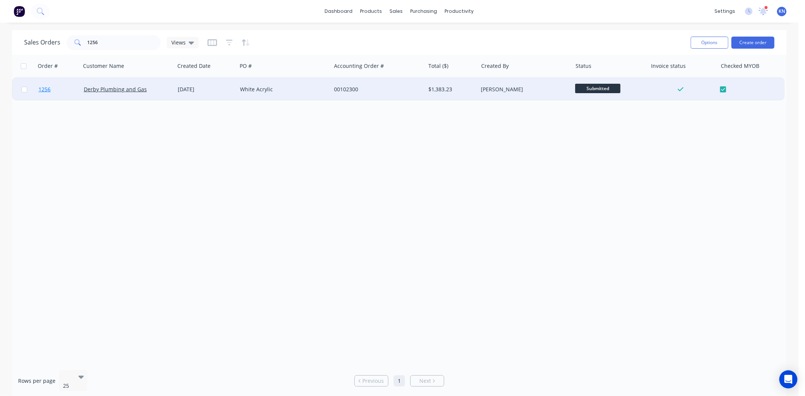
click at [46, 87] on span "1256" at bounding box center [45, 90] width 12 height 8
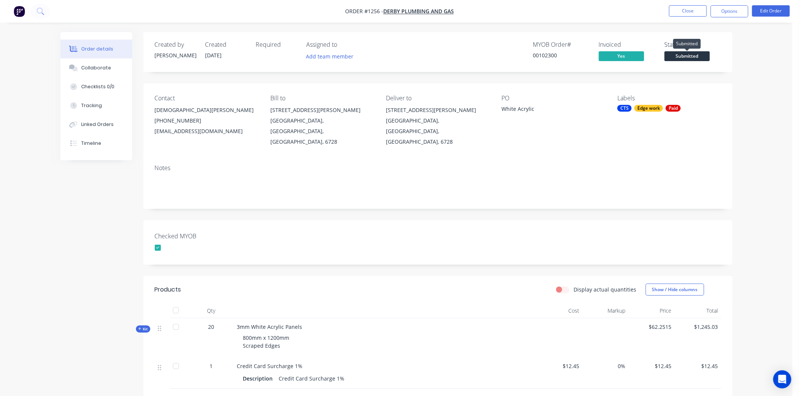
click at [700, 56] on span "Submitted" at bounding box center [687, 55] width 45 height 9
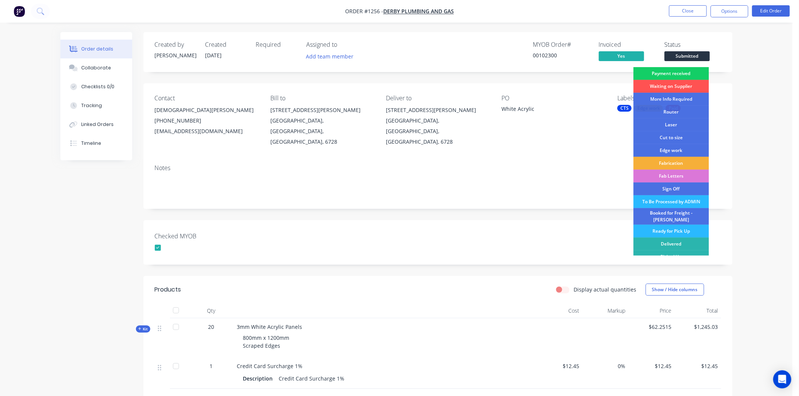
click at [685, 74] on div "Payment received" at bounding box center [672, 73] width 76 height 13
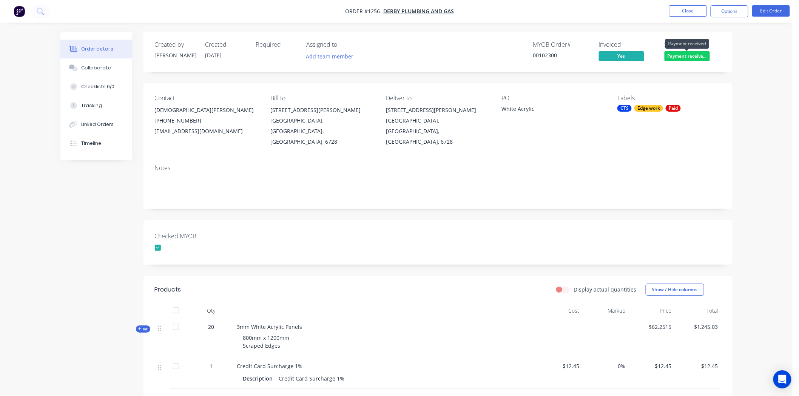
click at [690, 57] on span "Payment receive..." at bounding box center [687, 55] width 45 height 9
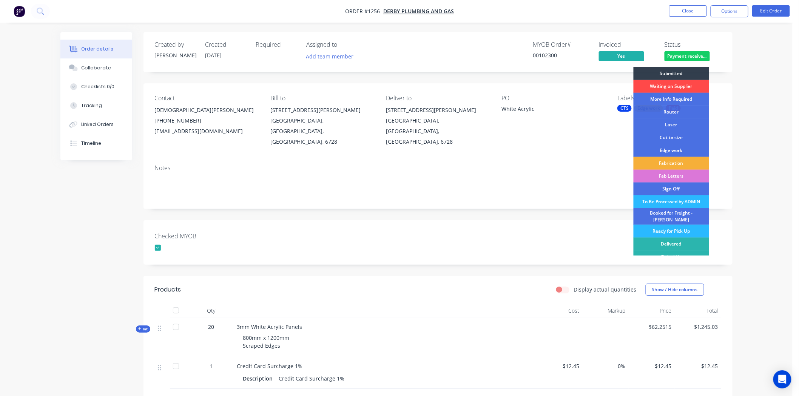
click at [679, 85] on div "Waiting on Supplier" at bounding box center [672, 86] width 76 height 13
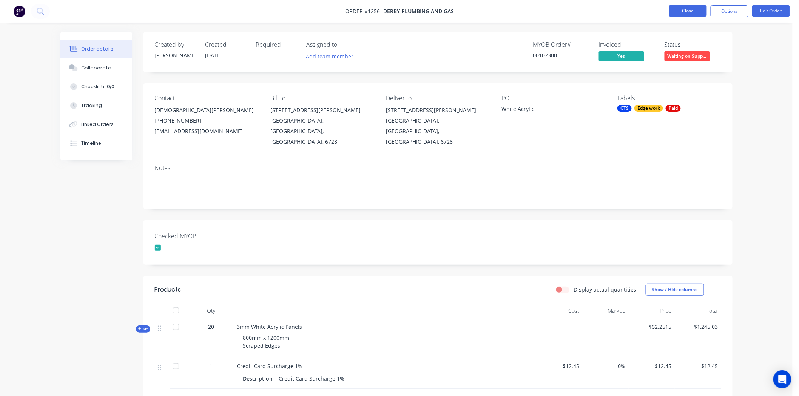
click at [699, 12] on button "Close" at bounding box center [688, 10] width 38 height 11
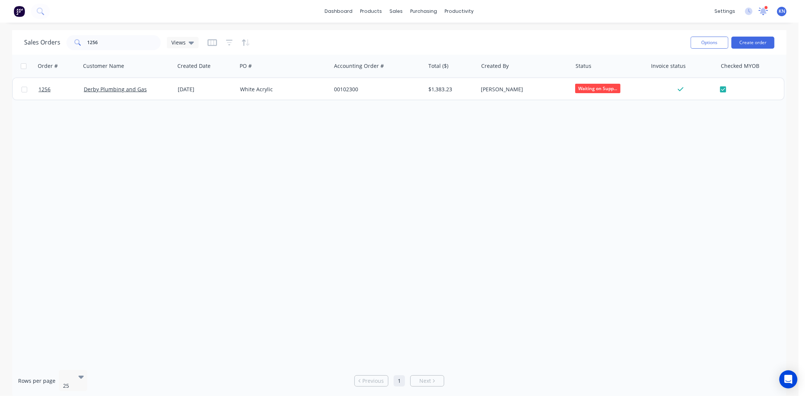
click at [765, 9] on div at bounding box center [767, 8] width 4 height 4
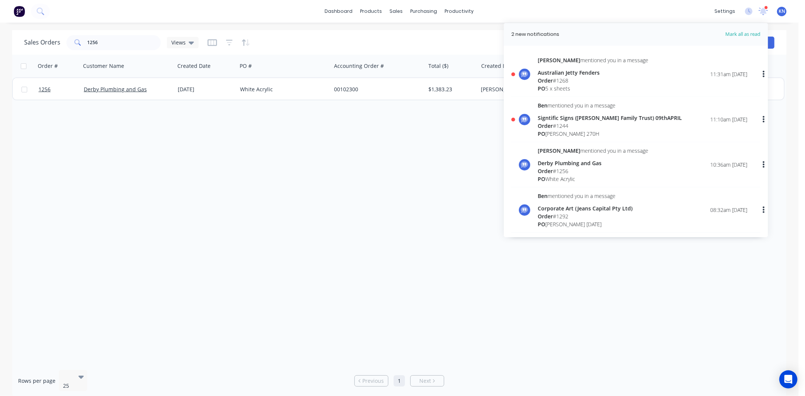
click at [559, 74] on div "Australian Jetty Fenders" at bounding box center [593, 73] width 111 height 8
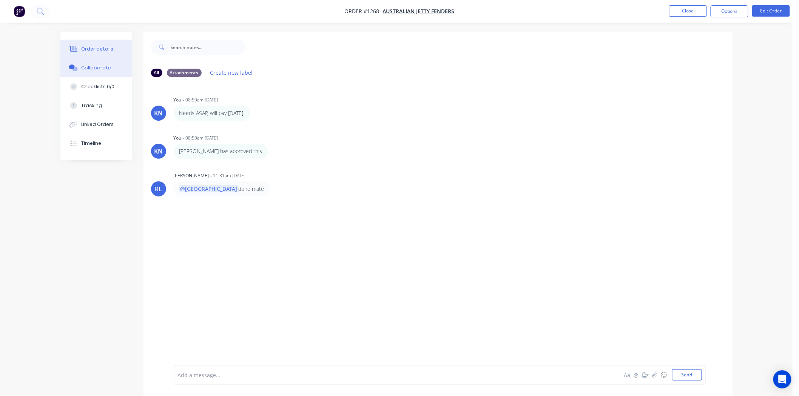
click at [96, 48] on div "Order details" at bounding box center [97, 49] width 32 height 7
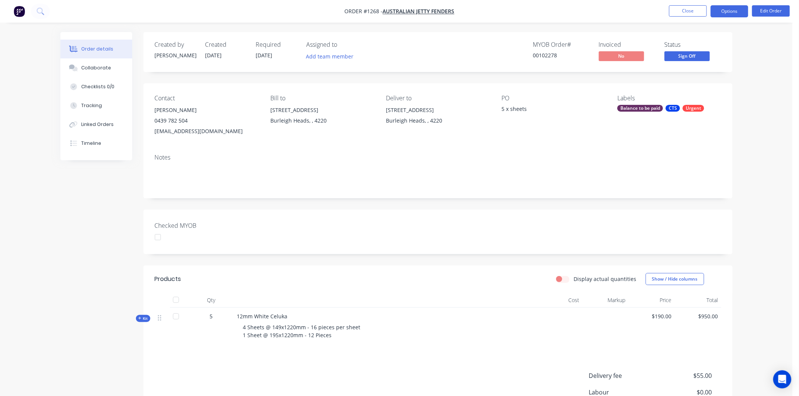
click at [727, 11] on button "Options" at bounding box center [730, 11] width 38 height 12
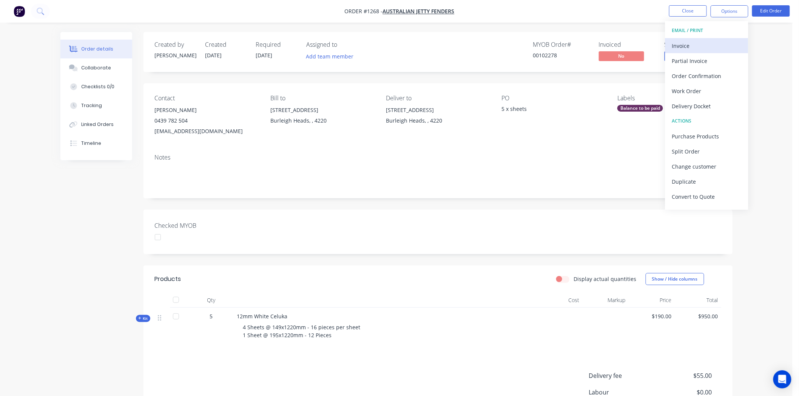
click at [690, 44] on div "Invoice" at bounding box center [706, 45] width 69 height 11
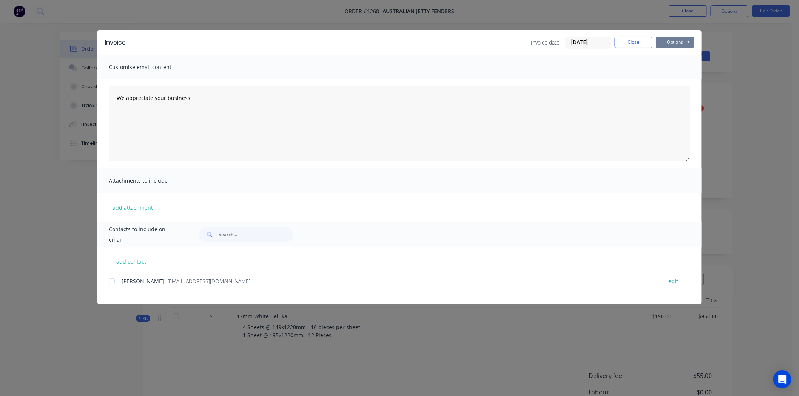
click at [674, 39] on button "Options" at bounding box center [675, 42] width 38 height 11
click at [676, 67] on button "Print" at bounding box center [680, 68] width 48 height 12
click at [636, 41] on button "Close" at bounding box center [634, 42] width 38 height 11
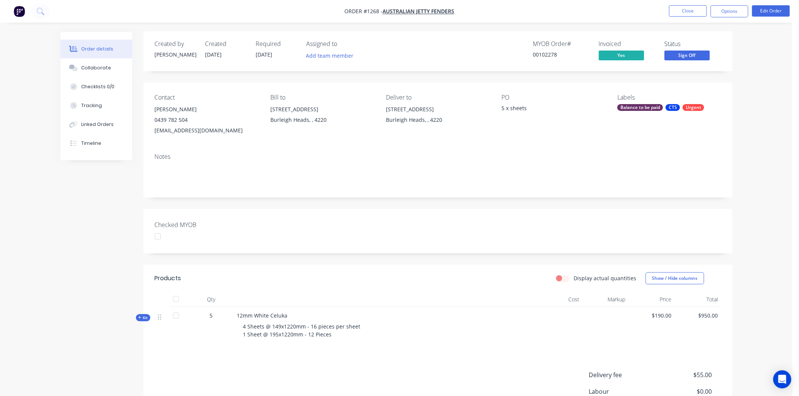
scroll to position [102, 0]
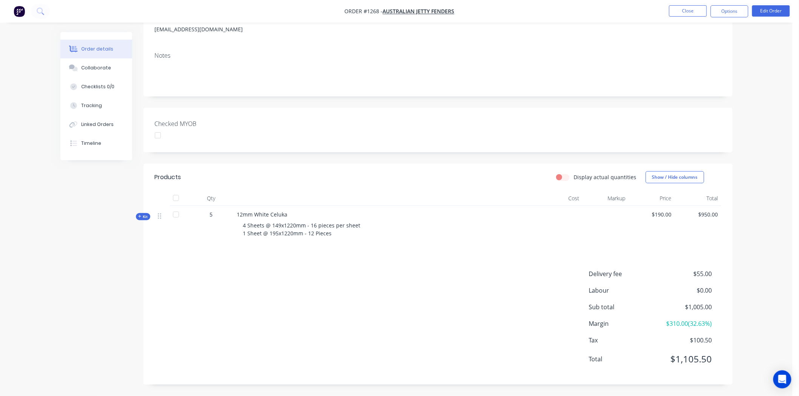
click at [159, 136] on div at bounding box center [157, 135] width 15 height 15
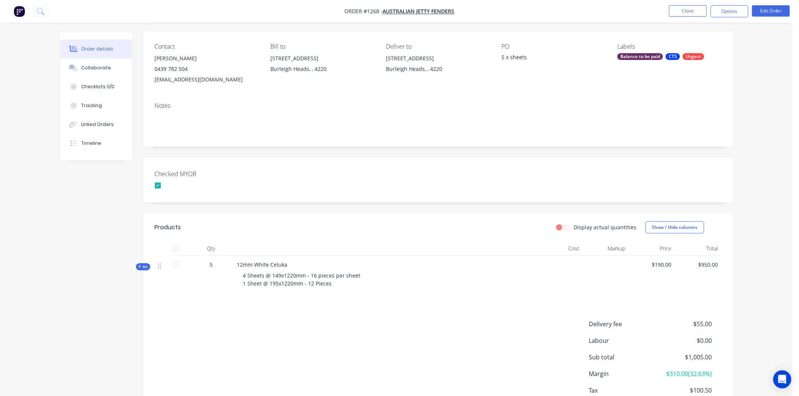
scroll to position [0, 0]
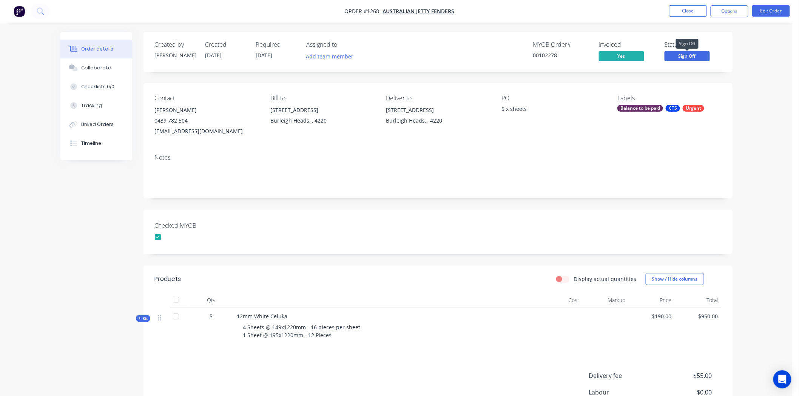
click at [684, 55] on span "Sign Off" at bounding box center [687, 55] width 45 height 9
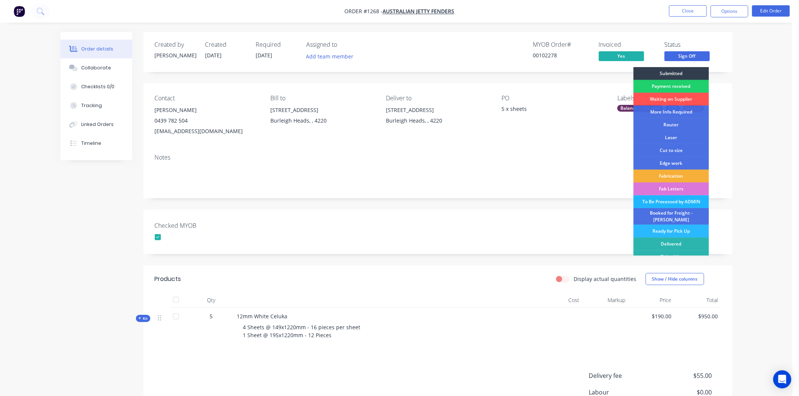
click at [665, 200] on div "To Be Processed by ADMIN" at bounding box center [672, 202] width 76 height 13
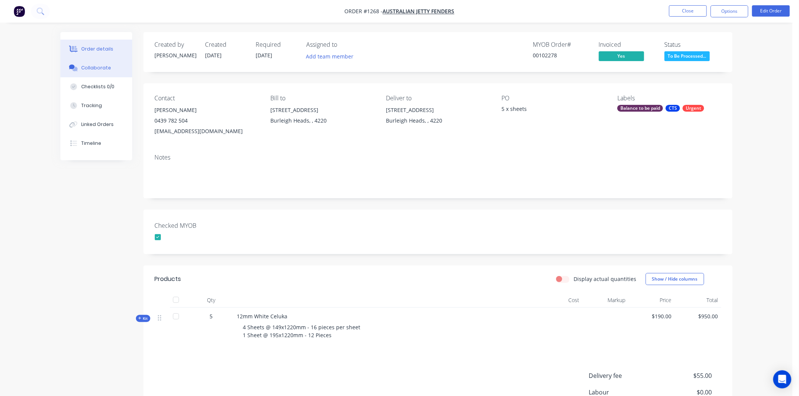
click at [91, 68] on div "Collaborate" at bounding box center [96, 68] width 30 height 7
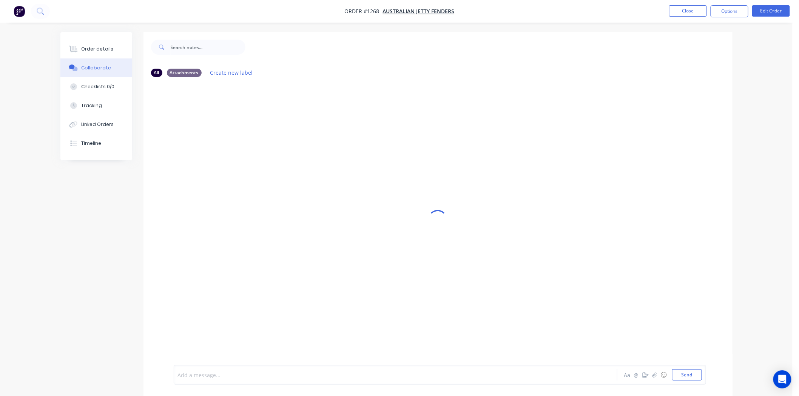
click at [228, 372] on div at bounding box center [374, 376] width 393 height 8
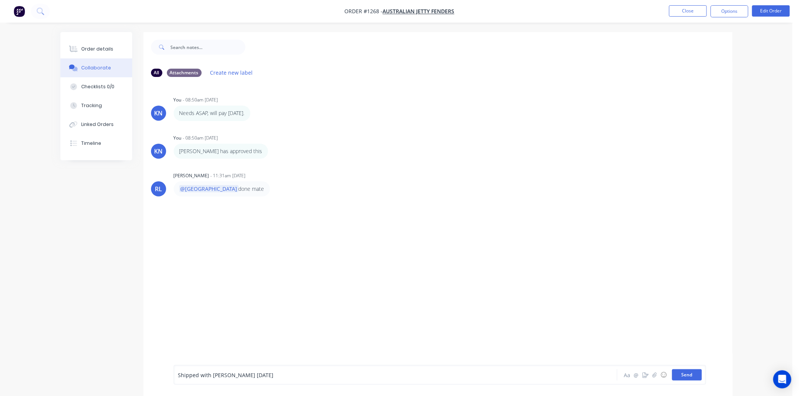
click at [685, 378] on button "Send" at bounding box center [687, 375] width 30 height 11
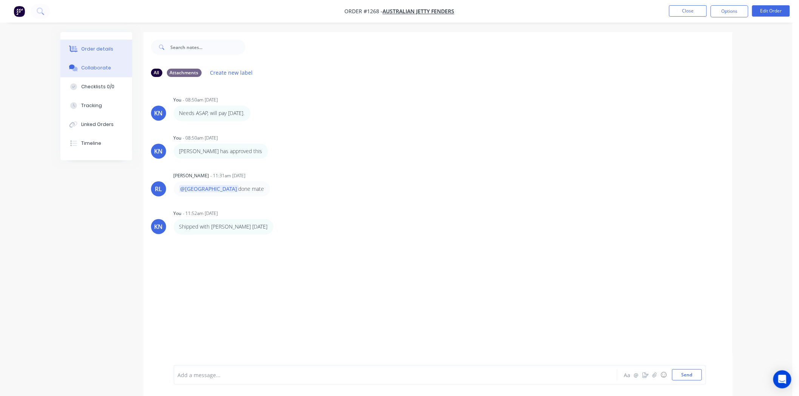
click at [103, 45] on button "Order details" at bounding box center [96, 49] width 72 height 19
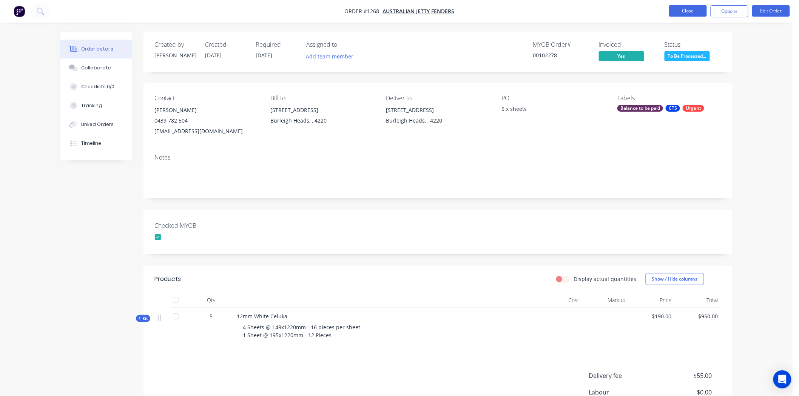
click at [700, 8] on button "Close" at bounding box center [688, 10] width 38 height 11
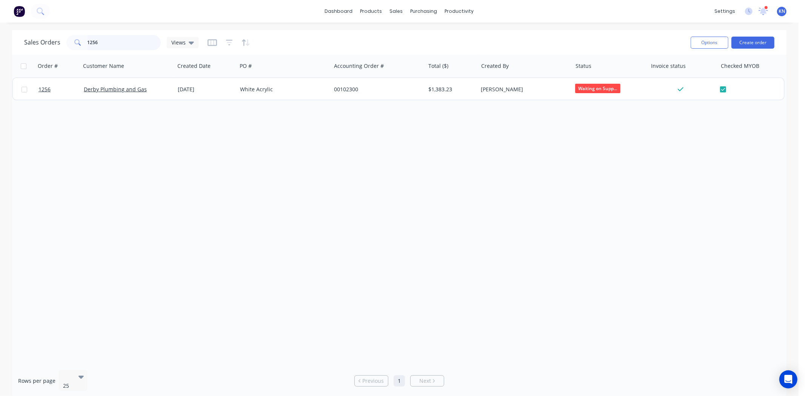
click at [106, 43] on input "1256" at bounding box center [125, 42] width 74 height 15
type input "1"
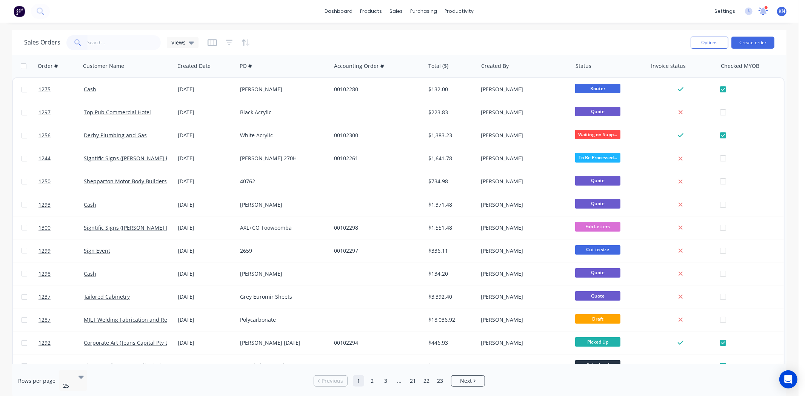
click at [762, 12] on icon at bounding box center [763, 10] width 7 height 7
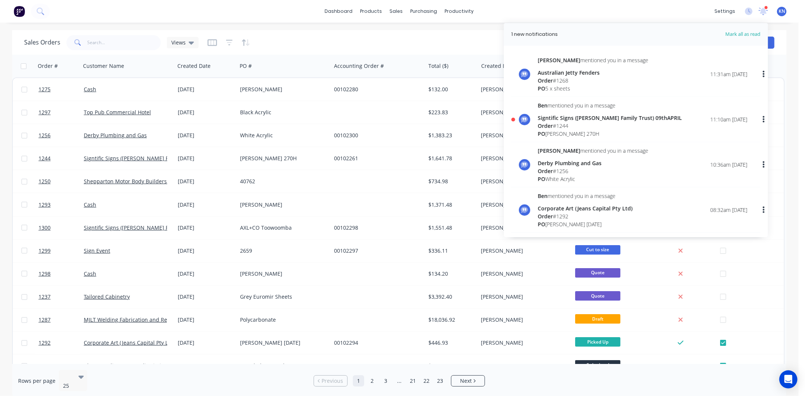
click at [546, 121] on div "Signtific Signs ([PERSON_NAME] Family Trust) 09thAPRIL" at bounding box center [610, 118] width 144 height 8
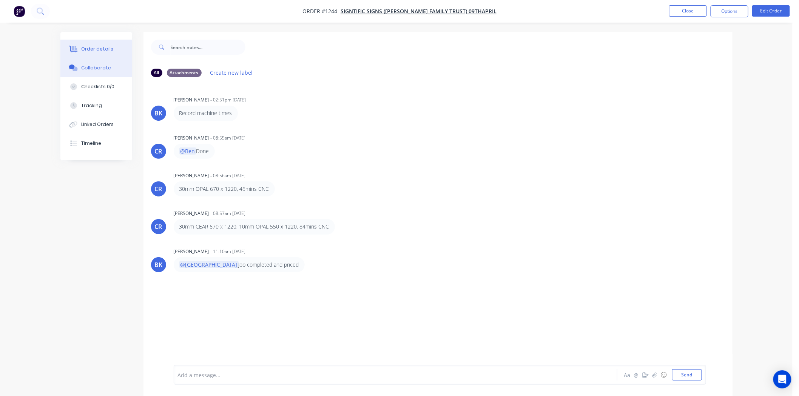
click at [93, 47] on div "Order details" at bounding box center [97, 49] width 32 height 7
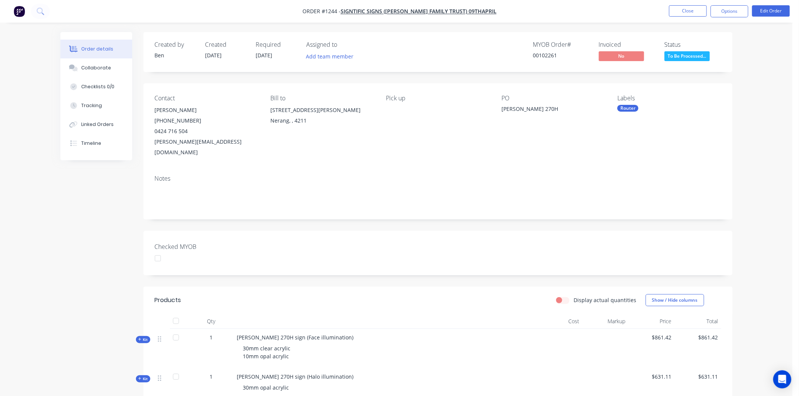
click at [634, 106] on div "Router" at bounding box center [627, 108] width 21 height 7
click at [630, 204] on div at bounding box center [631, 204] width 15 height 15
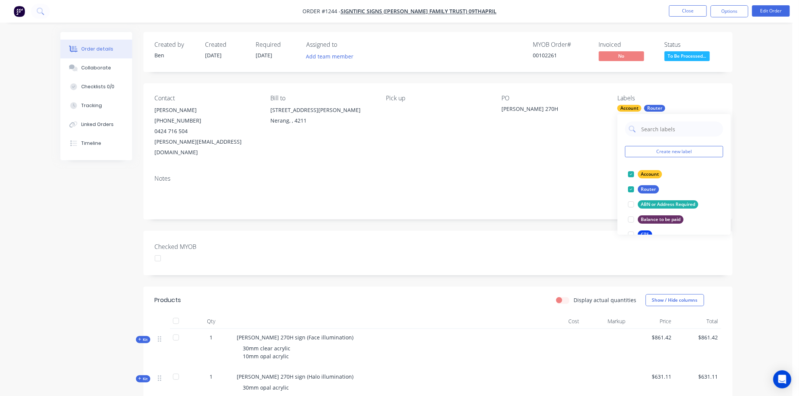
click at [580, 205] on div "Notes" at bounding box center [437, 194] width 589 height 51
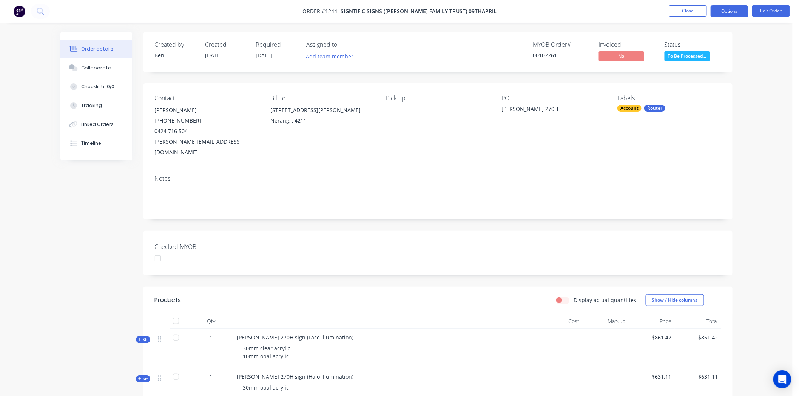
click at [739, 10] on button "Options" at bounding box center [730, 11] width 38 height 12
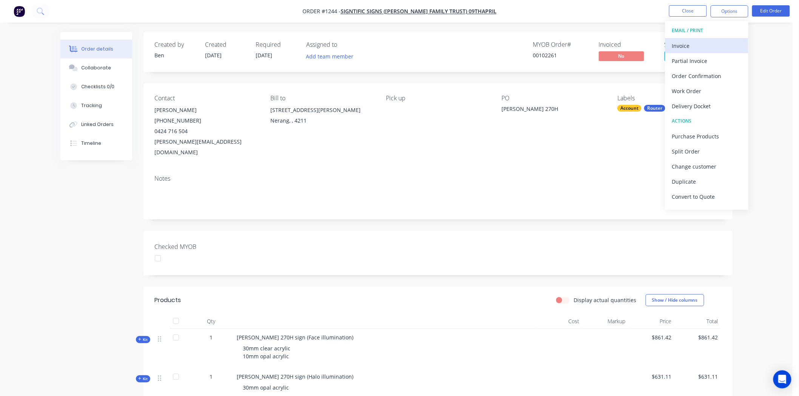
click at [677, 44] on div "Invoice" at bounding box center [706, 45] width 69 height 11
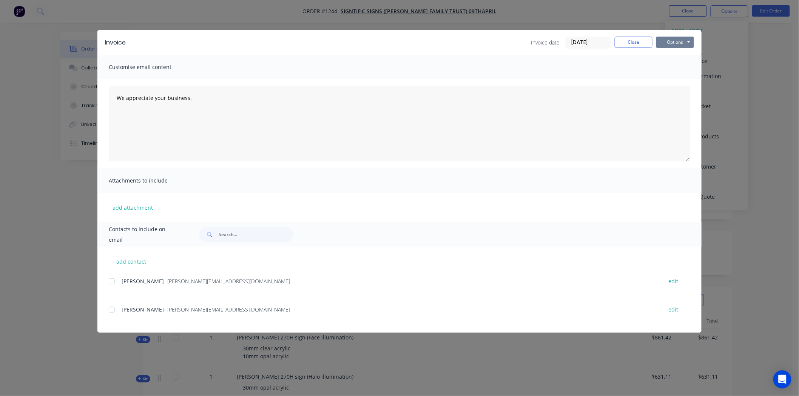
click at [669, 42] on button "Options" at bounding box center [675, 42] width 38 height 11
click at [672, 69] on button "Print" at bounding box center [680, 68] width 48 height 12
click at [639, 37] on button "Close" at bounding box center [634, 42] width 38 height 11
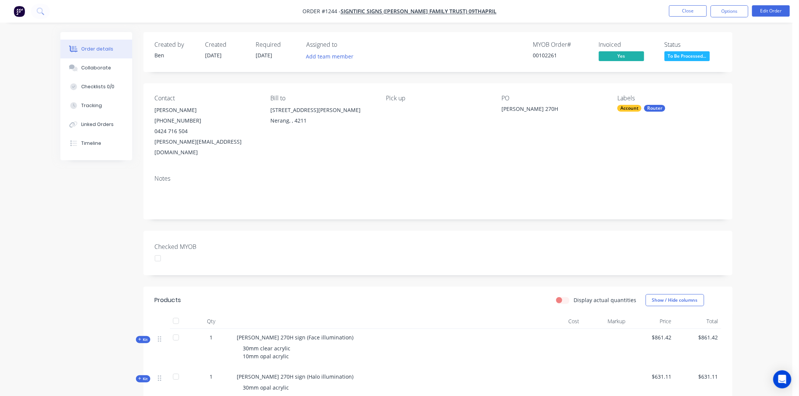
click at [157, 251] on div at bounding box center [157, 258] width 15 height 15
click at [726, 9] on button "Options" at bounding box center [730, 11] width 38 height 12
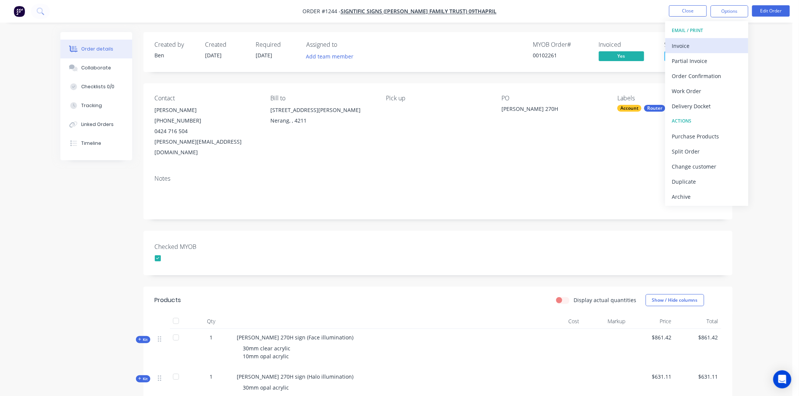
click at [692, 45] on div "Invoice" at bounding box center [706, 45] width 69 height 11
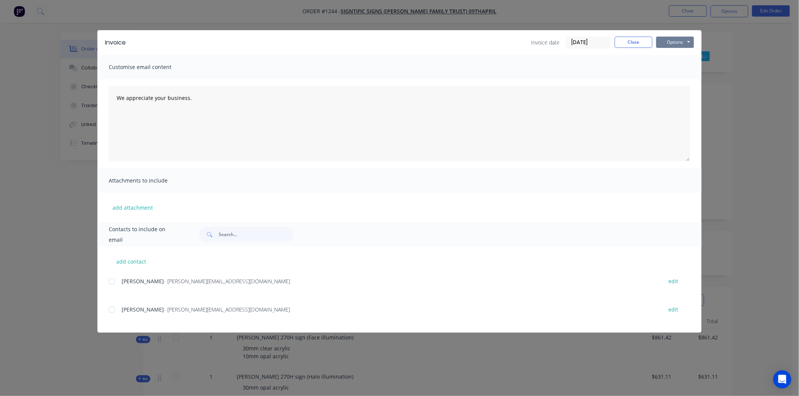
click at [682, 41] on button "Options" at bounding box center [675, 42] width 38 height 11
click at [680, 66] on button "Print" at bounding box center [680, 68] width 48 height 12
click at [631, 42] on button "Close" at bounding box center [634, 42] width 38 height 11
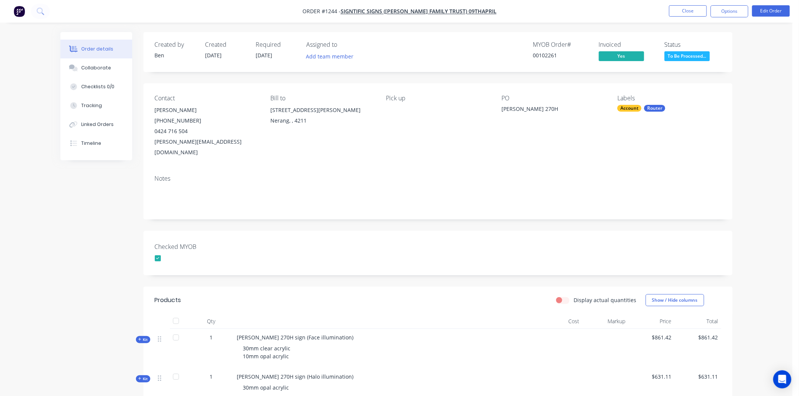
click at [302, 214] on div "Created by Ben Created 21/08/25 Required 21/08/25 Assigned to Add team member M…" at bounding box center [437, 277] width 589 height 491
click at [693, 56] on span "To Be Processed..." at bounding box center [687, 55] width 45 height 9
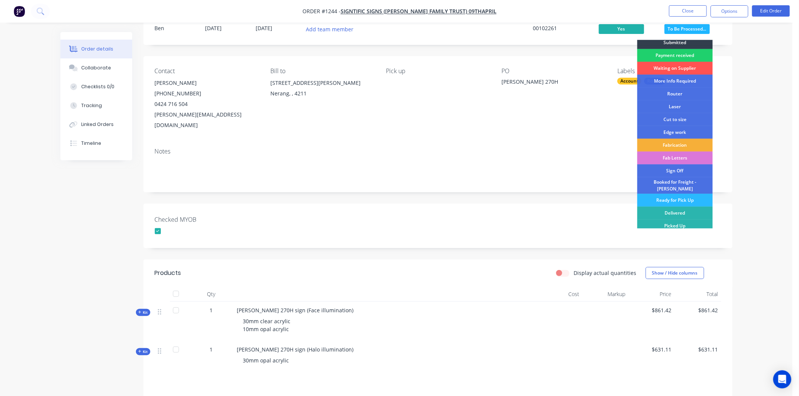
scroll to position [42, 0]
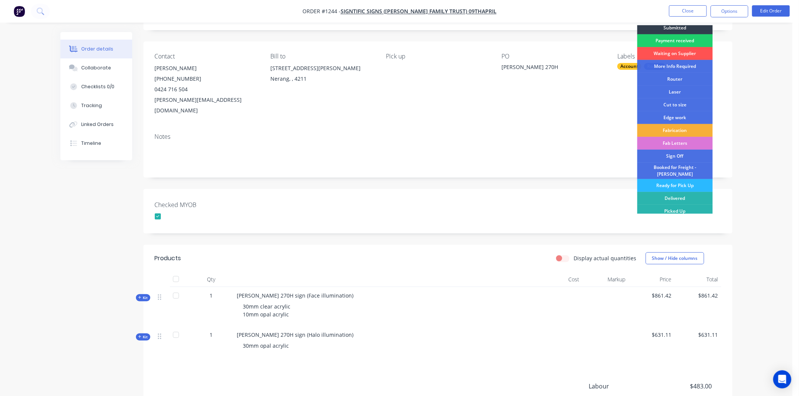
click at [582, 189] on div "Checked MYOB" at bounding box center [437, 211] width 589 height 45
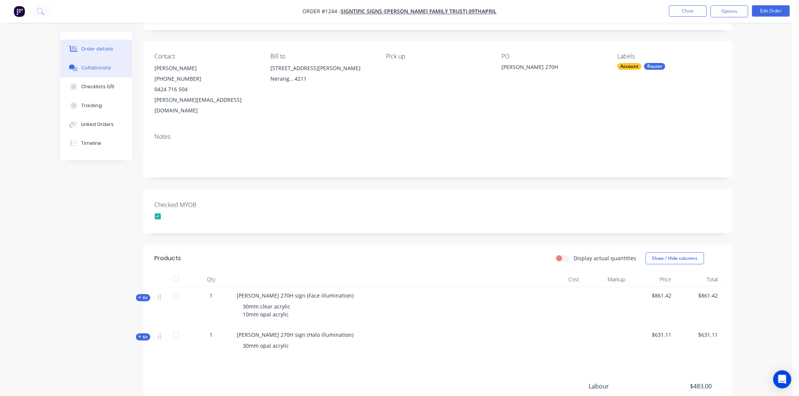
click at [92, 65] on div "Collaborate" at bounding box center [96, 68] width 30 height 7
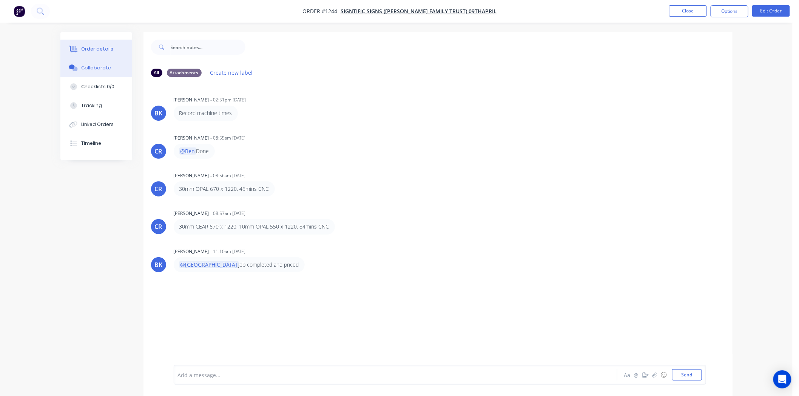
click at [94, 46] on div "Order details" at bounding box center [97, 49] width 32 height 7
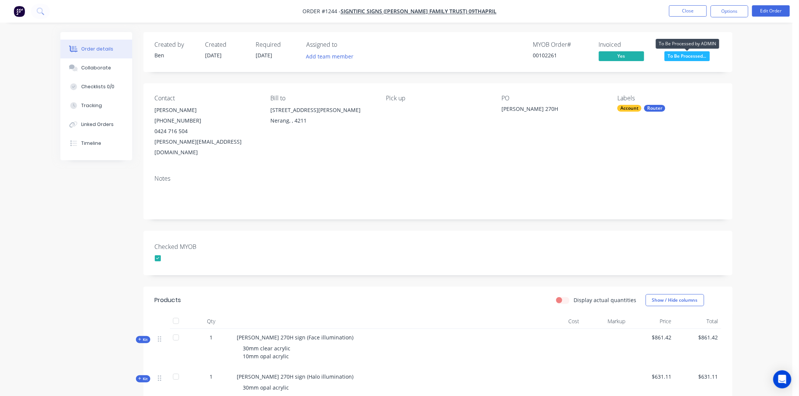
click at [693, 52] on span "To Be Processed..." at bounding box center [687, 55] width 45 height 9
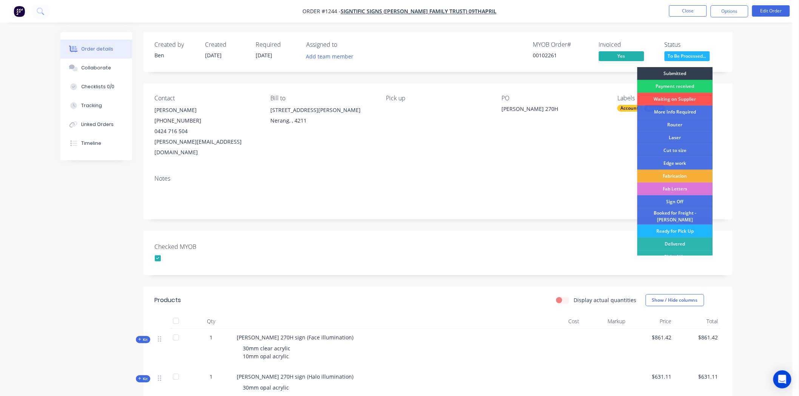
click at [674, 226] on div "Ready for Pick Up" at bounding box center [675, 231] width 76 height 13
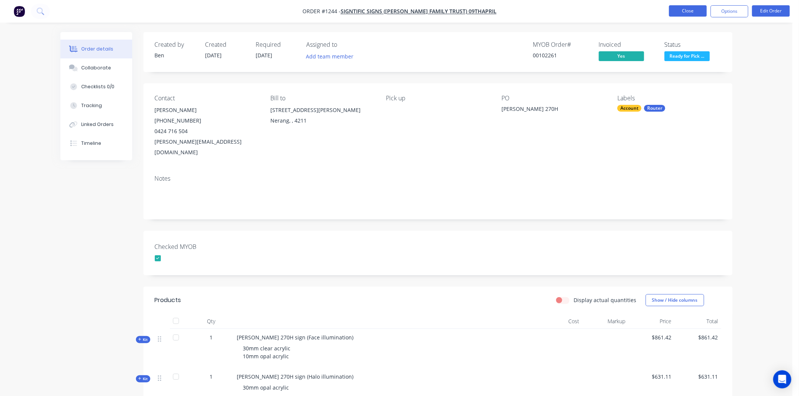
click at [702, 9] on button "Close" at bounding box center [688, 10] width 38 height 11
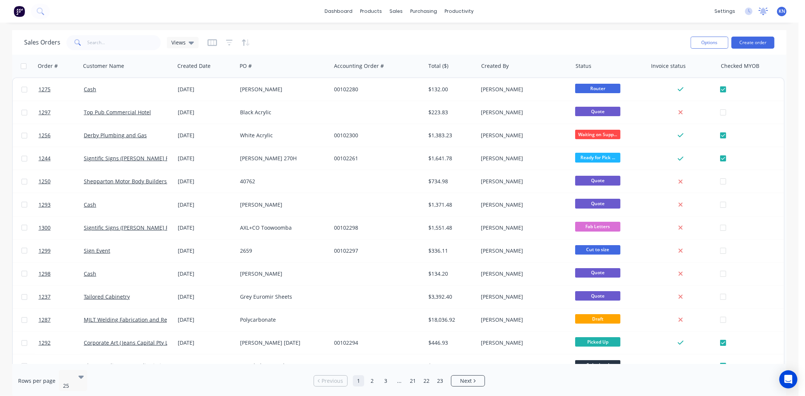
click at [765, 11] on icon at bounding box center [763, 11] width 7 height 6
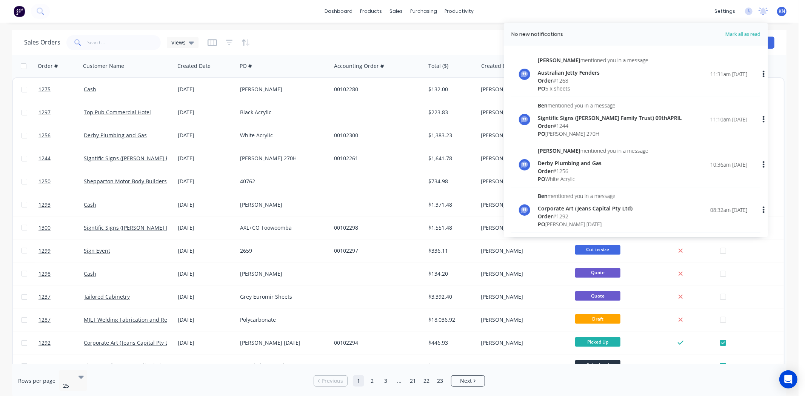
click at [384, 40] on div "Sales Orders Views" at bounding box center [354, 42] width 661 height 19
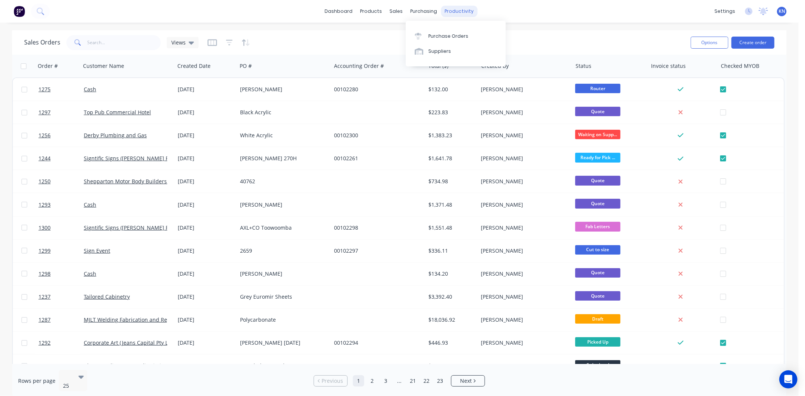
click at [456, 8] on div "productivity" at bounding box center [459, 11] width 37 height 11
click at [464, 33] on div "Workflow" at bounding box center [472, 36] width 23 height 7
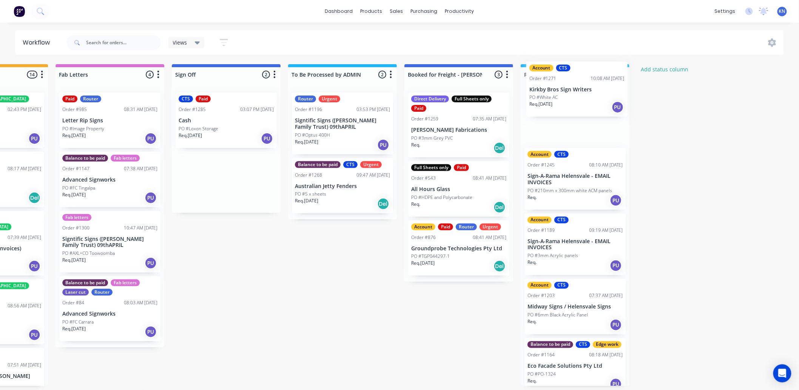
drag, startPoint x: 225, startPoint y: 178, endPoint x: 580, endPoint y: 88, distance: 365.9
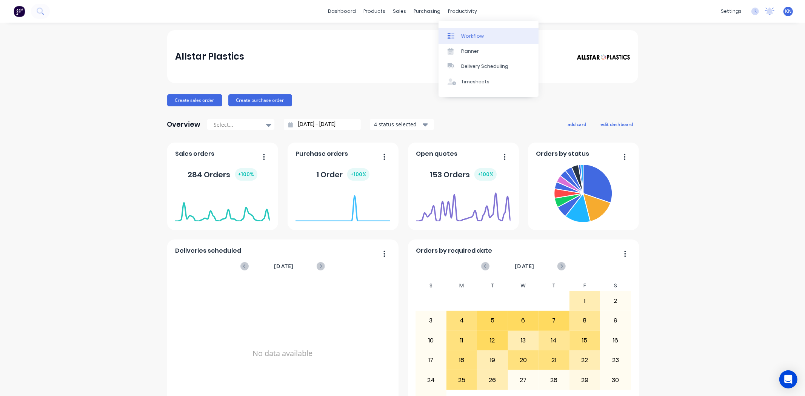
click at [475, 33] on div "Workflow" at bounding box center [472, 36] width 23 height 7
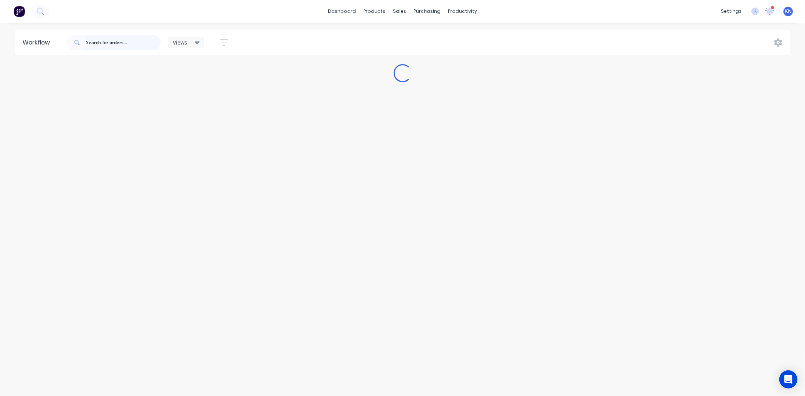
click at [109, 43] on input "text" at bounding box center [123, 42] width 75 height 15
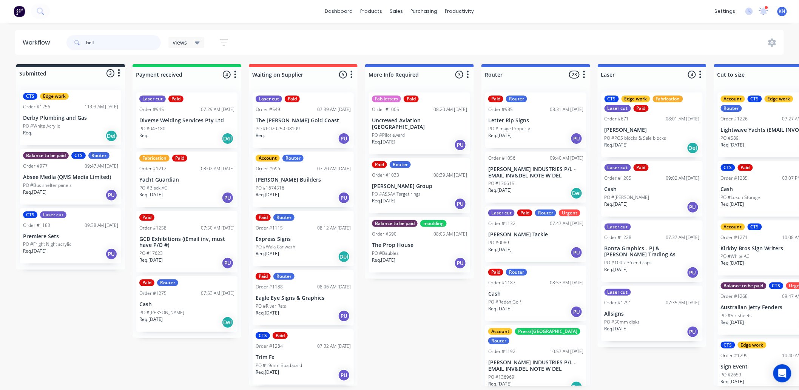
type input "bella"
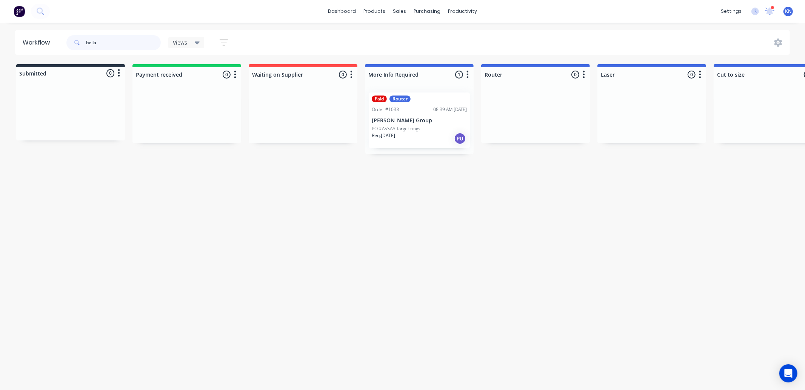
drag, startPoint x: 88, startPoint y: 43, endPoint x: 49, endPoint y: 42, distance: 38.5
click at [49, 42] on header "Workflow bella Views Save new view None (Default) edit Ready for Pick Up edit S…" at bounding box center [403, 42] width 776 height 25
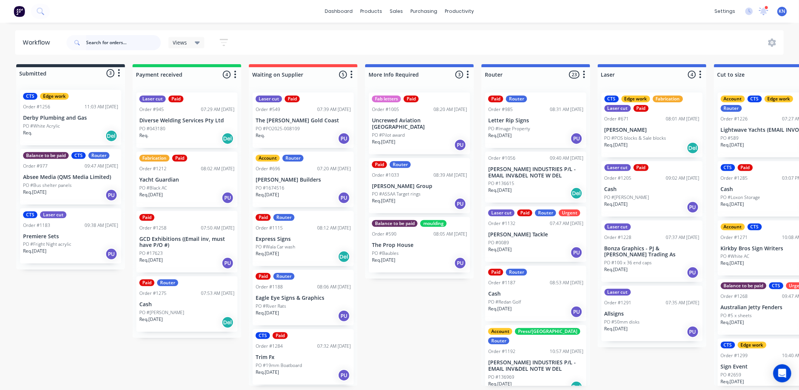
click at [119, 46] on input "text" at bounding box center [123, 42] width 75 height 15
type input "derby"
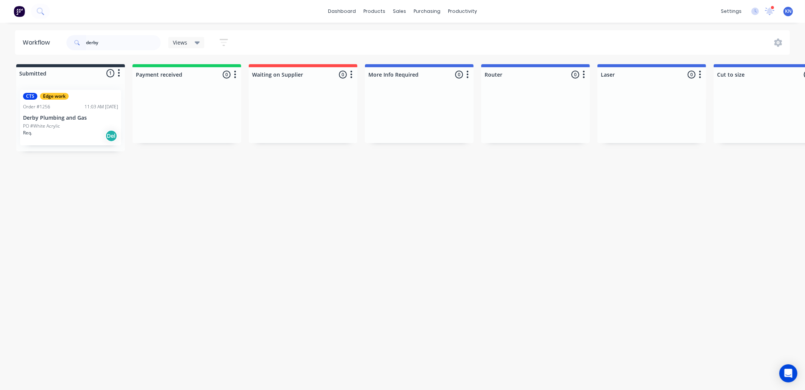
click at [50, 130] on div "Req. Del" at bounding box center [70, 136] width 95 height 13
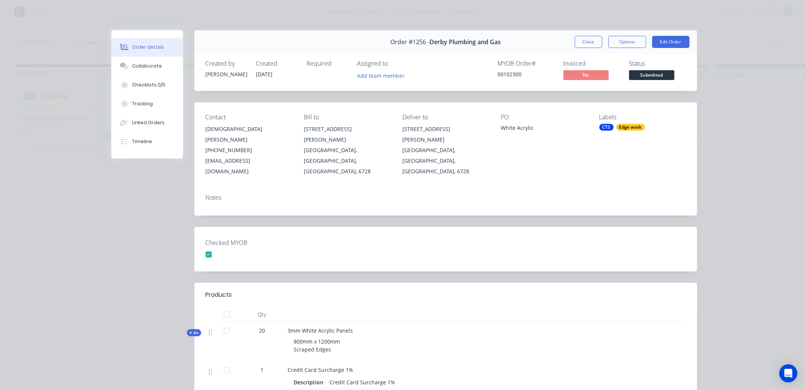
click at [617, 126] on div "Edge work" at bounding box center [631, 127] width 29 height 7
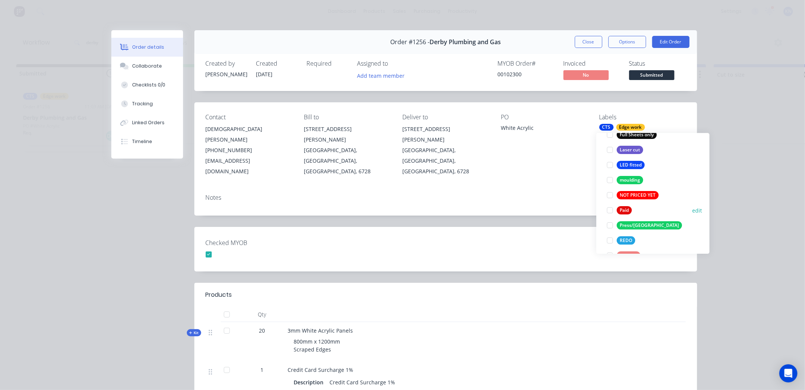
click at [611, 208] on div at bounding box center [610, 210] width 15 height 15
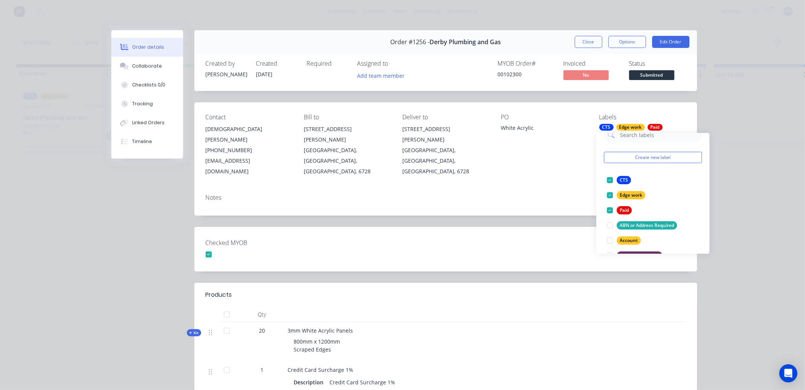
click at [555, 230] on div "Checked MYOB" at bounding box center [445, 249] width 503 height 45
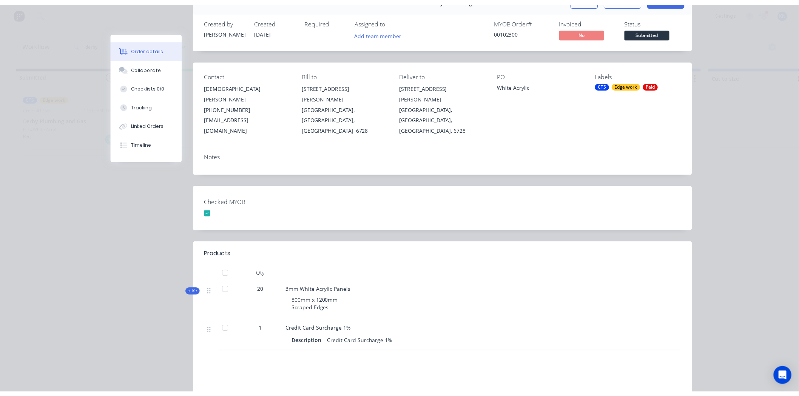
scroll to position [0, 0]
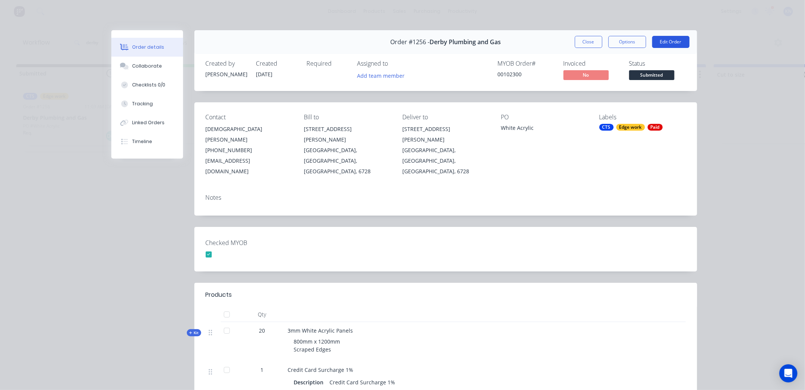
click at [682, 40] on button "Edit Order" at bounding box center [670, 42] width 37 height 12
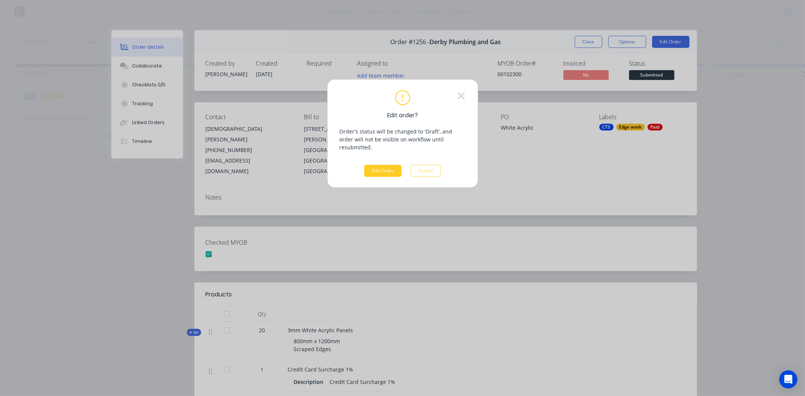
click at [381, 165] on button "Edit Order" at bounding box center [382, 171] width 37 height 12
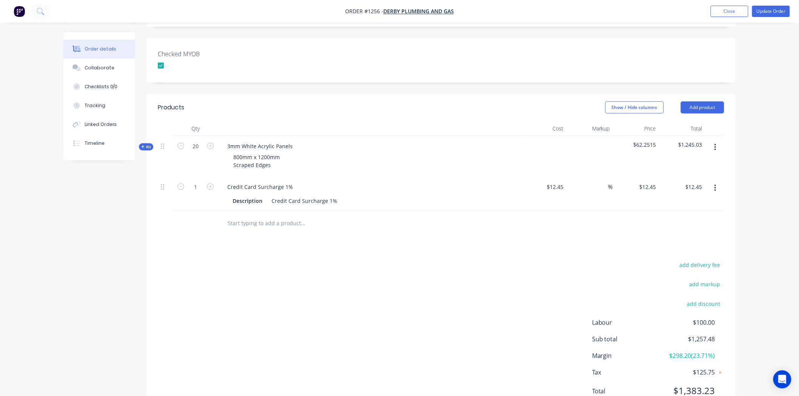
scroll to position [205, 0]
click at [425, 195] on div "Description Credit Card Surcharge 1%" at bounding box center [368, 200] width 276 height 11
click at [263, 195] on div "Description" at bounding box center [248, 200] width 36 height 11
drag, startPoint x: 263, startPoint y: 168, endPoint x: 228, endPoint y: 170, distance: 34.4
click at [228, 194] on div "Description Credit Card Surcharge 1%" at bounding box center [369, 200] width 296 height 12
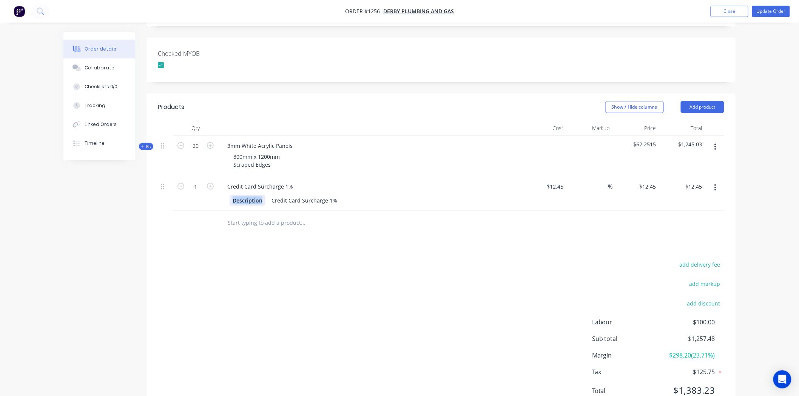
click at [233, 195] on div "Description" at bounding box center [248, 200] width 36 height 11
click at [562, 181] on input "12.45" at bounding box center [557, 186] width 17 height 11
click at [563, 181] on input "12.45" at bounding box center [557, 186] width 17 height 11
type input "$12.44"
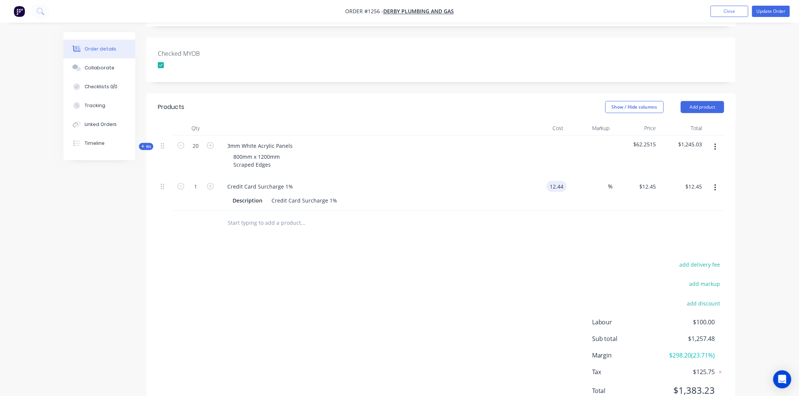
type input "$12.44"
click at [561, 181] on input "12.44" at bounding box center [556, 186] width 20 height 11
click at [563, 181] on input "12.44" at bounding box center [557, 186] width 17 height 11
click at [561, 181] on input "12.44" at bounding box center [557, 186] width 17 height 11
click at [563, 181] on input "12.44" at bounding box center [557, 186] width 17 height 11
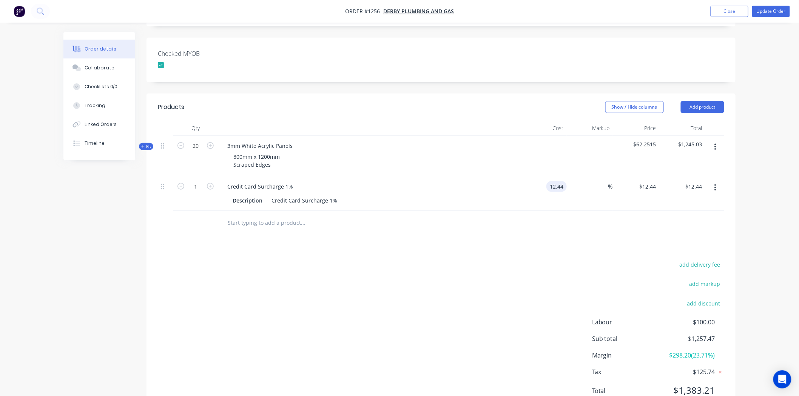
click at [564, 181] on input "12.44" at bounding box center [557, 186] width 17 height 11
type input "$12.45"
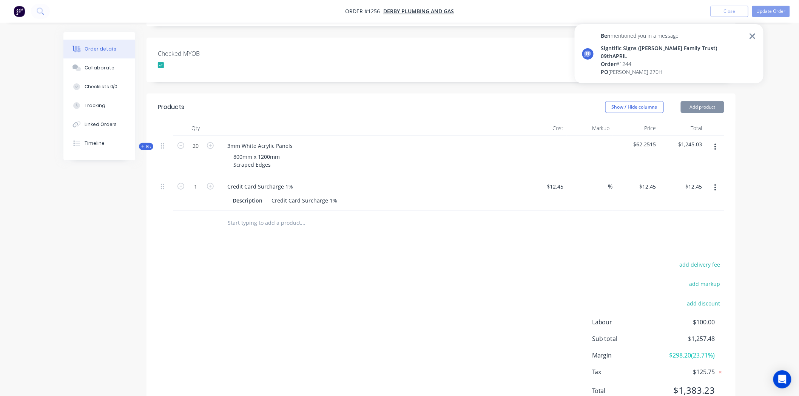
click at [446, 285] on div "add delivery fee add markup add discount Labour $100.00 Sub total $1,257.48 Mar…" at bounding box center [441, 333] width 566 height 146
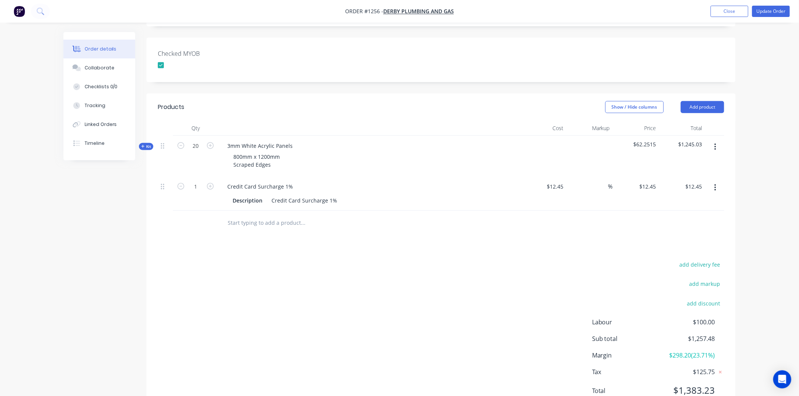
click at [149, 144] on span "Kit" at bounding box center [146, 147] width 10 height 6
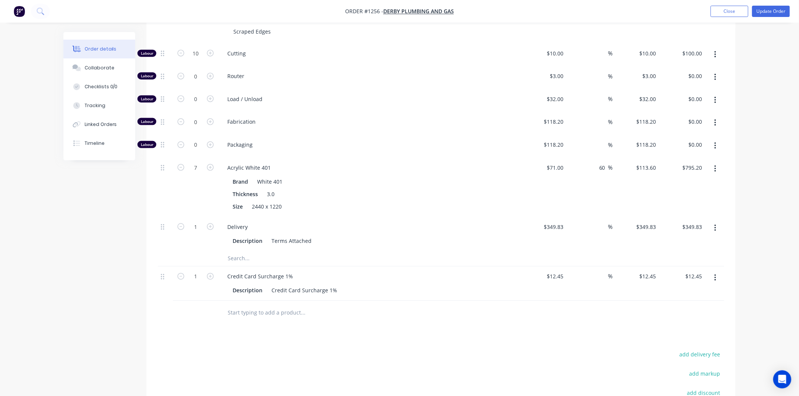
scroll to position [429, 0]
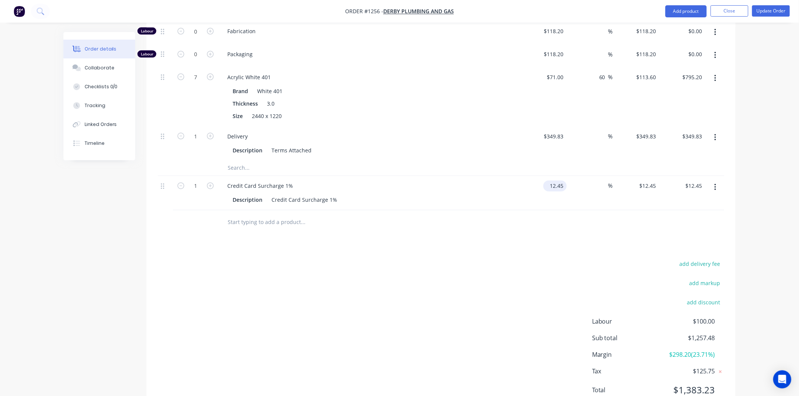
click at [561, 181] on input "12.45" at bounding box center [556, 186] width 20 height 11
type input "$12.44"
click at [701, 279] on button "add markup" at bounding box center [704, 284] width 39 height 10
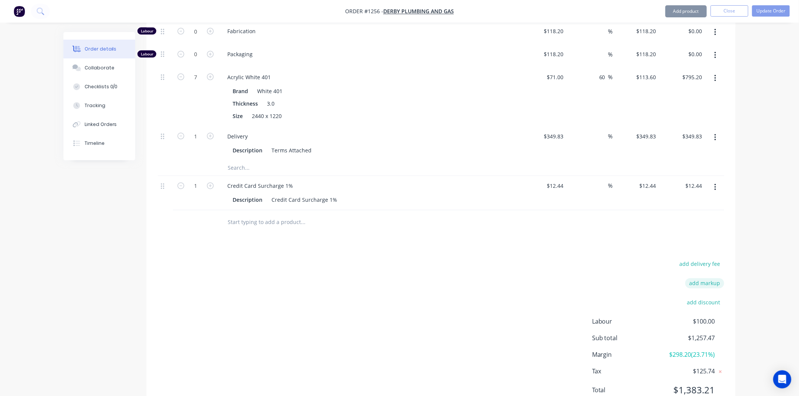
scroll to position [427, 0]
type input ".01"
drag, startPoint x: 522, startPoint y: 241, endPoint x: 521, endPoint y: 236, distance: 4.9
click at [522, 261] on div "add delivery fee .01 .01 Markup name (Optional) 0% add discount Labour $100.00 …" at bounding box center [441, 333] width 566 height 144
click at [719, 282] on icon at bounding box center [721, 286] width 8 height 8
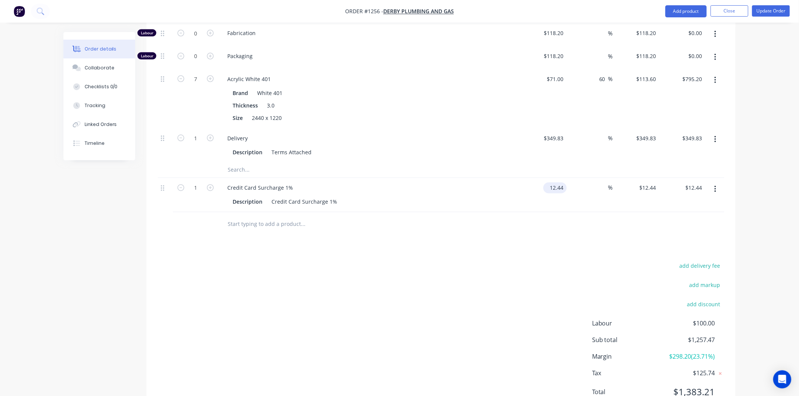
click at [564, 183] on input "12.44" at bounding box center [556, 188] width 20 height 11
click at [563, 183] on input "12.44" at bounding box center [557, 188] width 17 height 11
type input "$12.45"
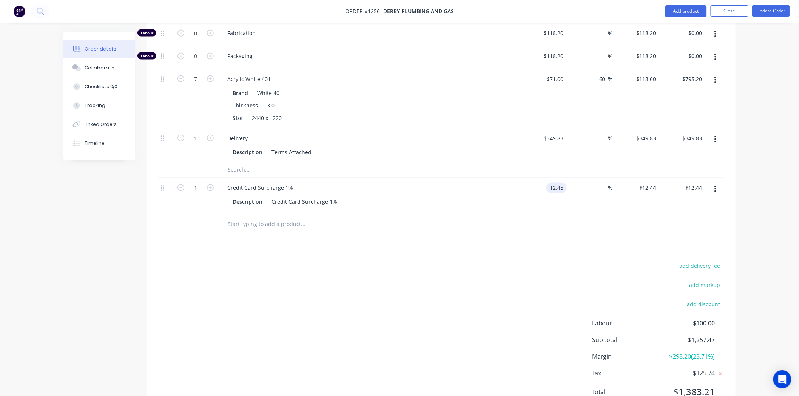
type input "$12.45"
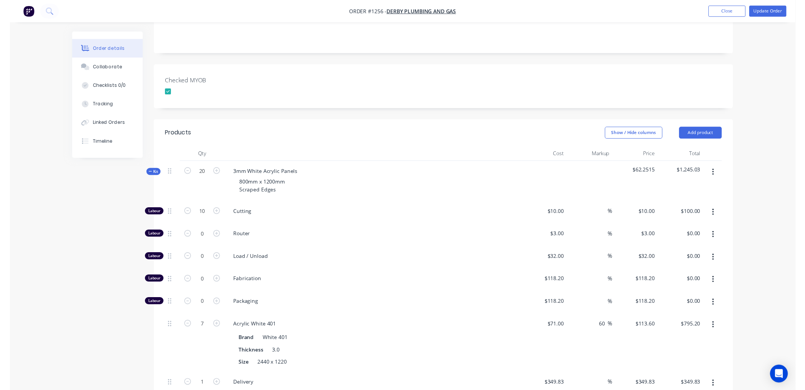
scroll to position [0, 0]
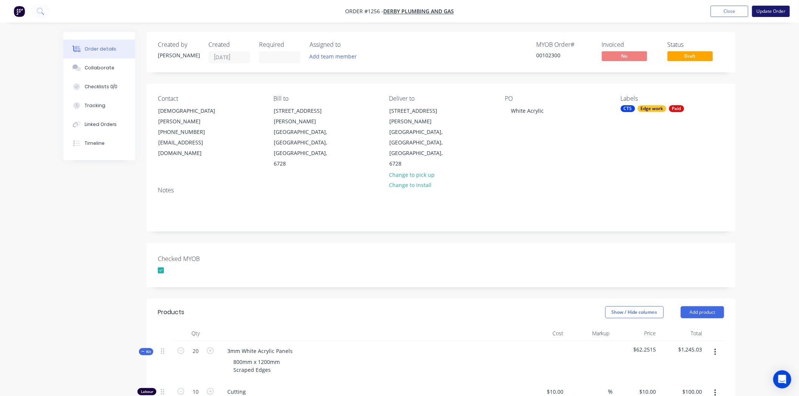
click at [773, 10] on button "Update Order" at bounding box center [771, 11] width 38 height 11
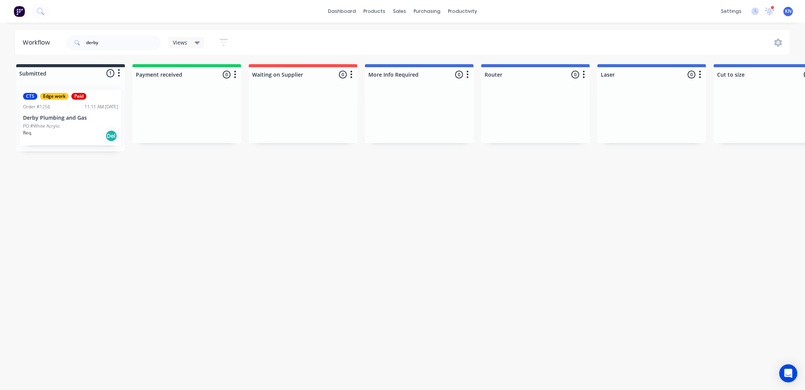
click at [51, 126] on p "PO #White Acrylic" at bounding box center [41, 126] width 37 height 7
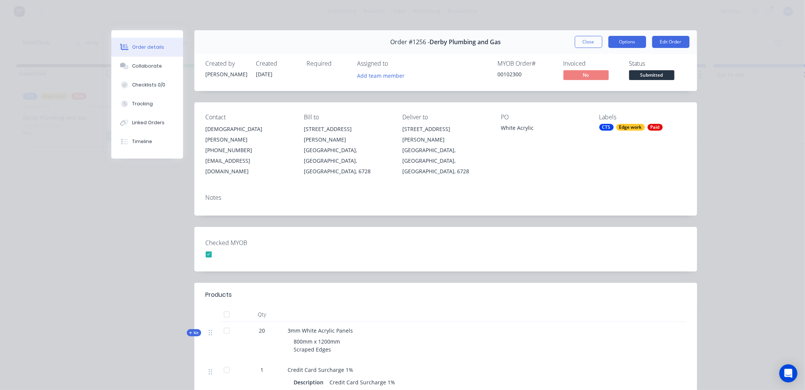
click at [624, 43] on button "Options" at bounding box center [628, 42] width 38 height 12
click at [617, 27] on div "Order details Collaborate Checklists 0/0 Tracking Linked Orders Timeline Order …" at bounding box center [402, 195] width 805 height 390
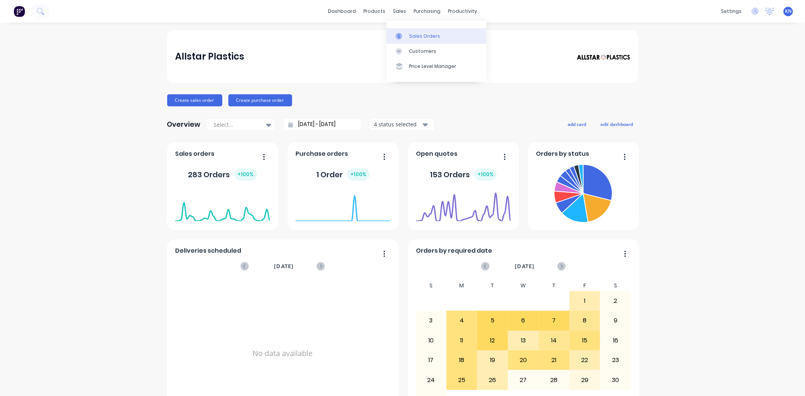
click at [414, 36] on div "Sales Orders" at bounding box center [424, 36] width 31 height 7
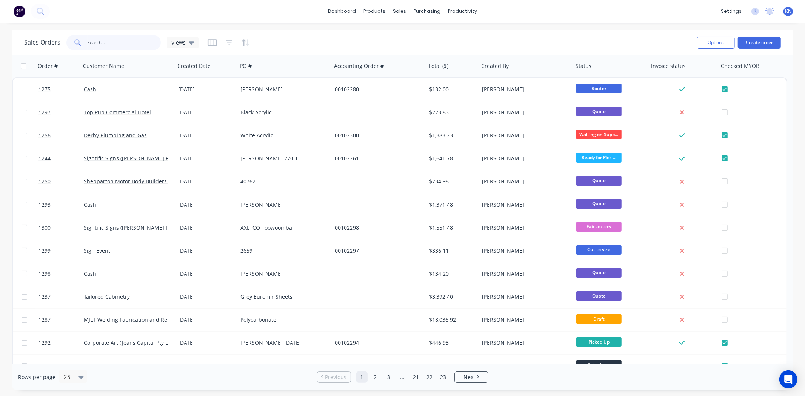
click at [97, 43] on input "text" at bounding box center [125, 42] width 74 height 15
type input "1271"
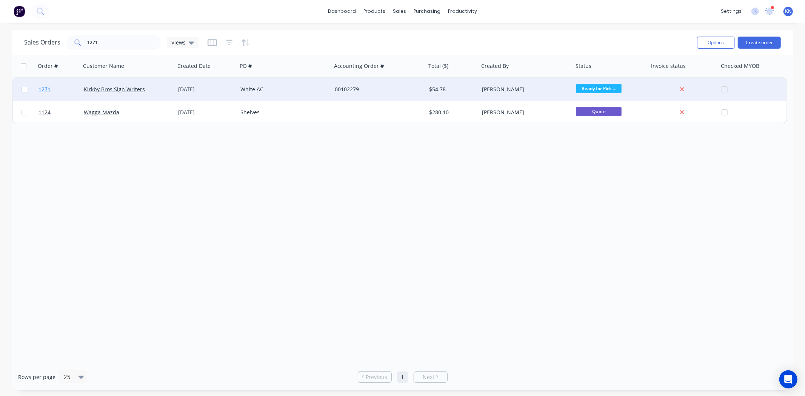
click at [46, 88] on span "1271" at bounding box center [45, 90] width 12 height 8
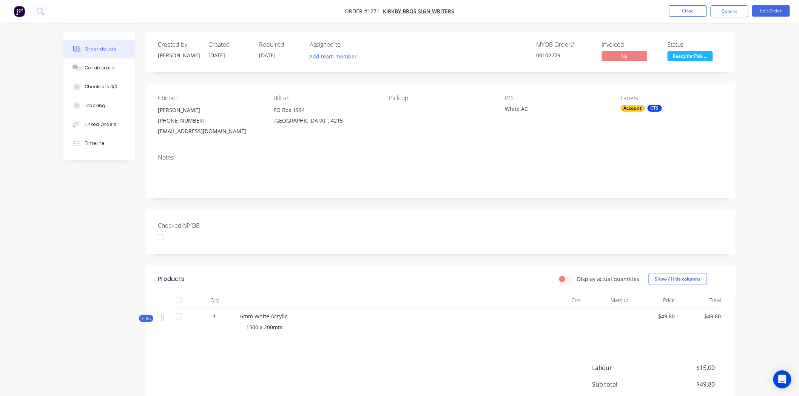
click at [165, 239] on div at bounding box center [160, 237] width 15 height 15
click at [737, 9] on button "Options" at bounding box center [730, 11] width 38 height 12
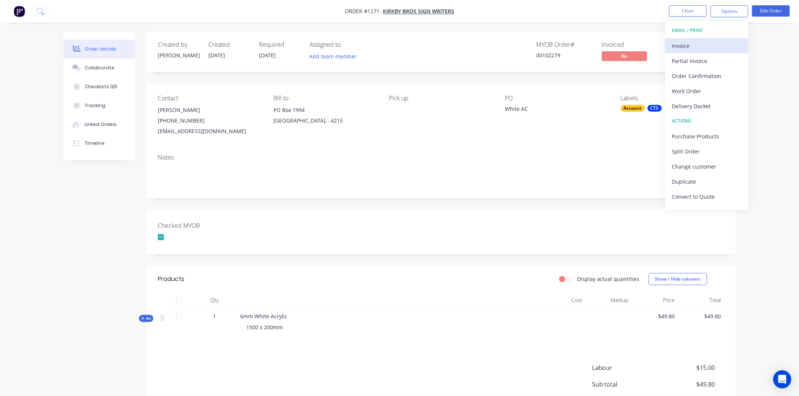
click at [708, 42] on div "Invoice" at bounding box center [706, 45] width 69 height 11
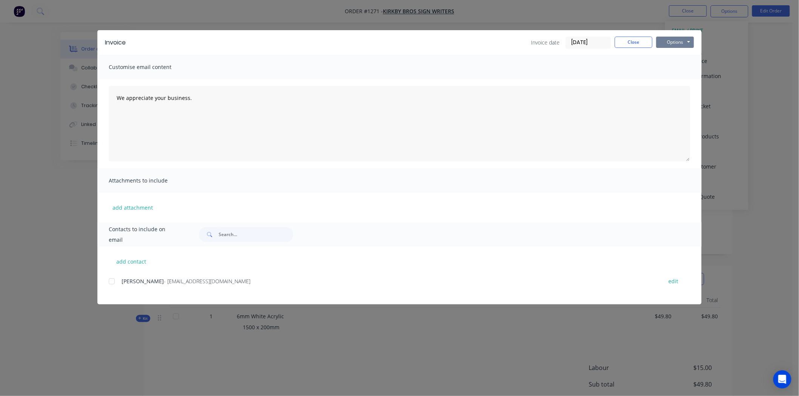
click at [667, 40] on button "Options" at bounding box center [675, 42] width 38 height 11
click at [680, 66] on button "Print" at bounding box center [680, 68] width 48 height 12
click at [636, 42] on button "Close" at bounding box center [634, 42] width 38 height 11
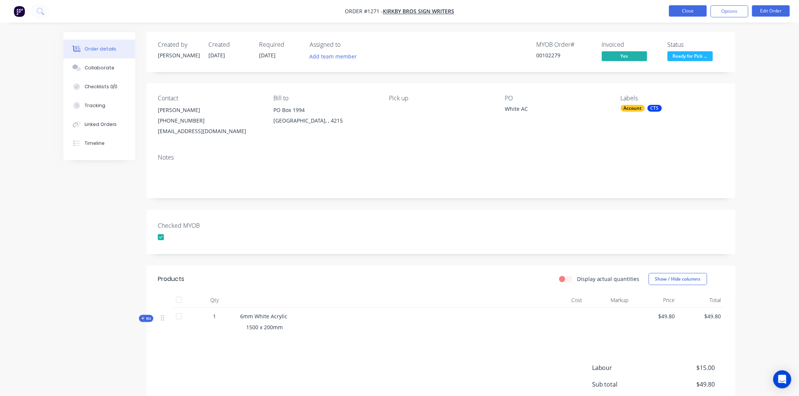
click at [697, 10] on button "Close" at bounding box center [688, 10] width 38 height 11
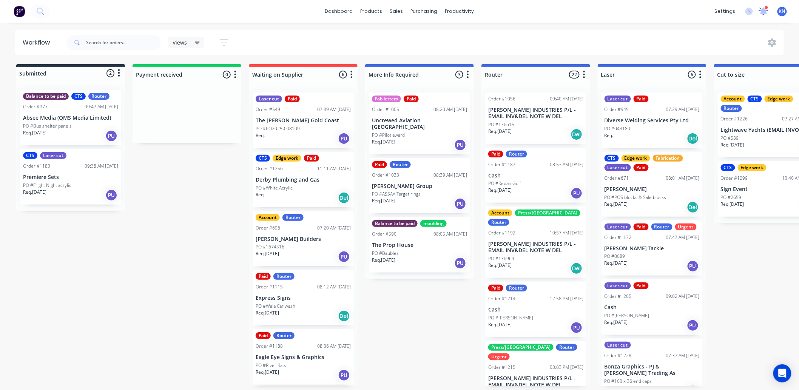
click at [764, 9] on icon at bounding box center [763, 10] width 7 height 7
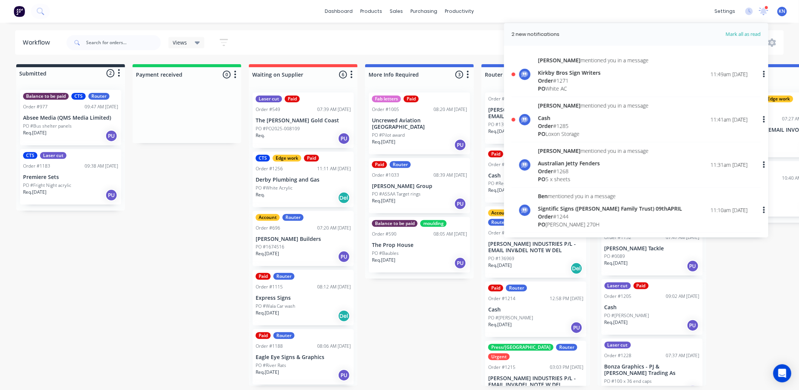
click at [559, 123] on div "Order # 1285" at bounding box center [593, 126] width 111 height 8
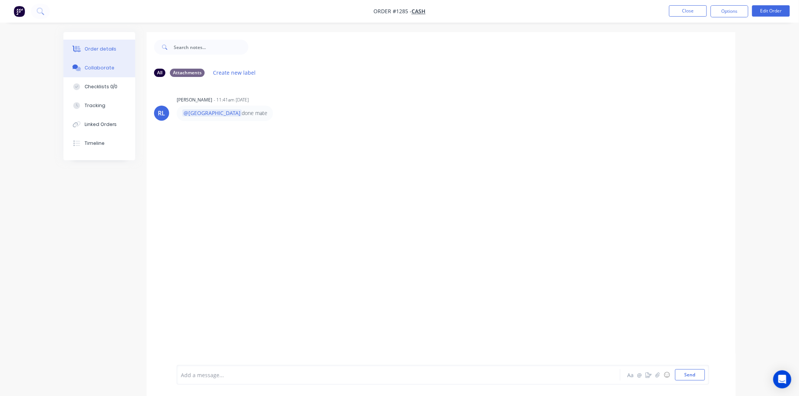
click at [95, 48] on div "Order details" at bounding box center [101, 49] width 32 height 7
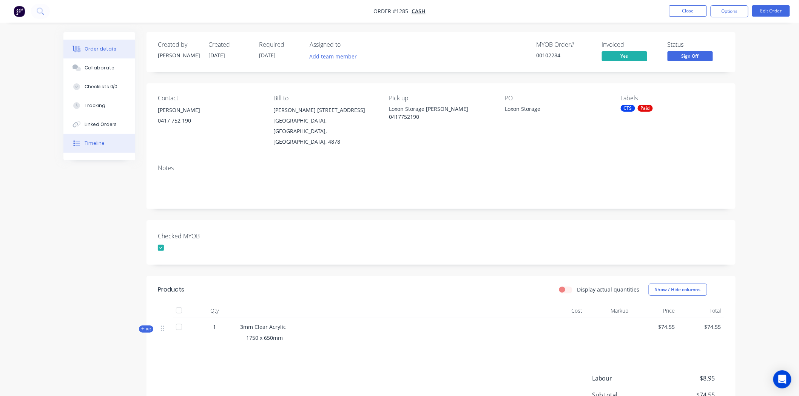
click at [97, 145] on div "Timeline" at bounding box center [95, 143] width 20 height 7
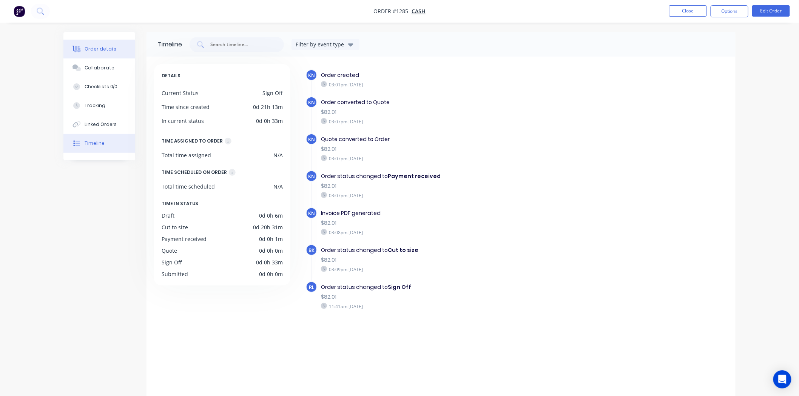
click at [105, 53] on button "Order details" at bounding box center [99, 49] width 72 height 19
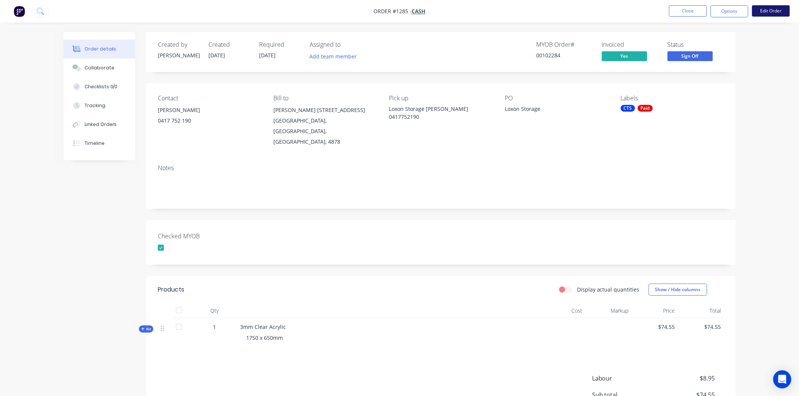
click at [770, 13] on button "Edit Order" at bounding box center [771, 10] width 38 height 11
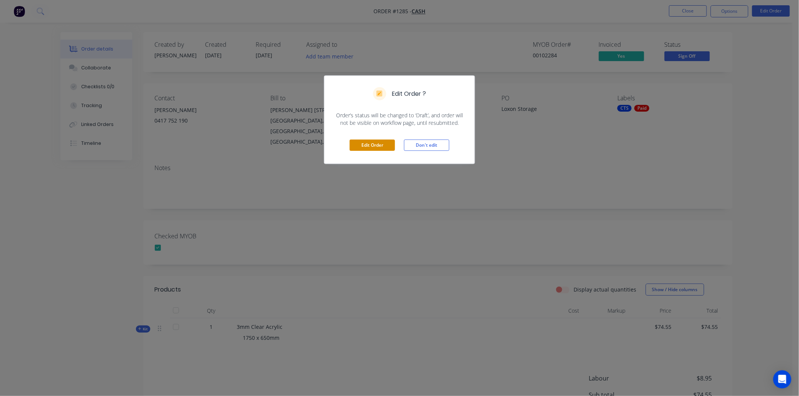
click at [369, 146] on button "Edit Order" at bounding box center [372, 145] width 45 height 11
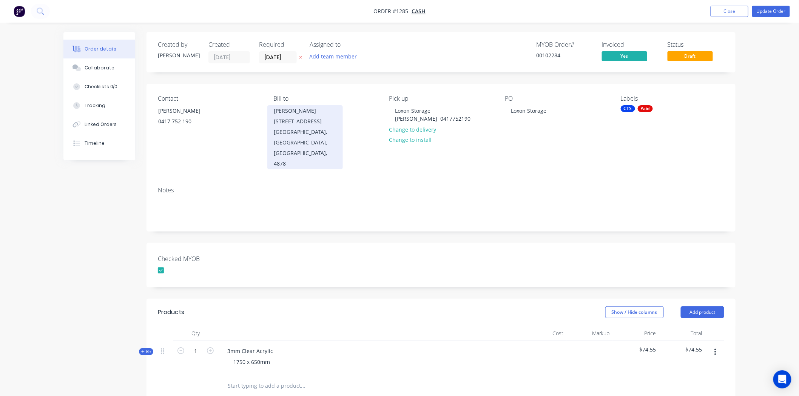
click at [307, 141] on div "Holloways Beach, Queensland, Australia, 4878" at bounding box center [305, 148] width 63 height 42
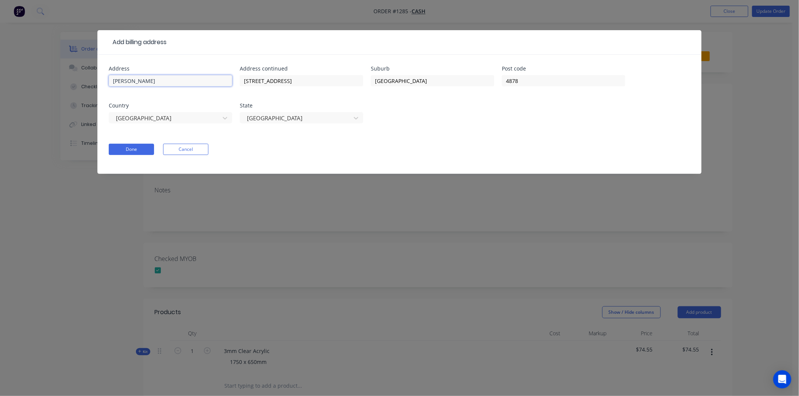
drag, startPoint x: 191, startPoint y: 78, endPoint x: -6, endPoint y: 83, distance: 196.8
click at [0, 83] on html "Order #1285 - Cash Add product Close Update Order Order details Collaborate Che…" at bounding box center [399, 295] width 799 height 591
drag, startPoint x: 299, startPoint y: 80, endPoint x: 167, endPoint y: 80, distance: 132.9
click at [167, 80] on div "Address Address continued 23 Poinsettia Street Suburb Holloways Beach Post code…" at bounding box center [399, 99] width 581 height 66
drag, startPoint x: 433, startPoint y: 71, endPoint x: 433, endPoint y: 77, distance: 6.0
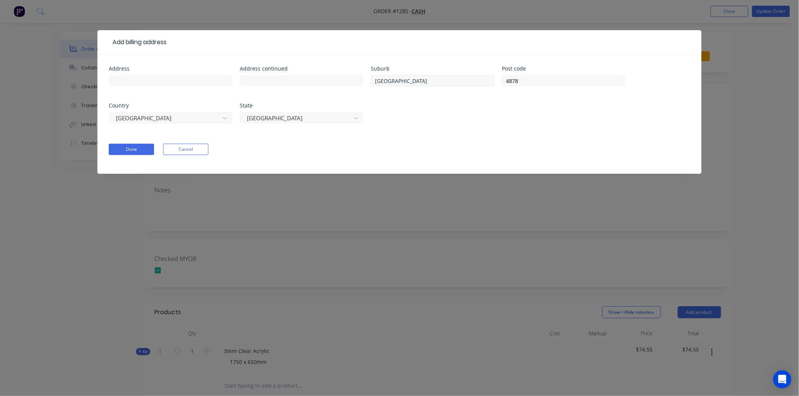
click at [433, 75] on div "Suburb Holloways Beach" at bounding box center [432, 80] width 123 height 29
drag, startPoint x: 443, startPoint y: 78, endPoint x: 292, endPoint y: 76, distance: 151.0
click at [292, 76] on div "Address Address continued Suburb Holloways Beach Post code 4878 Country Austral…" at bounding box center [399, 99] width 581 height 66
drag, startPoint x: 537, startPoint y: 82, endPoint x: 482, endPoint y: 79, distance: 54.8
click at [482, 79] on div "Address Address continued Suburb Post code 4878 Country Australia State Queensl…" at bounding box center [399, 99] width 581 height 66
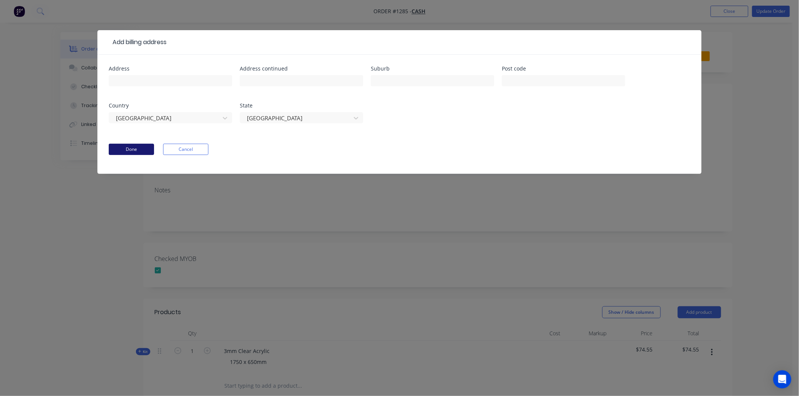
click at [143, 150] on button "Done" at bounding box center [131, 149] width 45 height 11
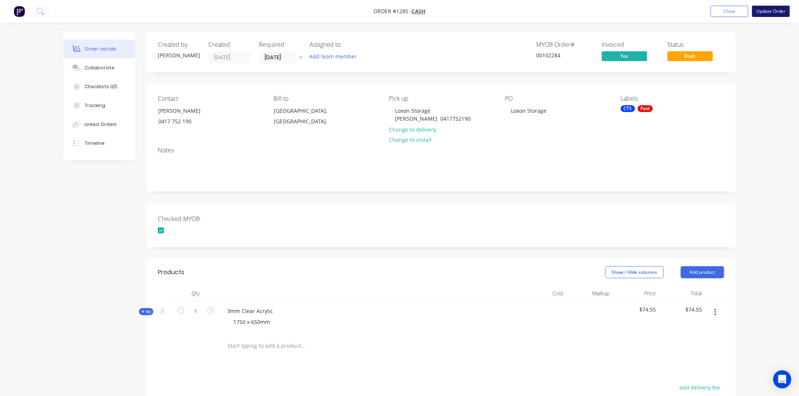
click at [776, 9] on button "Update Order" at bounding box center [771, 11] width 38 height 11
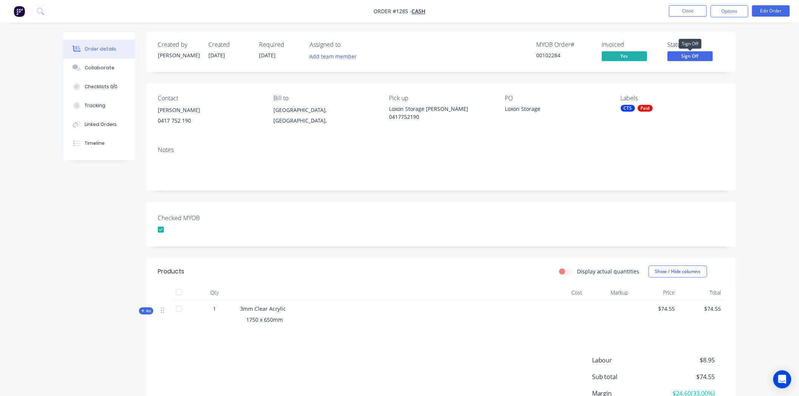
click at [699, 54] on span "Sign Off" at bounding box center [690, 55] width 45 height 9
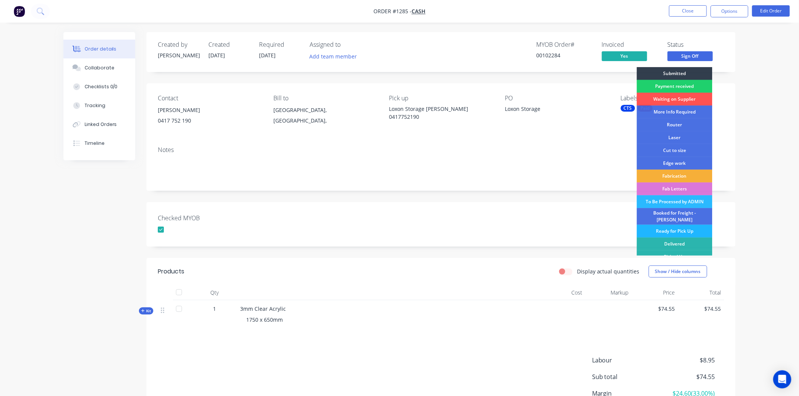
click at [681, 227] on div "Ready for Pick Up" at bounding box center [675, 231] width 76 height 13
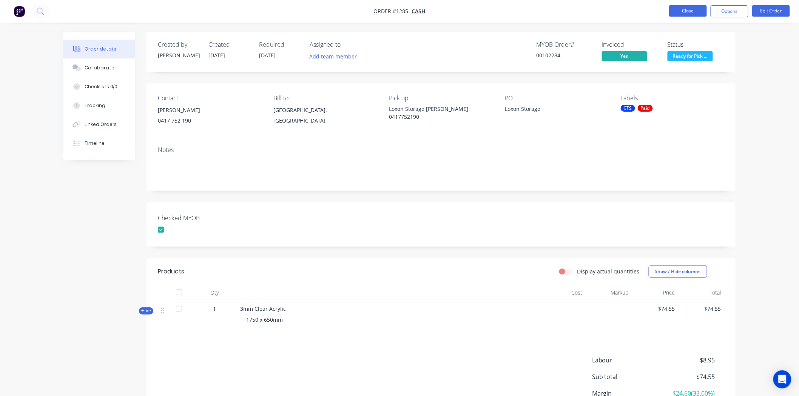
click at [691, 12] on button "Close" at bounding box center [688, 10] width 38 height 11
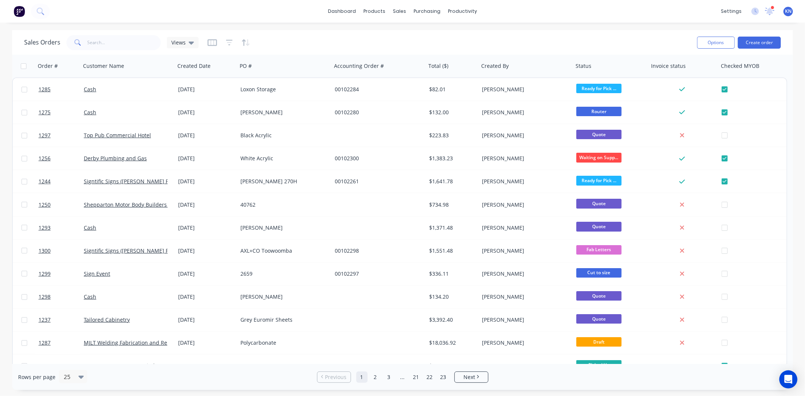
click at [554, 42] on div "Sales Orders Views" at bounding box center [357, 42] width 667 height 19
click at [772, 11] on icon at bounding box center [770, 11] width 7 height 6
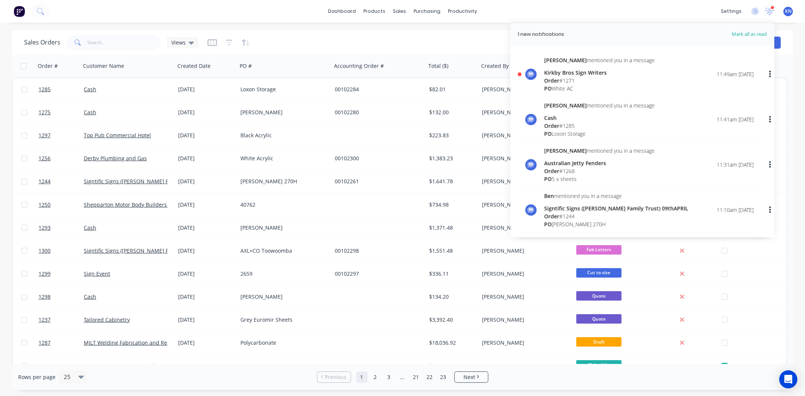
click at [564, 78] on div "Order # 1271" at bounding box center [599, 81] width 111 height 8
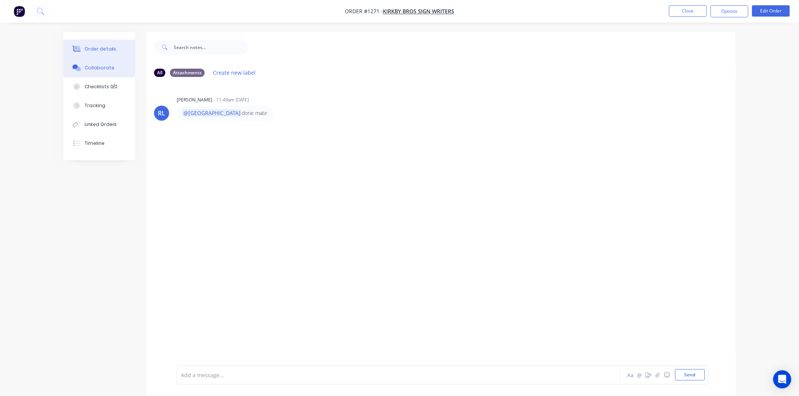
click at [95, 48] on div "Order details" at bounding box center [101, 49] width 32 height 7
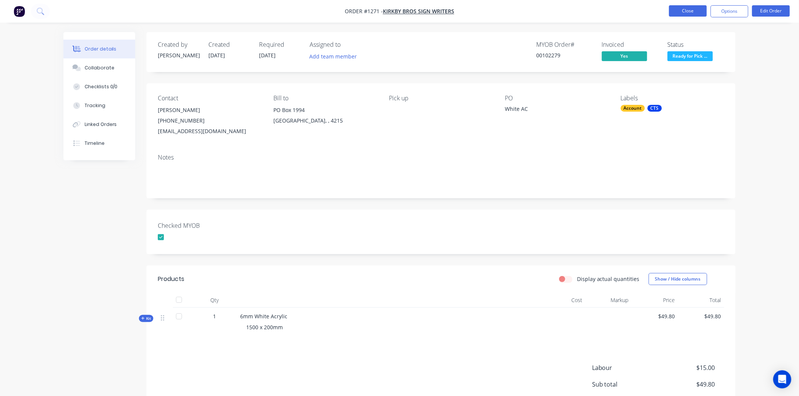
click at [692, 11] on button "Close" at bounding box center [688, 10] width 38 height 11
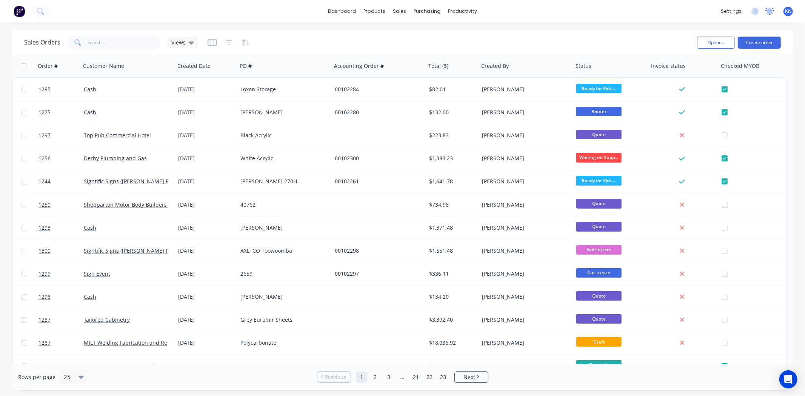
click at [772, 12] on icon at bounding box center [770, 11] width 7 height 6
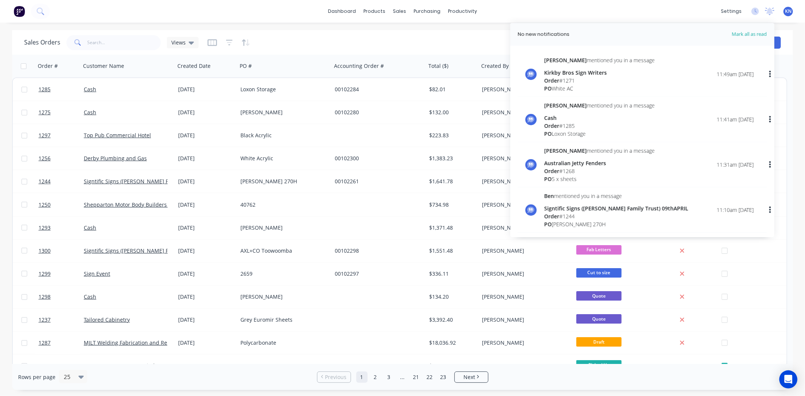
click at [486, 42] on div "Sales Orders Views" at bounding box center [357, 42] width 667 height 19
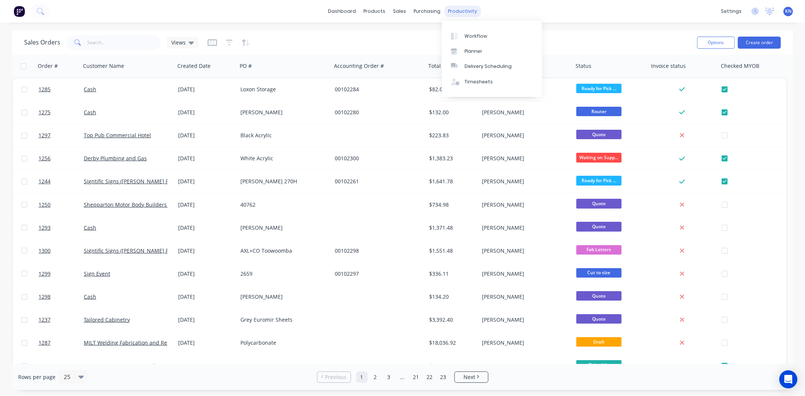
click at [460, 9] on div "productivity" at bounding box center [462, 11] width 37 height 11
click at [470, 36] on div "Workflow" at bounding box center [476, 36] width 23 height 7
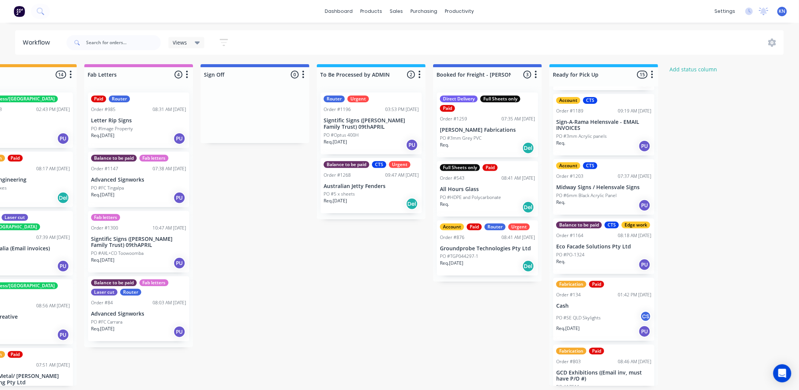
scroll to position [84, 0]
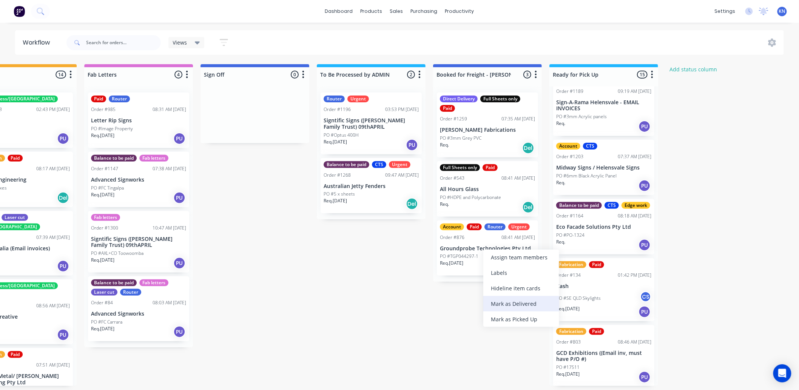
click at [516, 302] on div "Mark as Delivered" at bounding box center [521, 303] width 76 height 15
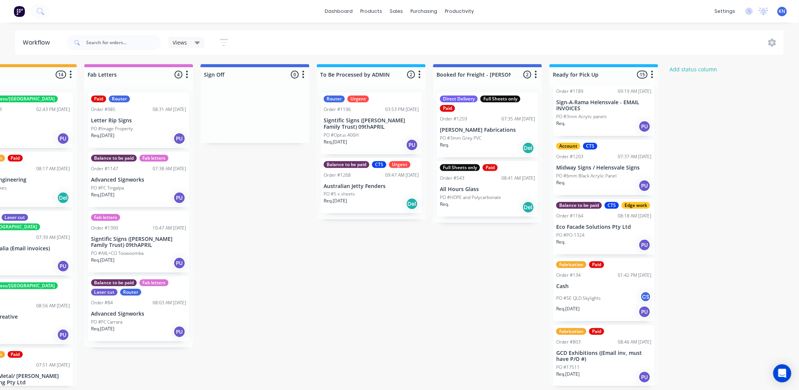
click at [359, 125] on p "Signtific Signs ([PERSON_NAME] Family Trust) 09thAPRIL" at bounding box center [371, 123] width 95 height 13
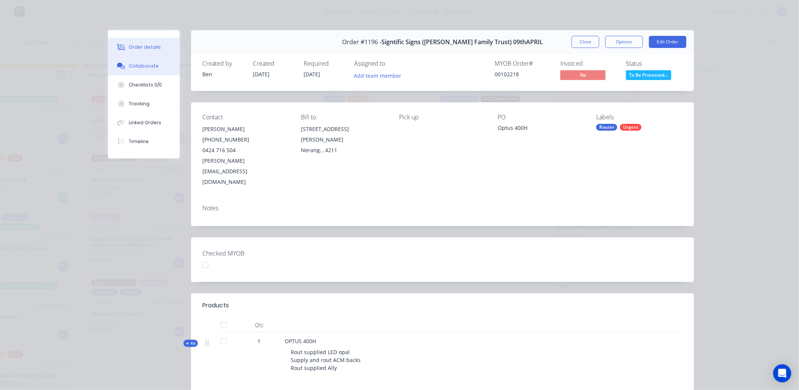
click at [144, 61] on button "Collaborate" at bounding box center [144, 66] width 72 height 19
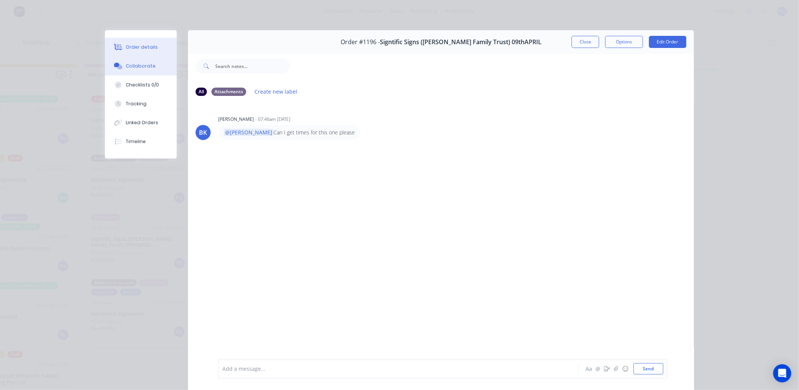
click at [129, 43] on button "Order details" at bounding box center [141, 47] width 72 height 19
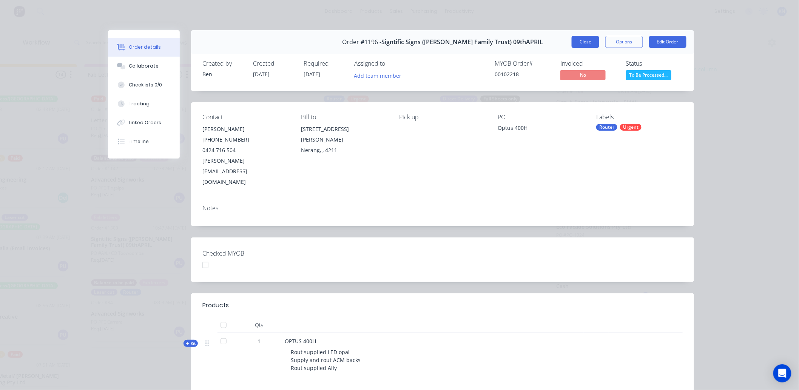
click at [576, 42] on button "Close" at bounding box center [586, 42] width 28 height 12
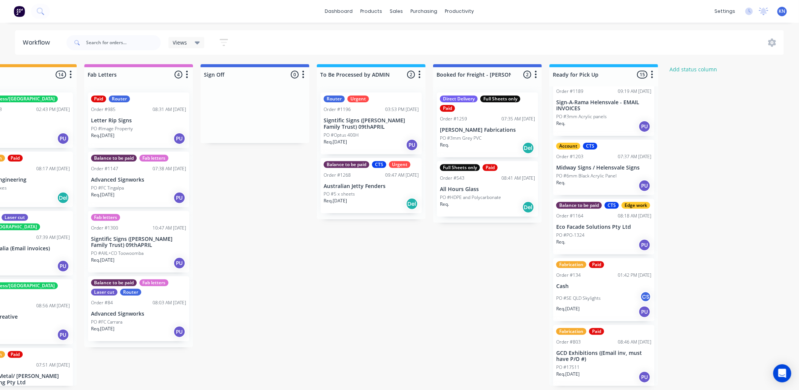
click at [374, 137] on div "PO #Optus 400H" at bounding box center [371, 135] width 95 height 7
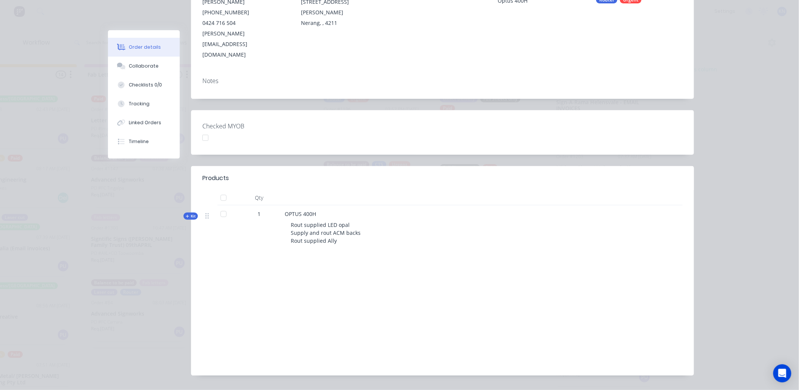
scroll to position [0, 0]
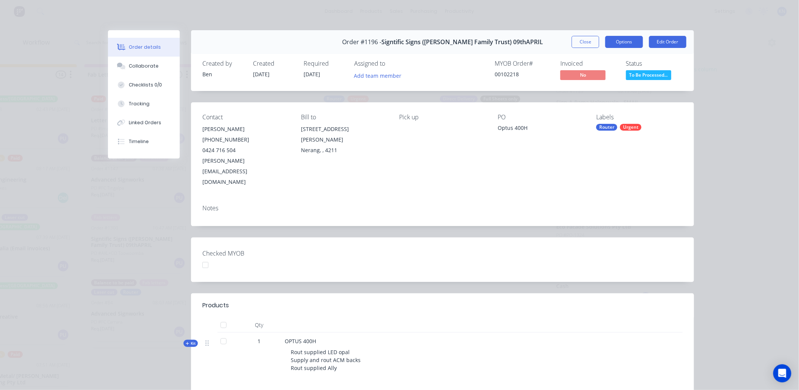
click at [625, 40] on button "Options" at bounding box center [624, 42] width 38 height 12
click at [670, 215] on div "Order #1196 - Signtific Signs (Campbell Family Trust) 09thAPRIL Close Options E…" at bounding box center [401, 272] width 586 height 484
click at [578, 42] on button "Close" at bounding box center [586, 42] width 28 height 12
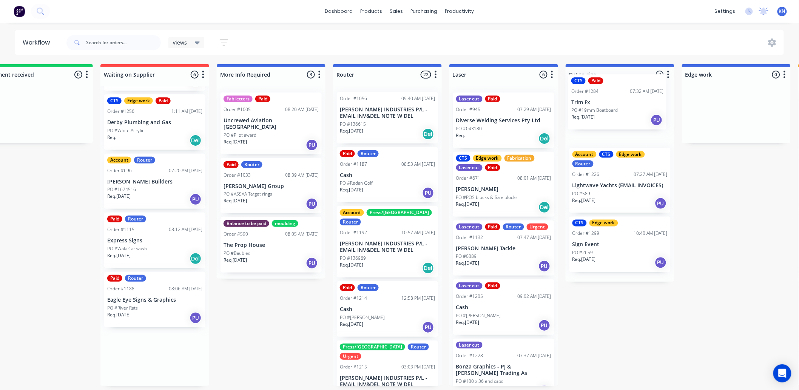
scroll to position [2, 153]
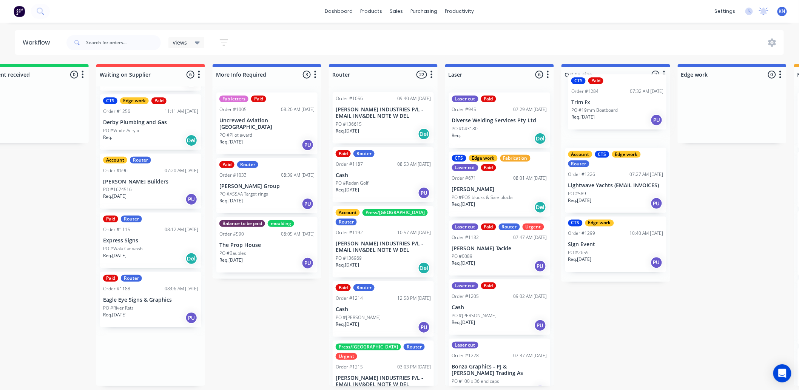
drag, startPoint x: 163, startPoint y: 365, endPoint x: 597, endPoint y: 109, distance: 503.9
click at [597, 109] on div "Submitted 2 Status colour #273444 hex #273444 Save Cancel Summaries Total order…" at bounding box center [744, 225] width 1807 height 322
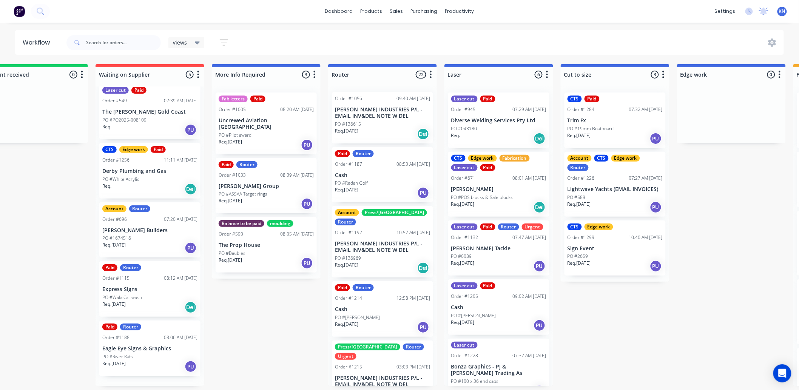
scroll to position [0, 0]
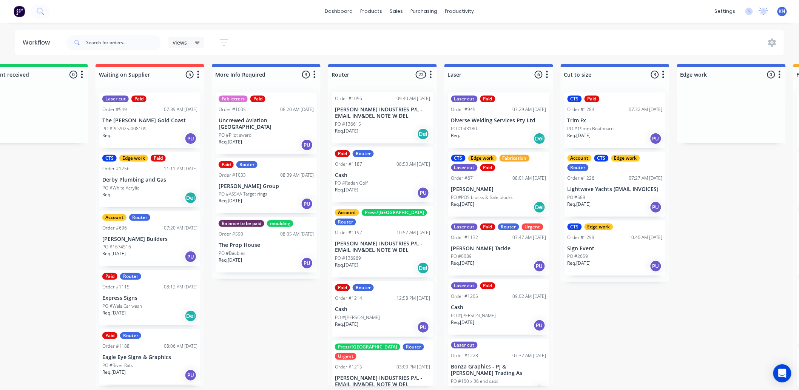
click at [590, 118] on p "Trim Fx" at bounding box center [615, 120] width 95 height 6
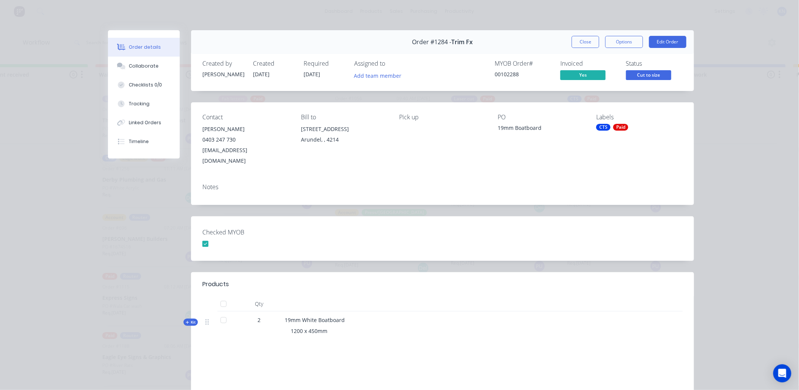
click at [622, 125] on div "Paid" at bounding box center [620, 127] width 15 height 7
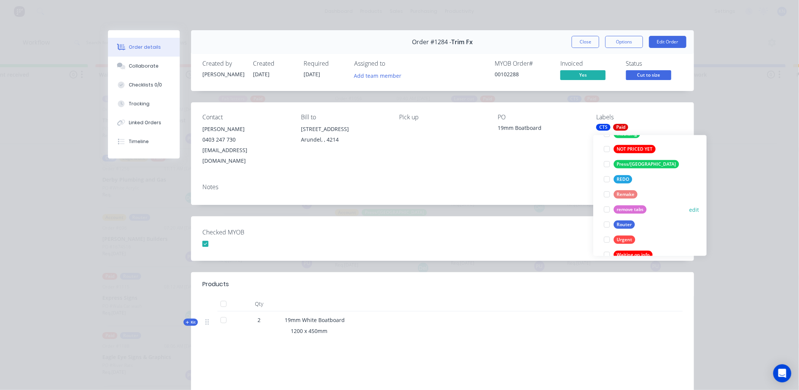
scroll to position [287, 0]
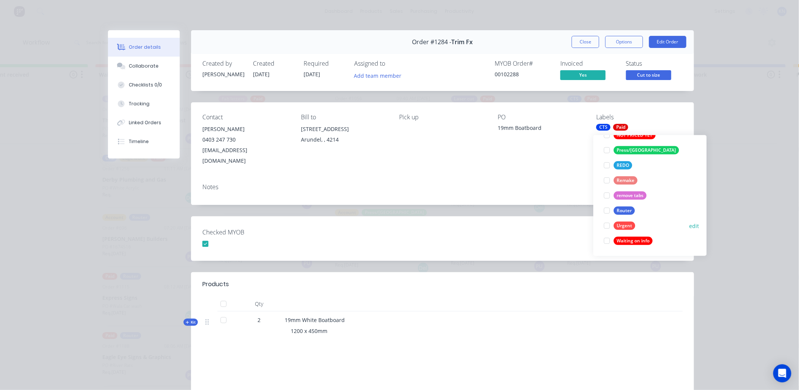
click at [607, 223] on div at bounding box center [607, 225] width 15 height 15
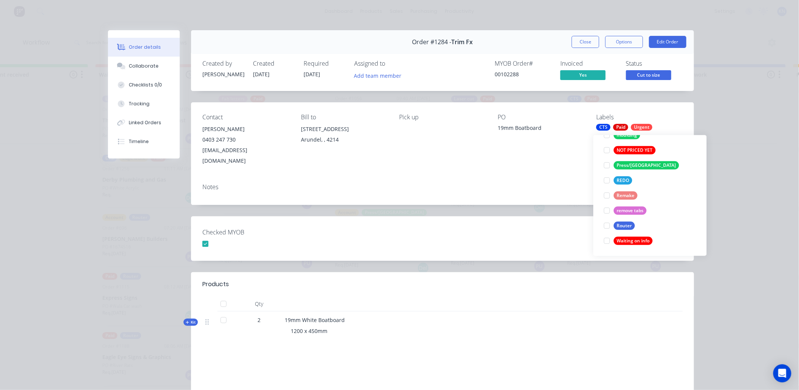
scroll to position [0, 0]
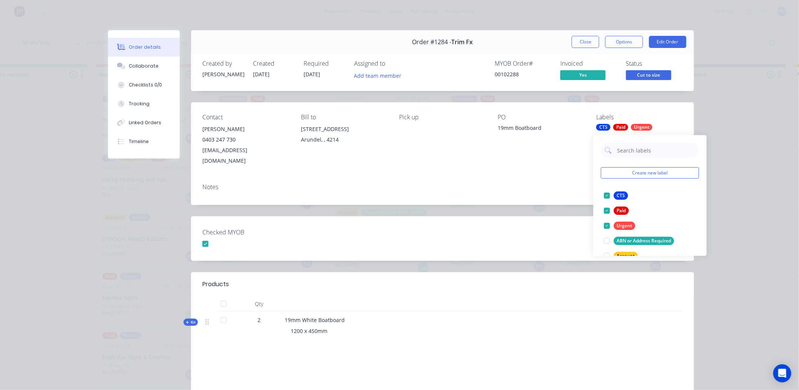
click at [479, 244] on div "Checked MYOB" at bounding box center [442, 238] width 503 height 45
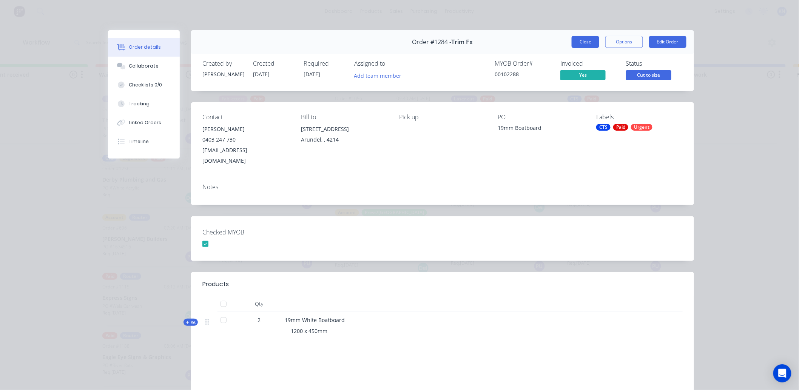
click at [584, 39] on button "Close" at bounding box center [586, 42] width 28 height 12
